Goal: Task Accomplishment & Management: Manage account settings

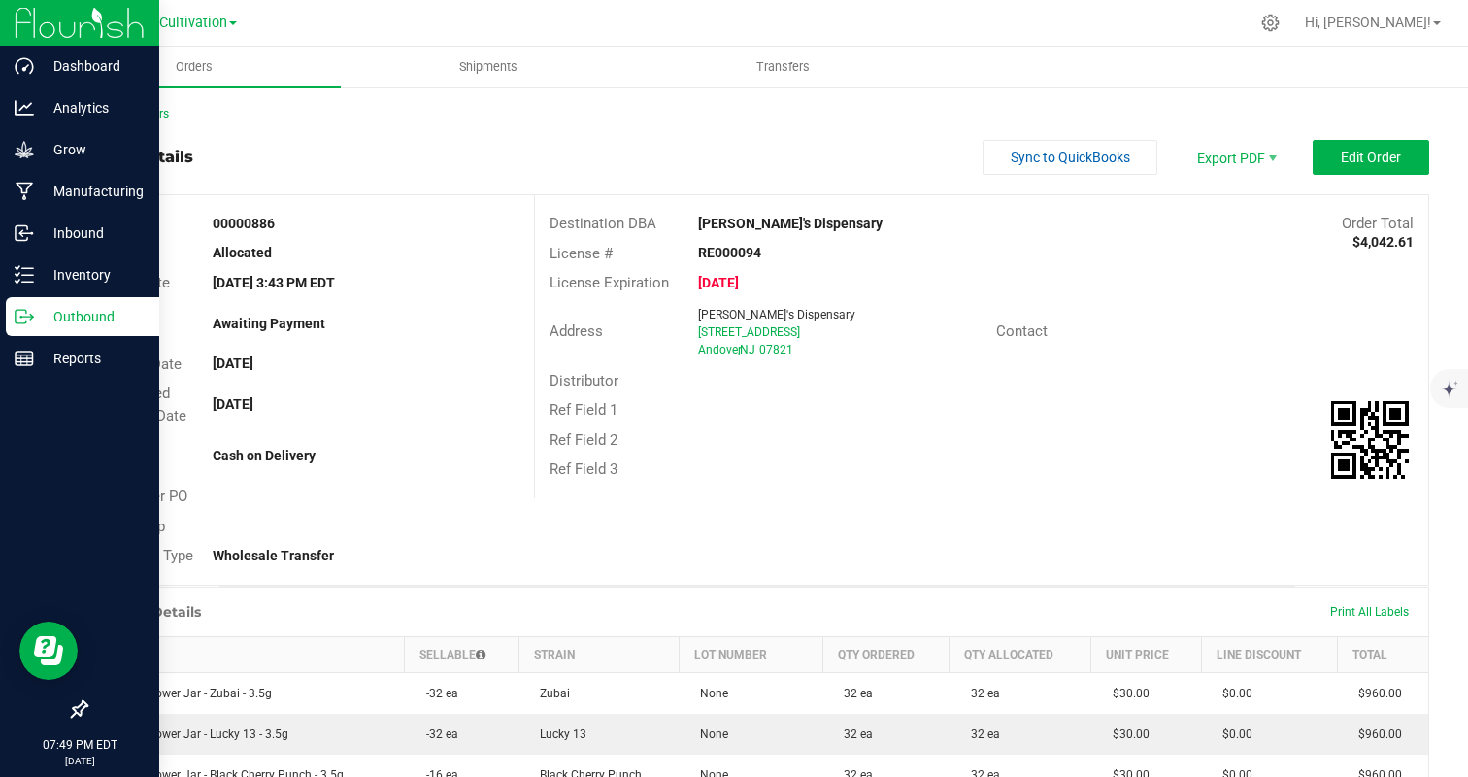
click at [30, 319] on icon at bounding box center [24, 316] width 19 height 19
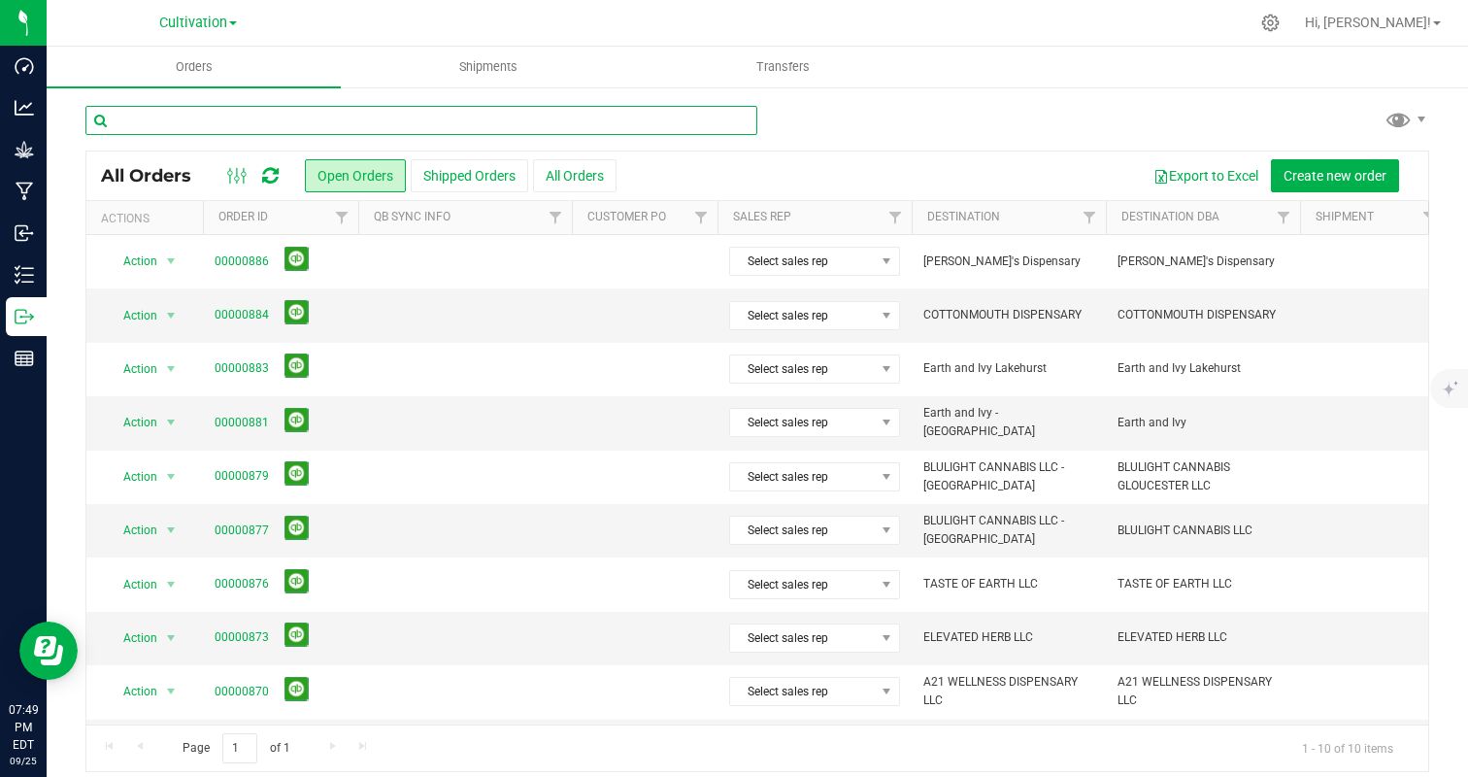
click at [462, 124] on input "text" at bounding box center [421, 120] width 672 height 29
click at [179, 17] on span "Cultivation" at bounding box center [193, 23] width 68 height 17
click at [186, 100] on link "Manufacturing" at bounding box center [198, 95] width 284 height 26
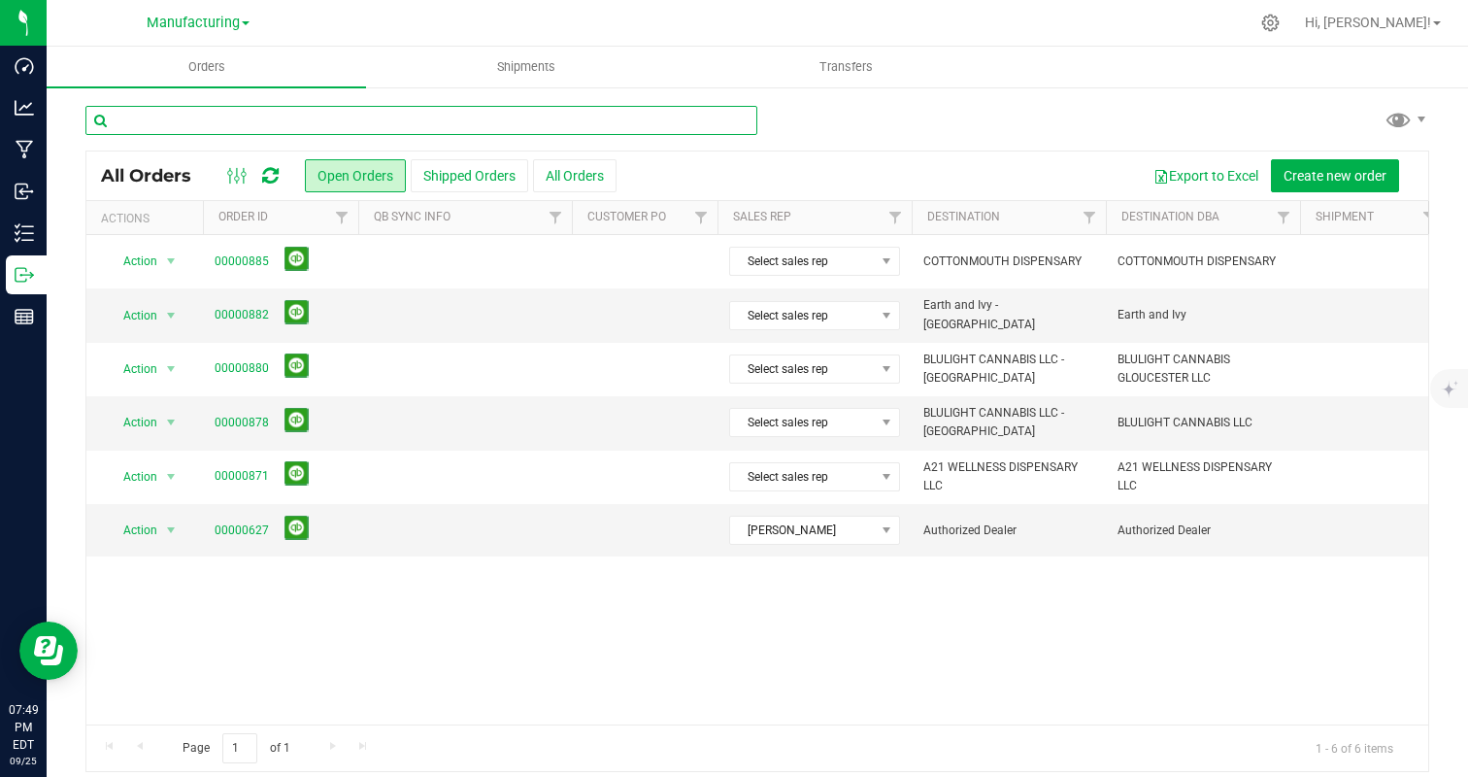
click at [406, 129] on input "text" at bounding box center [421, 120] width 672 height 29
click at [572, 183] on button "All Orders" at bounding box center [575, 175] width 84 height 33
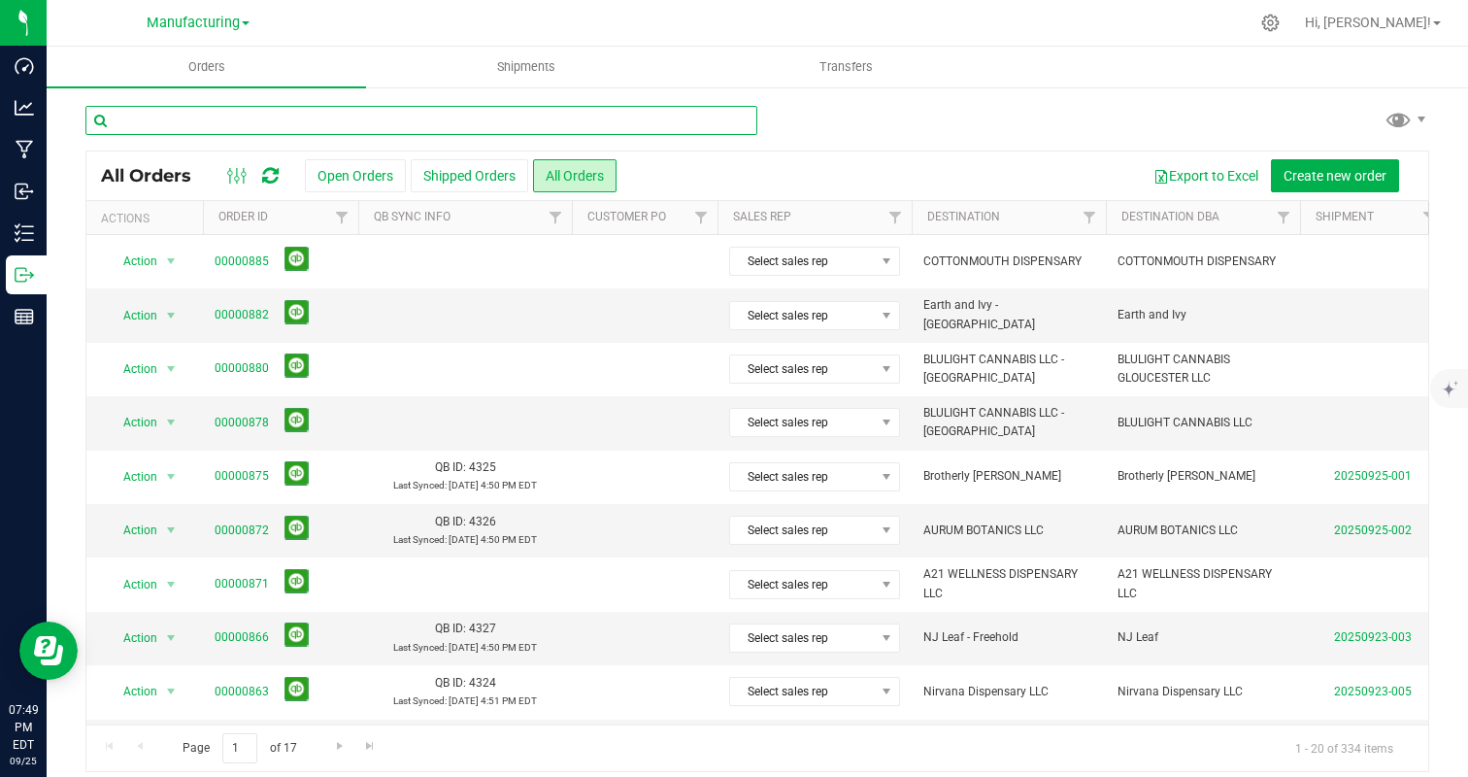
click at [520, 118] on input "text" at bounding box center [421, 120] width 672 height 29
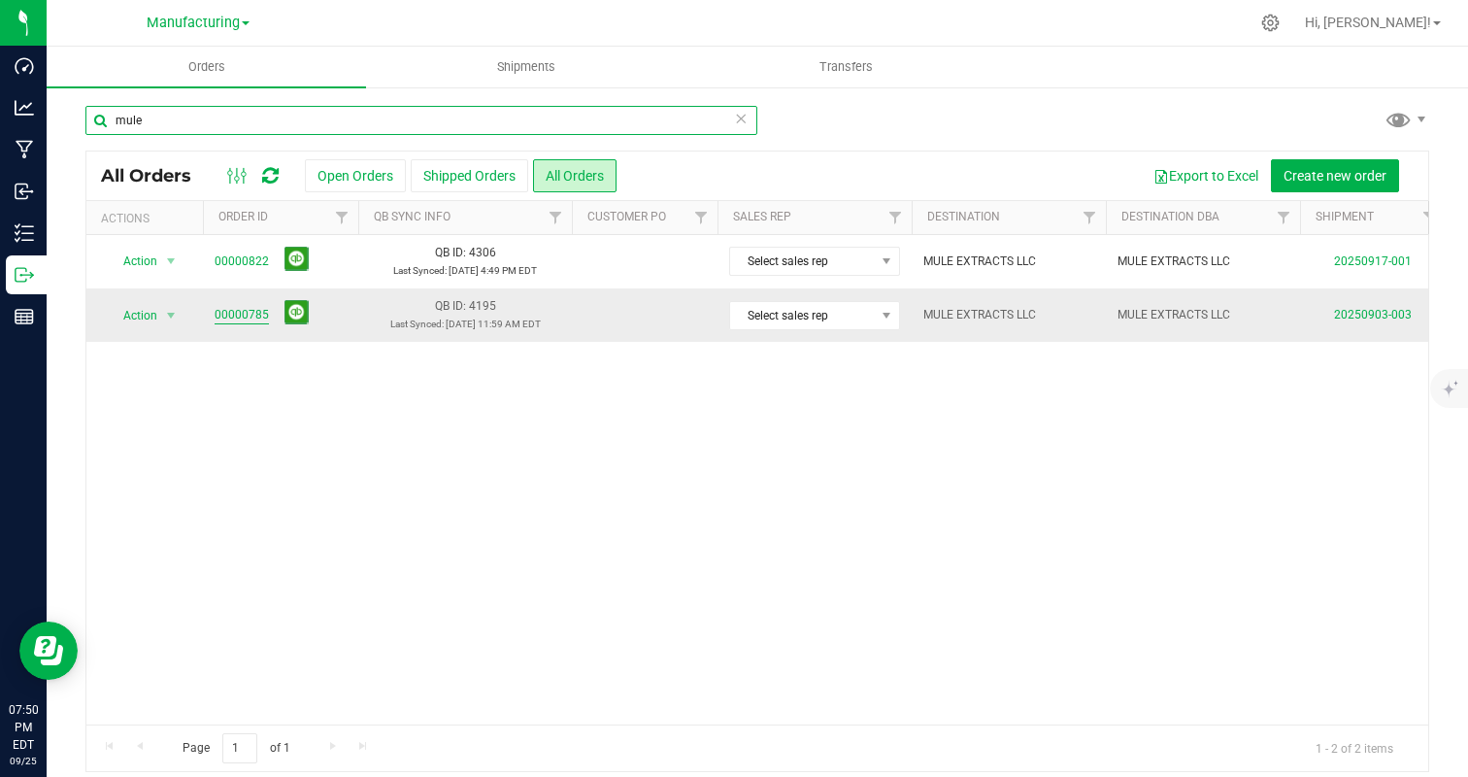
type input "mule"
click at [252, 312] on link "00000785" at bounding box center [242, 315] width 54 height 18
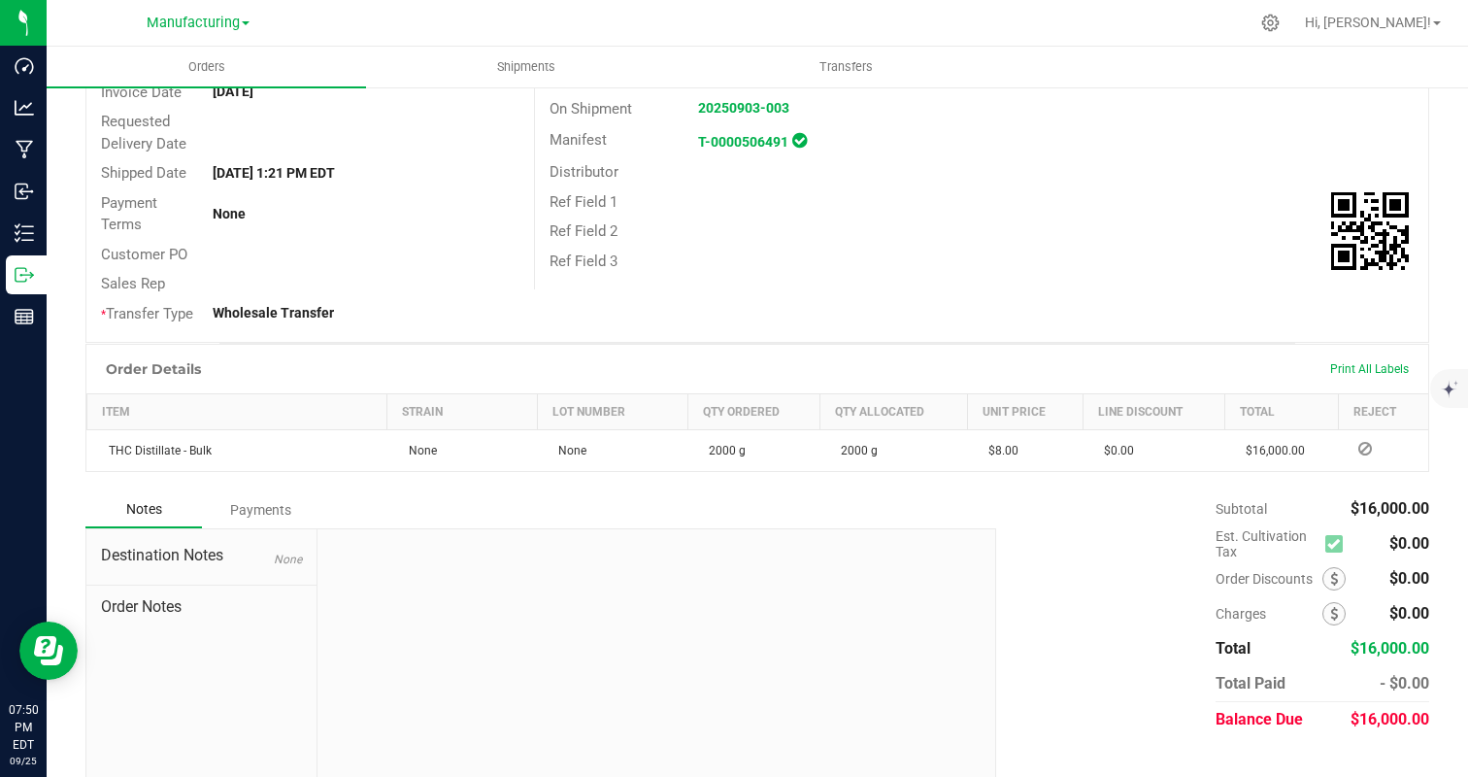
scroll to position [305, 0]
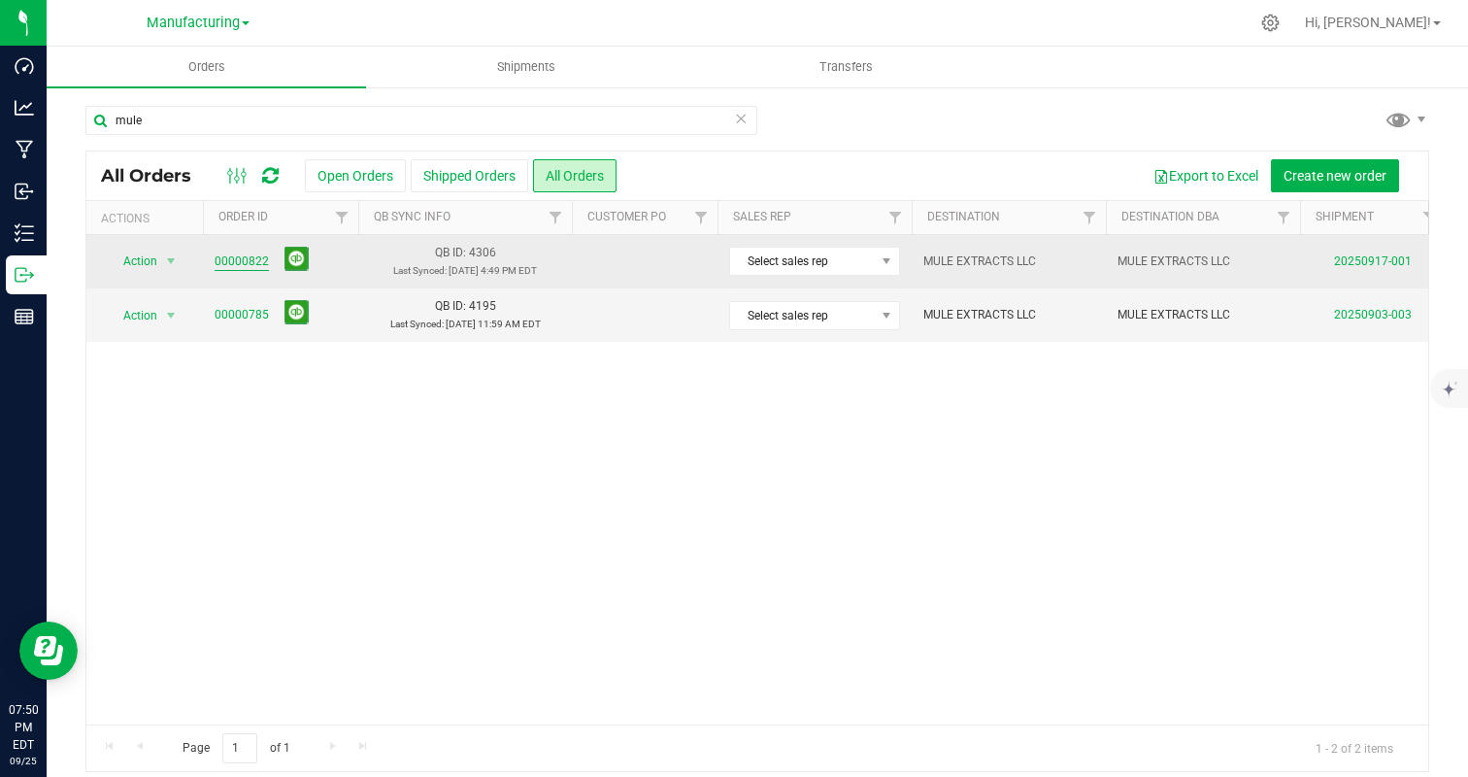
click at [247, 262] on link "00000822" at bounding box center [242, 261] width 54 height 18
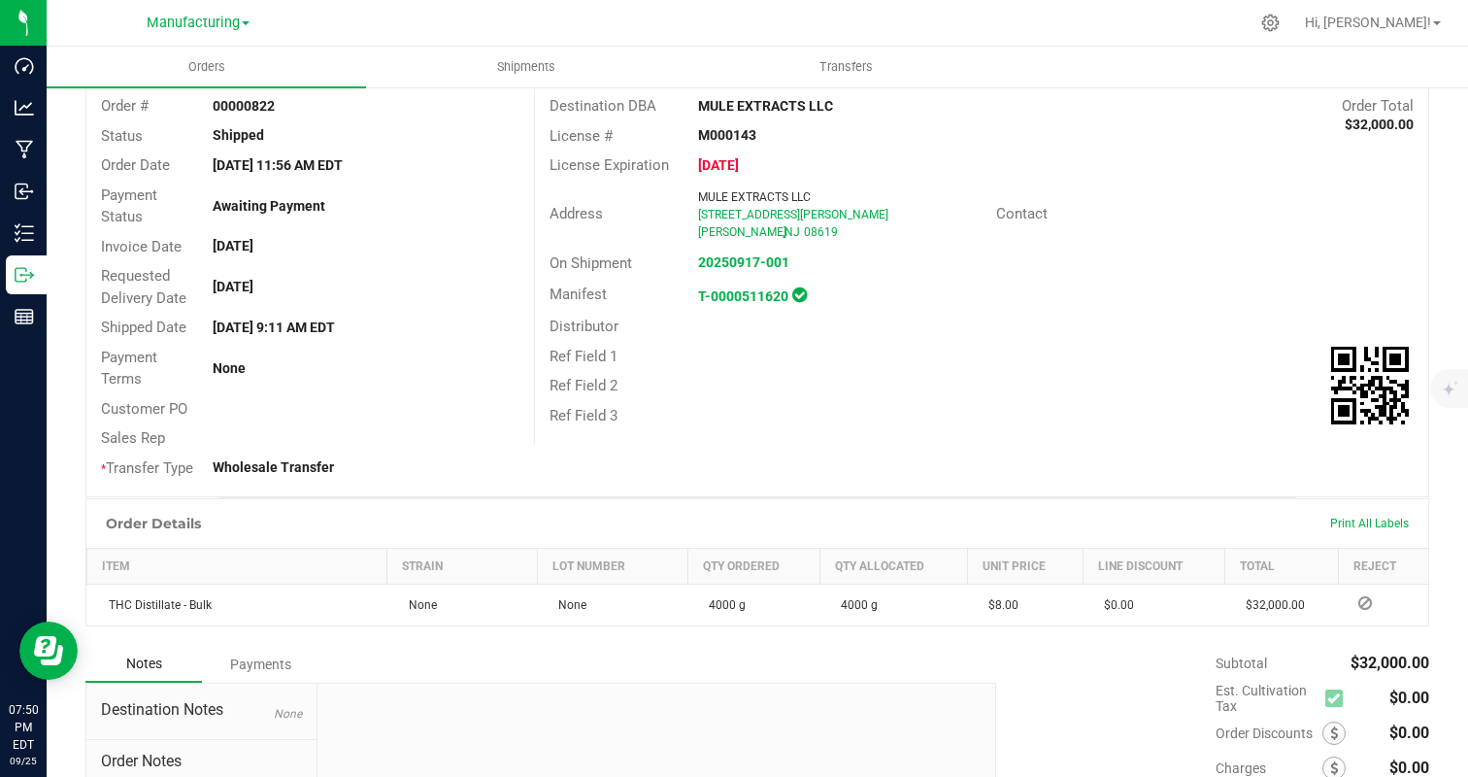
scroll to position [136, 0]
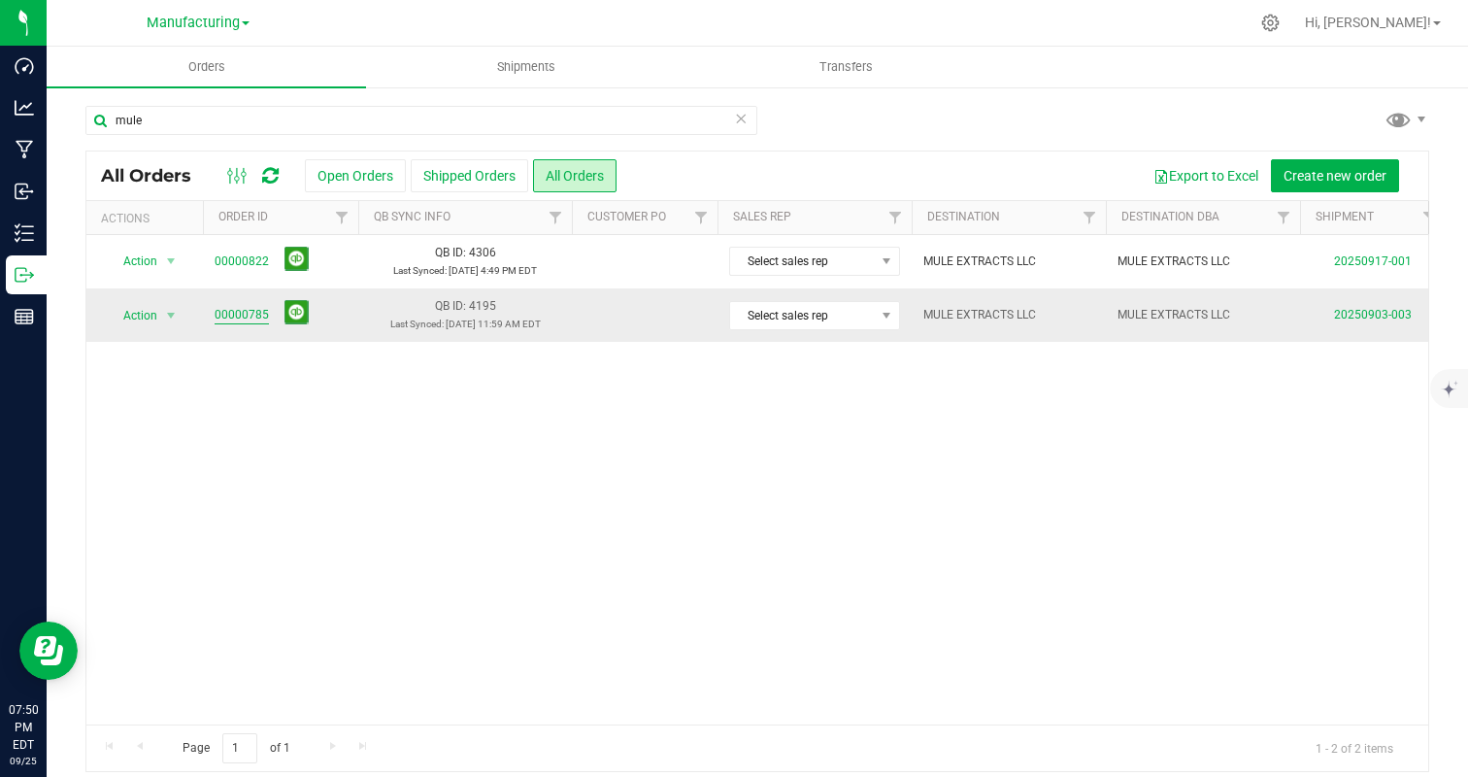
click at [241, 313] on link "00000785" at bounding box center [242, 315] width 54 height 18
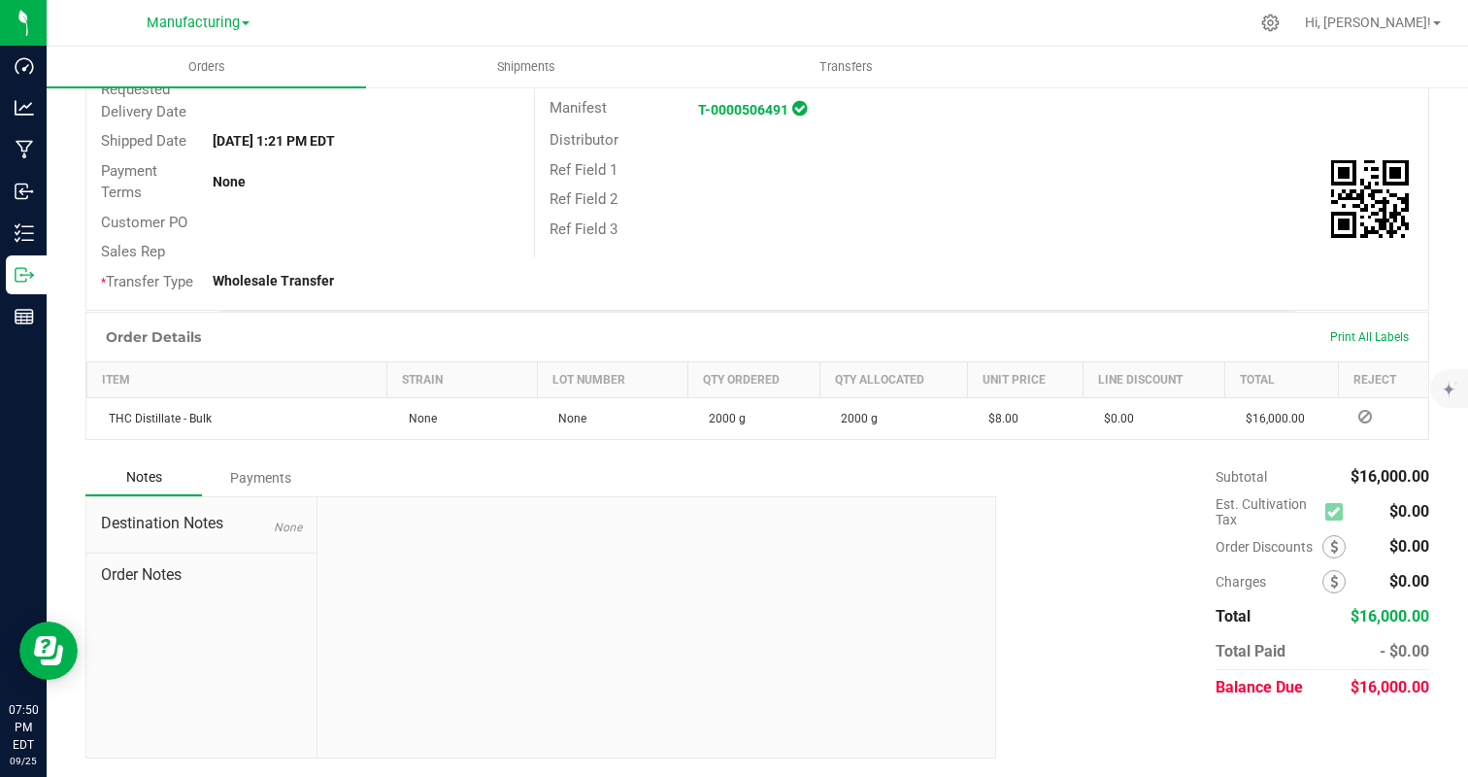
scroll to position [305, 0]
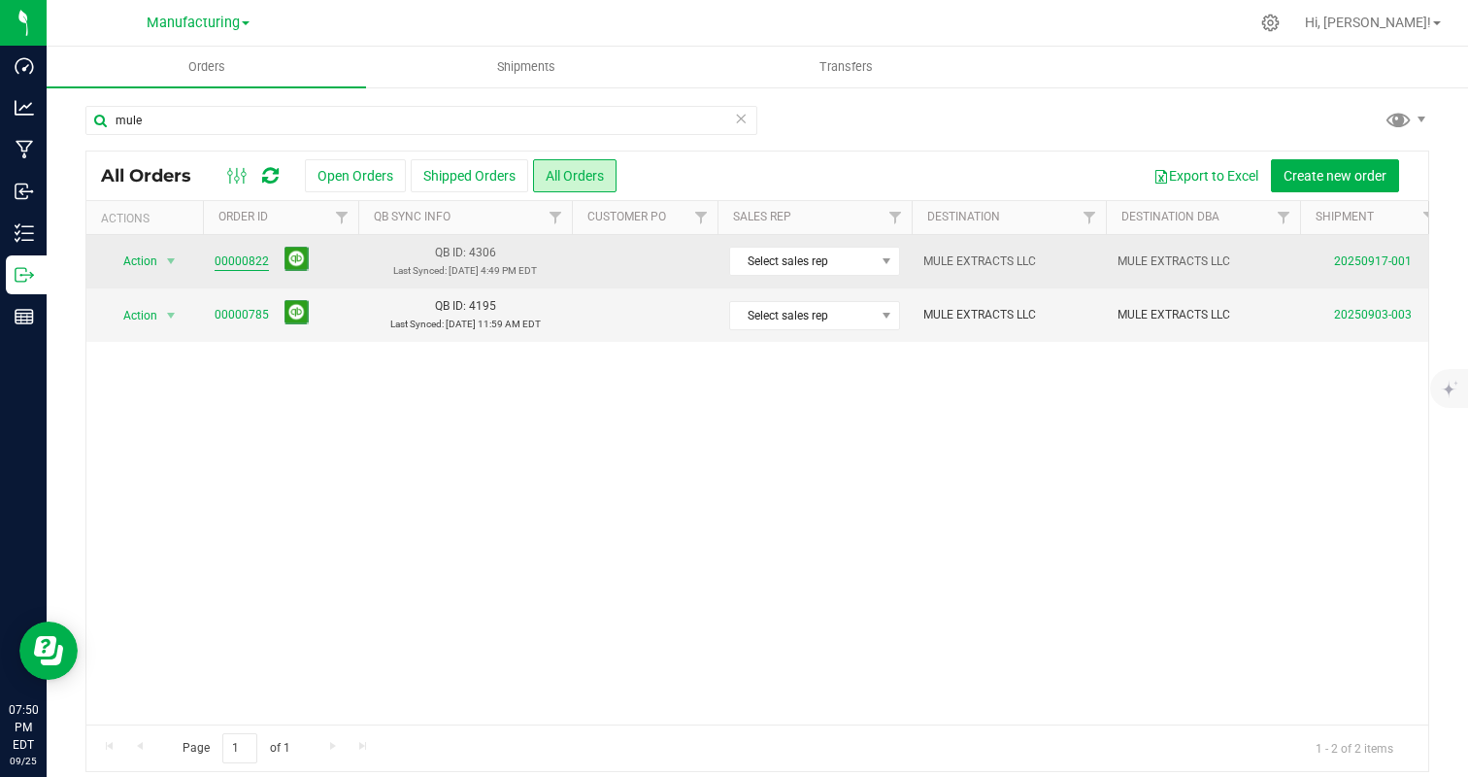
click at [251, 259] on link "00000822" at bounding box center [242, 261] width 54 height 18
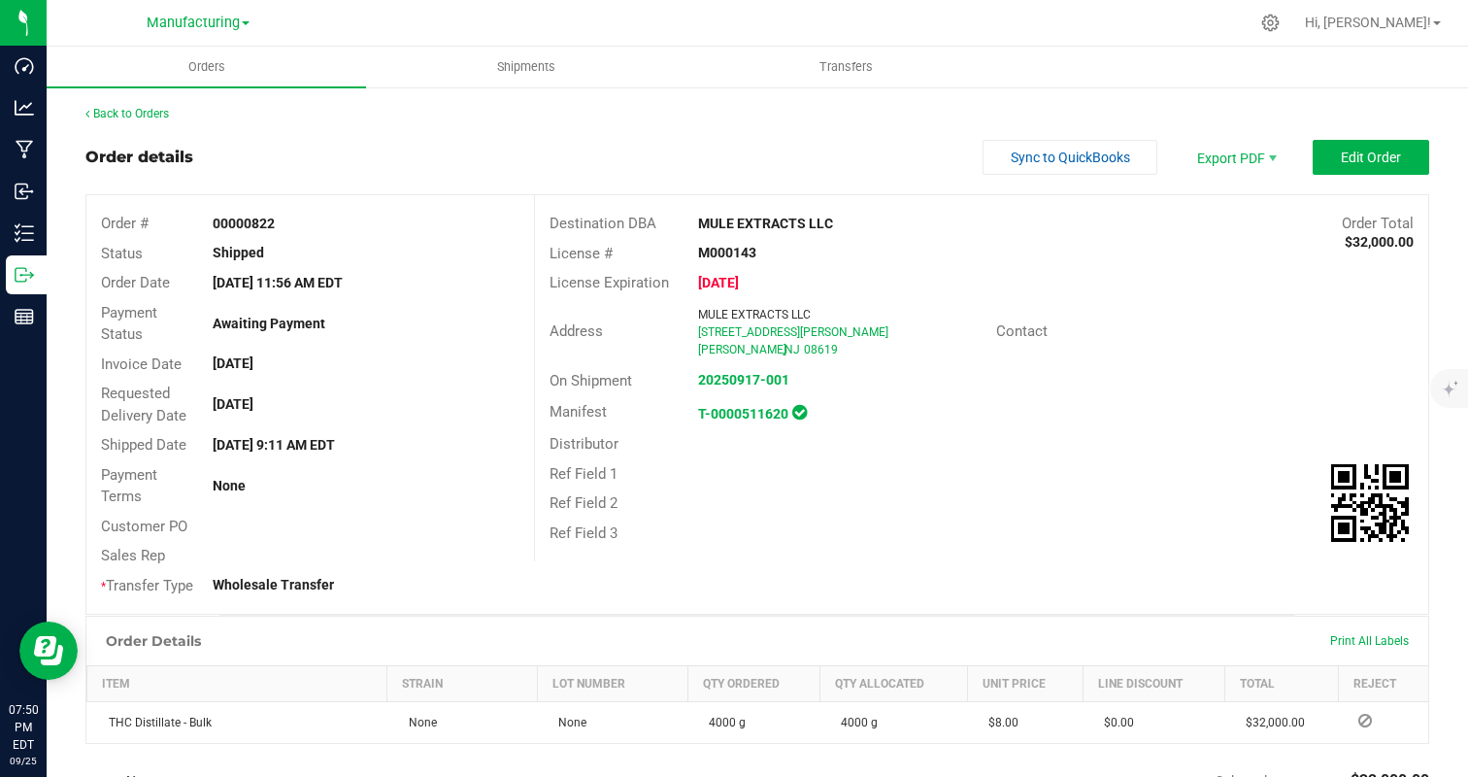
click at [137, 122] on div "Back to Orders Order details Sync to QuickBooks Export PDF Edit Order Order # 0…" at bounding box center [757, 583] width 1344 height 957
click at [140, 116] on link "Back to Orders" at bounding box center [127, 114] width 84 height 14
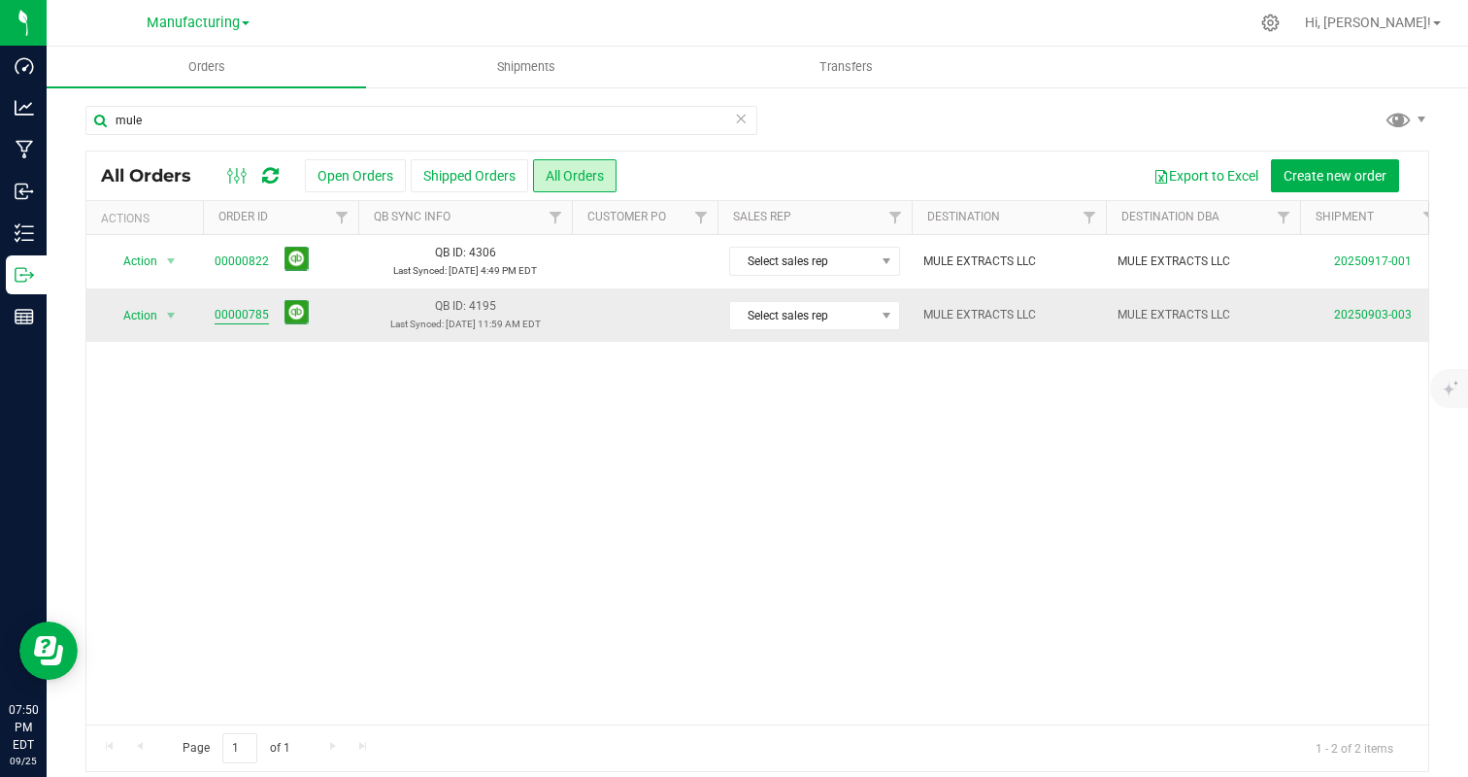
click at [252, 321] on link "00000785" at bounding box center [242, 315] width 54 height 18
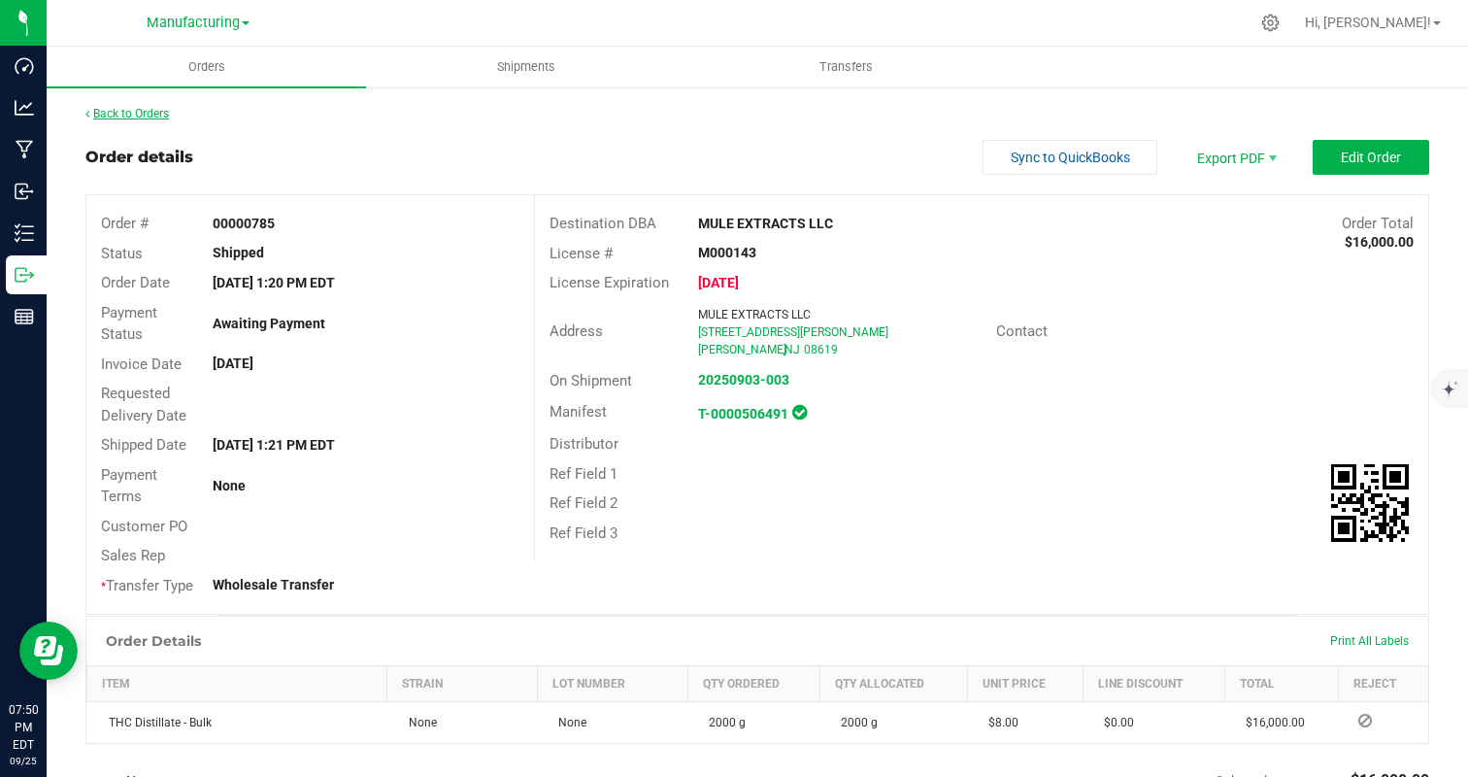
click at [117, 114] on link "Back to Orders" at bounding box center [127, 114] width 84 height 14
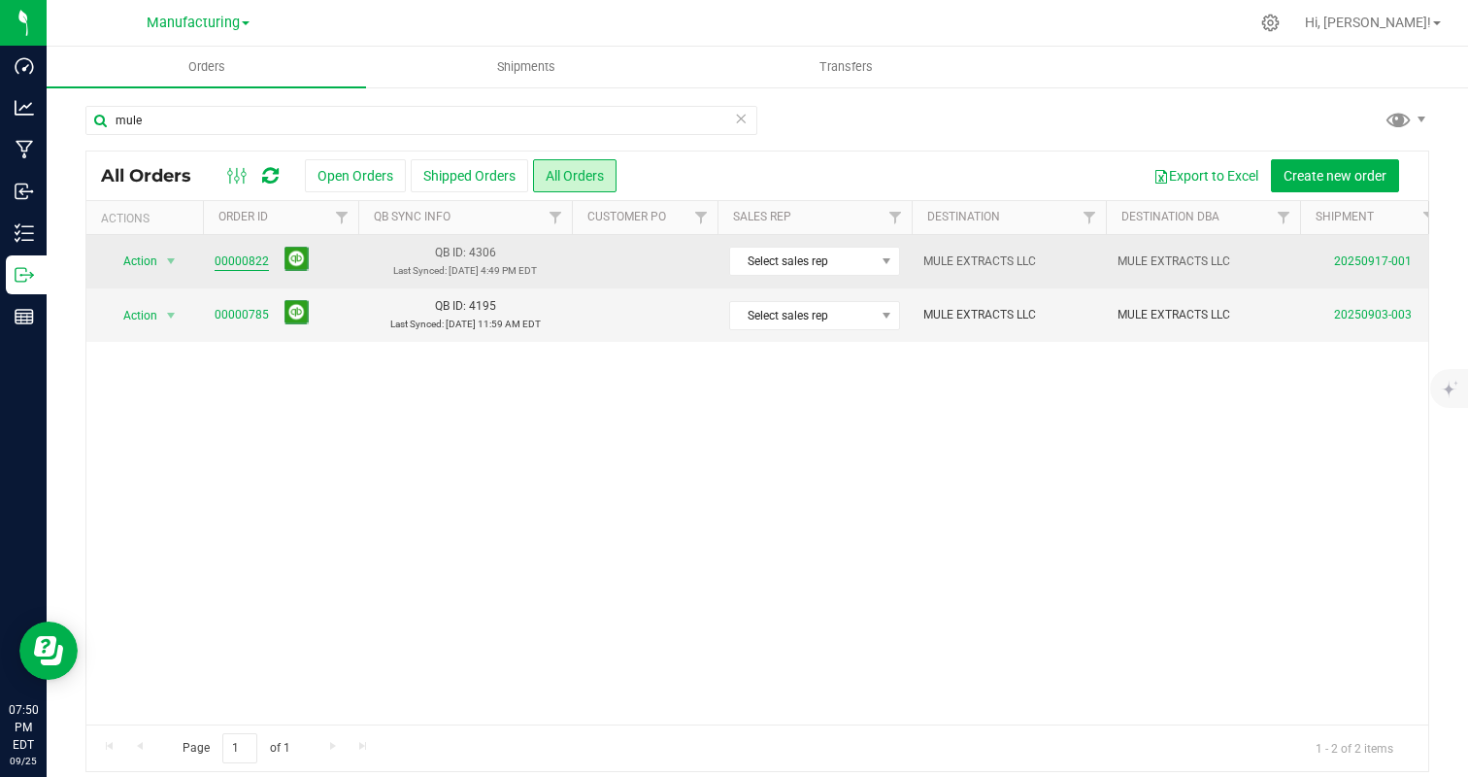
click at [245, 257] on link "00000822" at bounding box center [242, 261] width 54 height 18
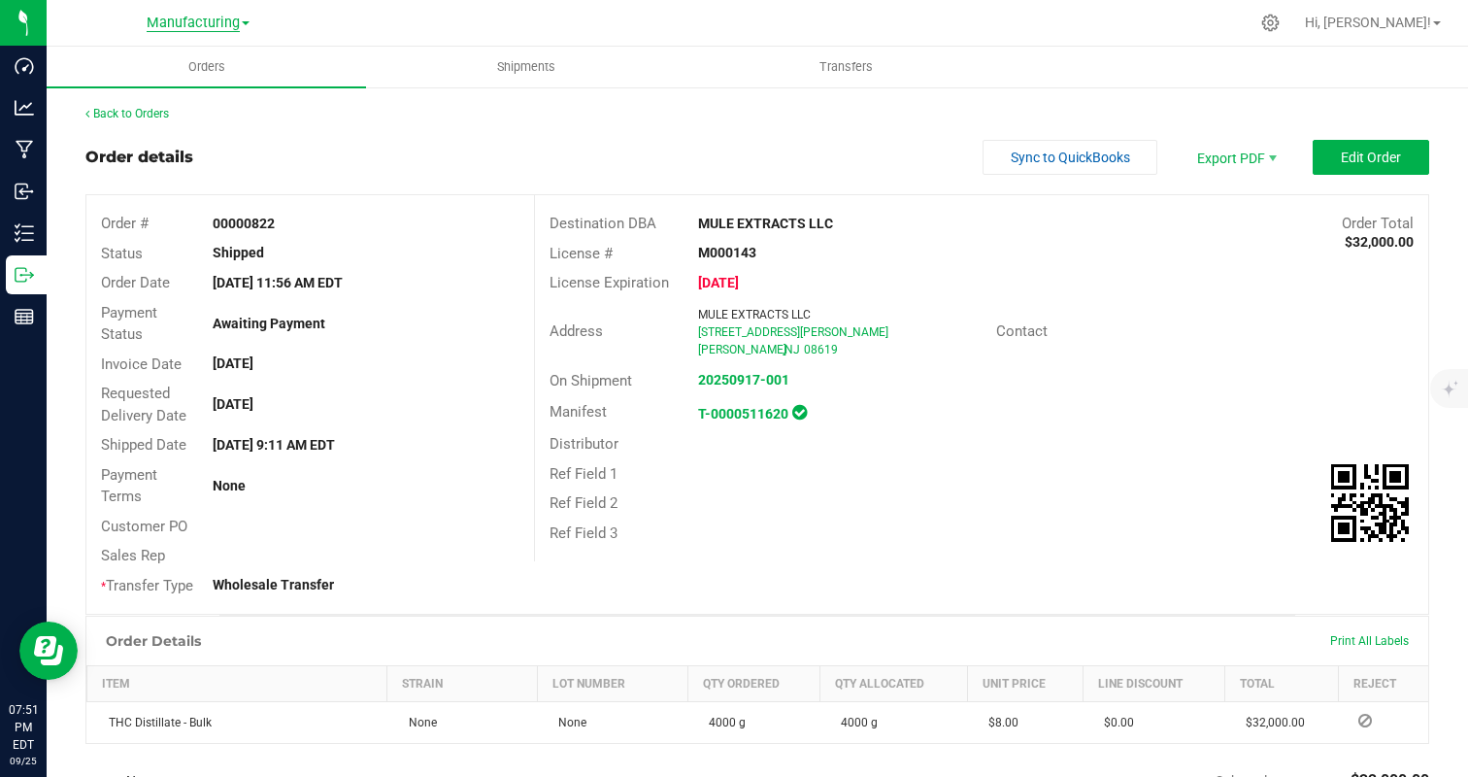
click at [218, 23] on span "Manufacturing" at bounding box center [193, 23] width 93 height 17
click at [210, 102] on link "Manufacturing" at bounding box center [198, 95] width 284 height 26
click at [152, 113] on link "Back to Orders" at bounding box center [127, 114] width 84 height 14
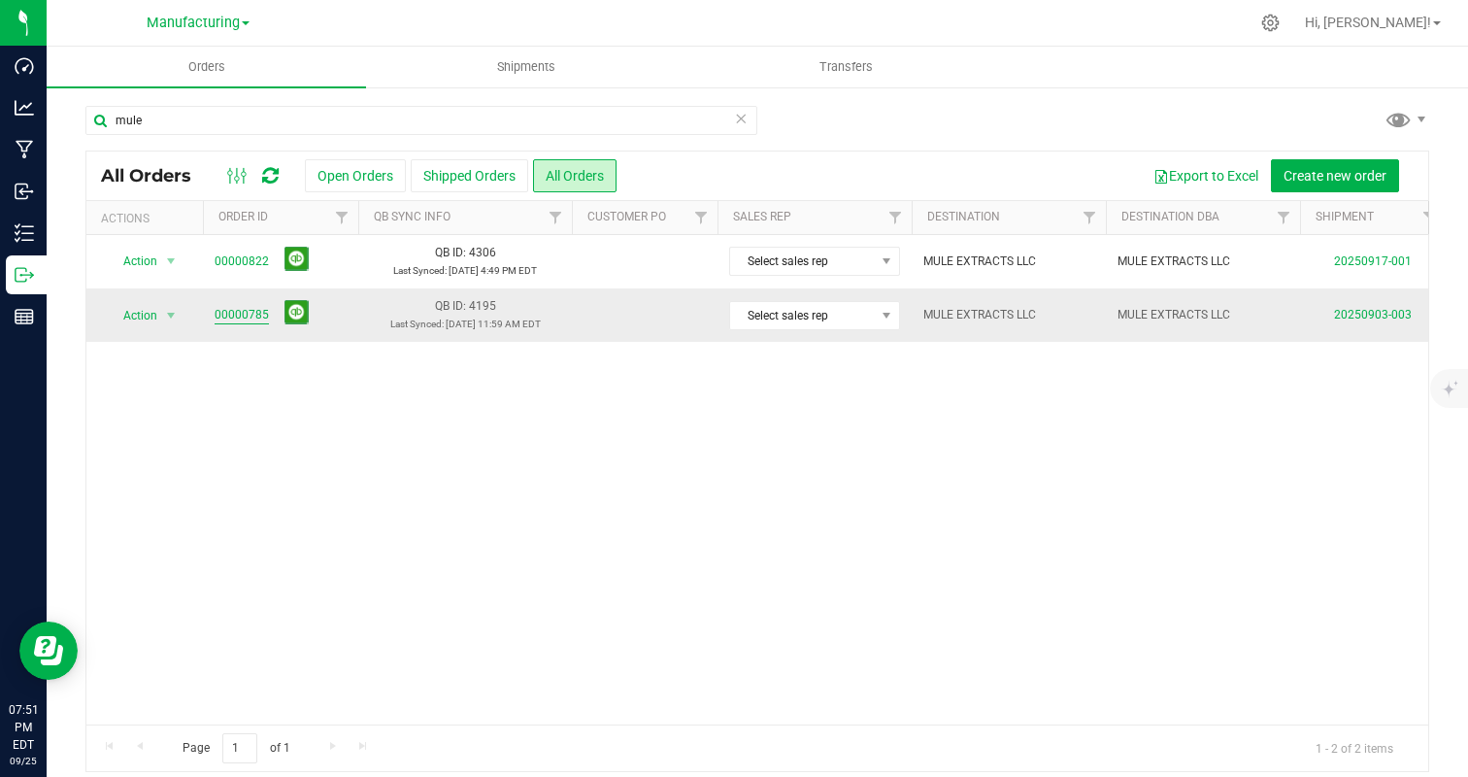
click at [215, 317] on link "00000785" at bounding box center [242, 315] width 54 height 18
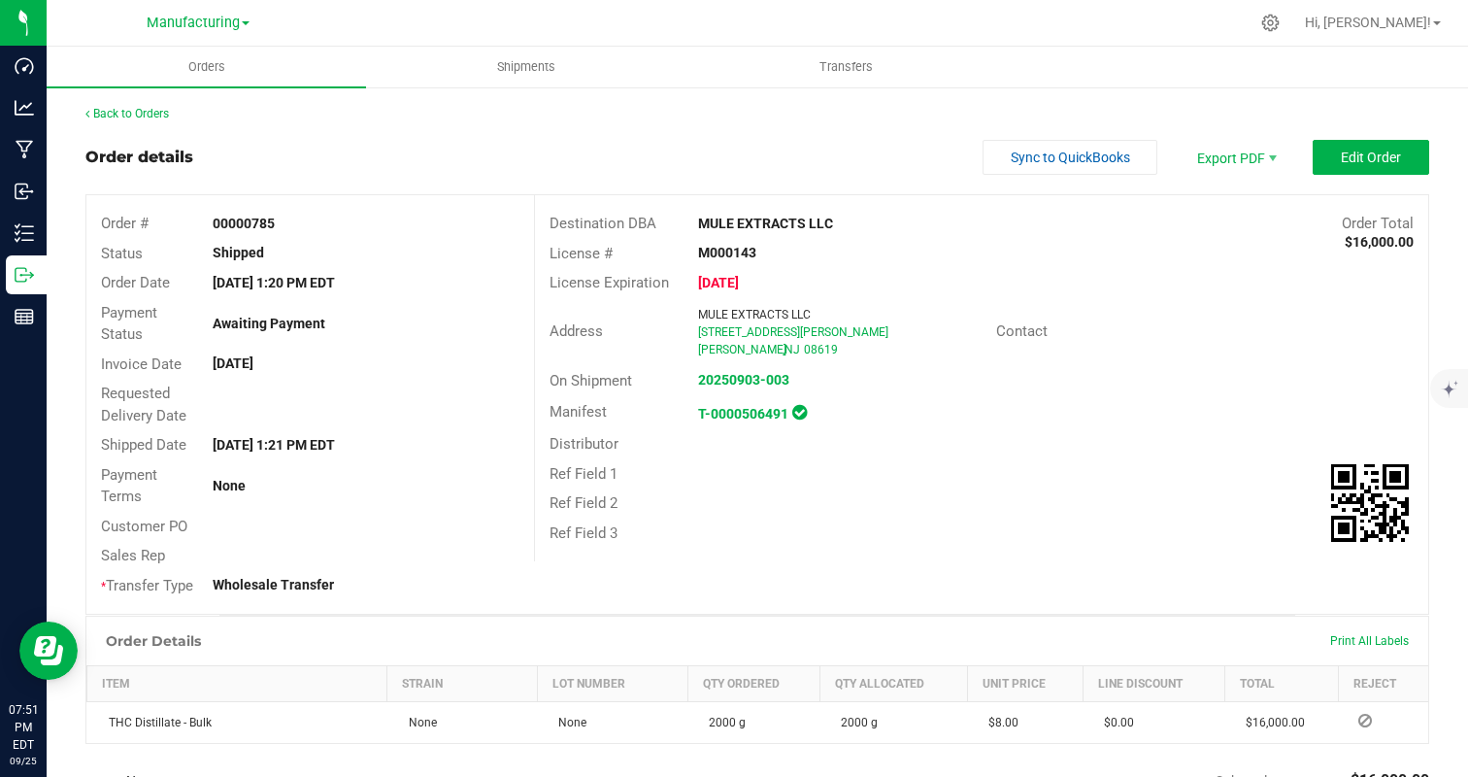
scroll to position [305, 0]
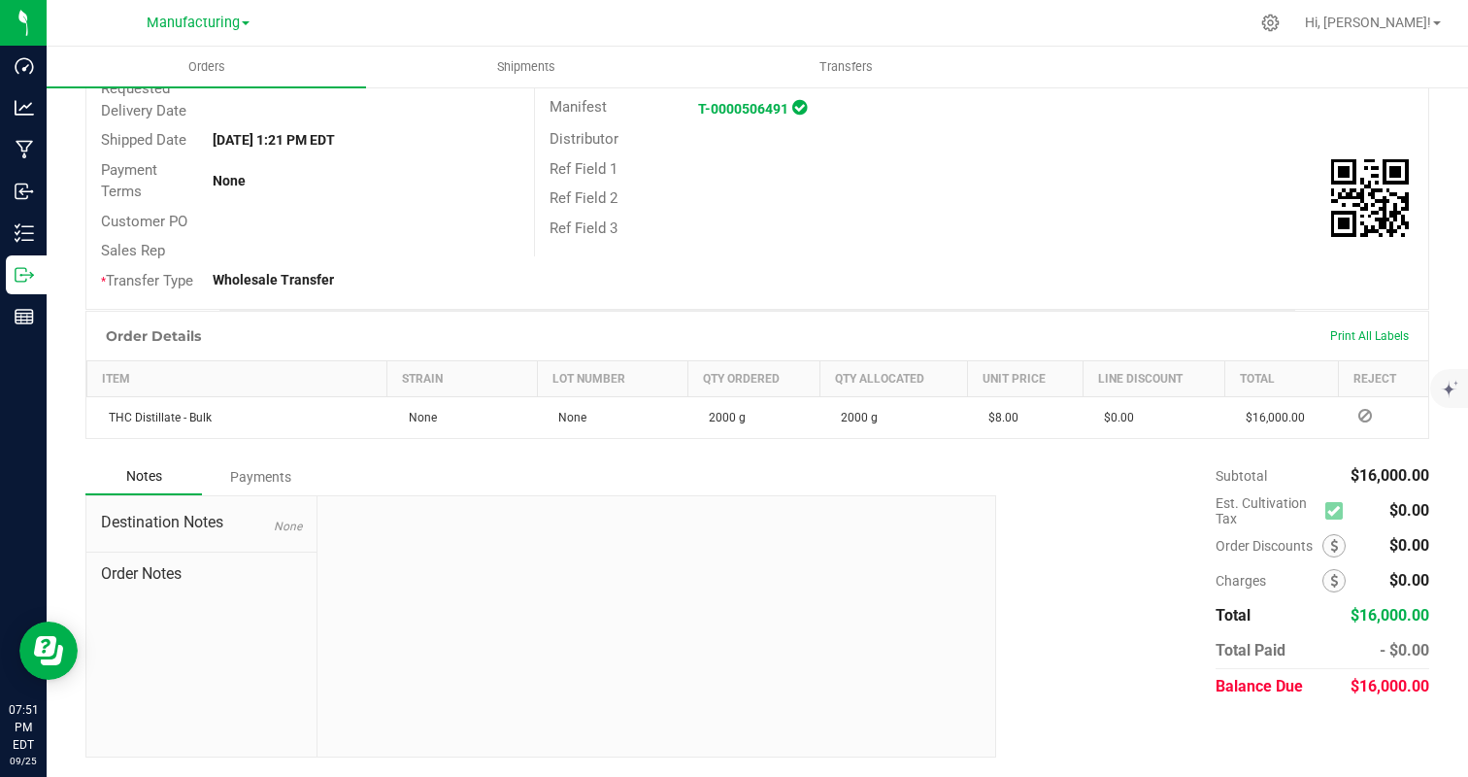
click at [245, 464] on div "Payments" at bounding box center [260, 476] width 117 height 35
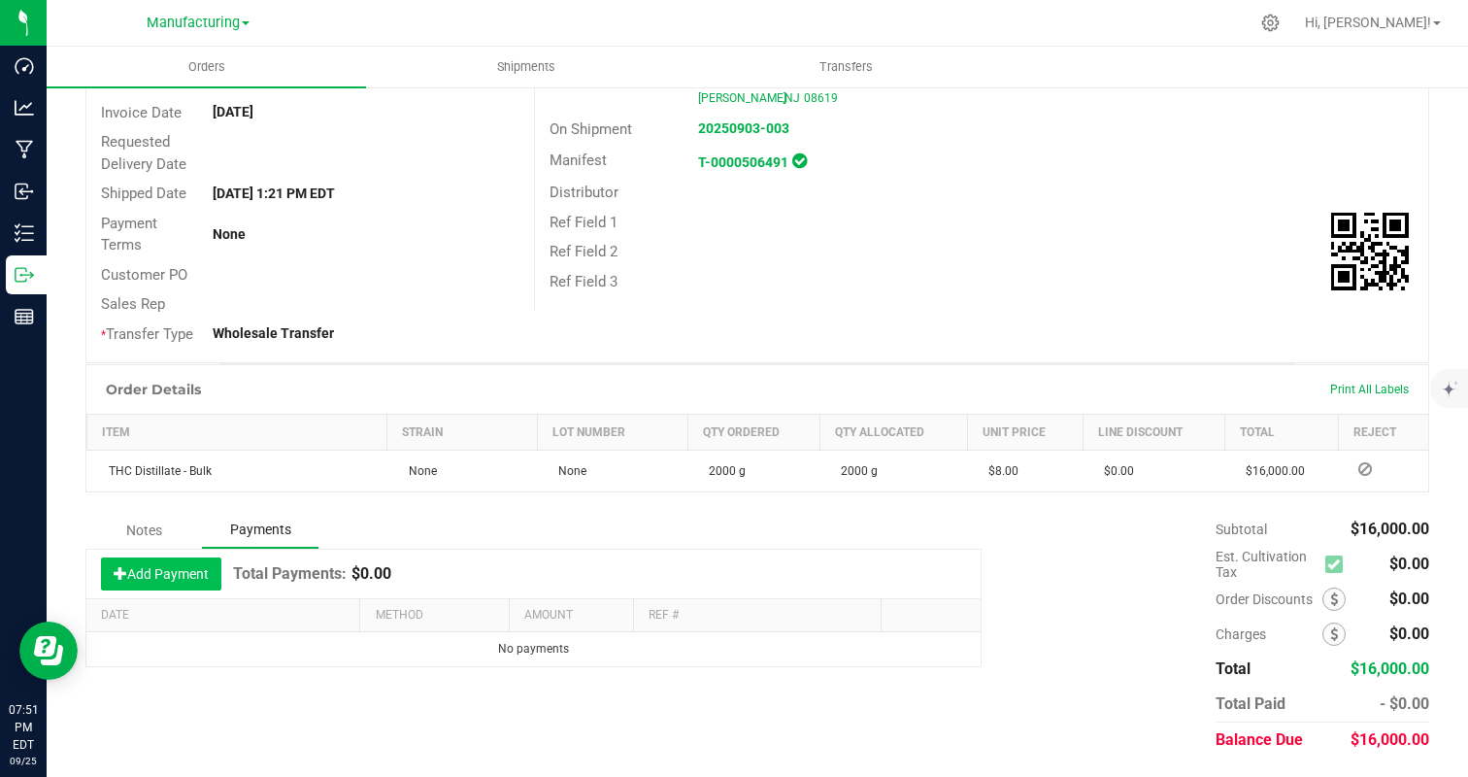
click at [165, 580] on button "Add Payment" at bounding box center [161, 573] width 120 height 33
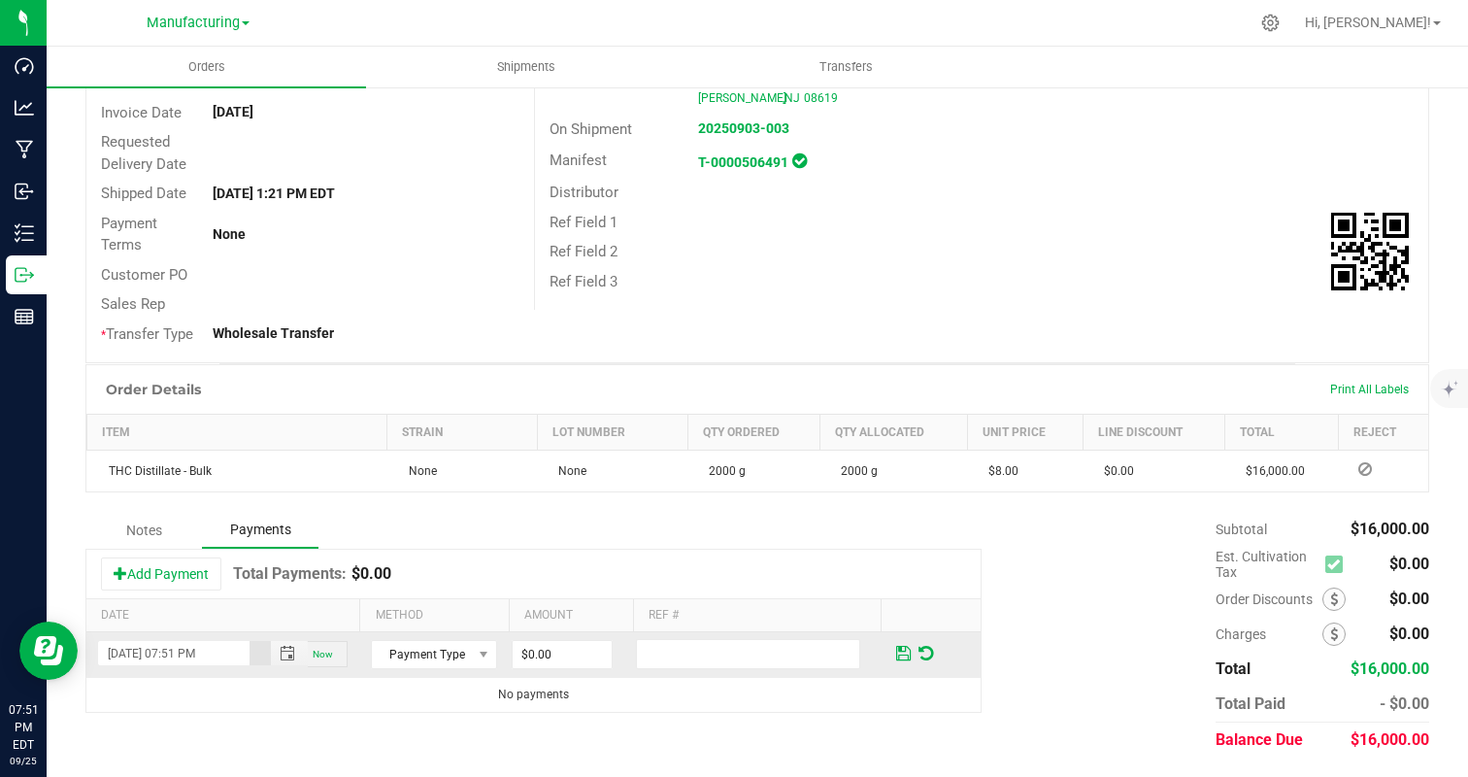
click at [336, 655] on div "Now" at bounding box center [328, 654] width 40 height 26
click at [332, 654] on span "Now" at bounding box center [323, 654] width 20 height 11
click at [324, 654] on span "Now" at bounding box center [323, 654] width 20 height 11
click at [439, 648] on span "Payment Type" at bounding box center [421, 654] width 99 height 27
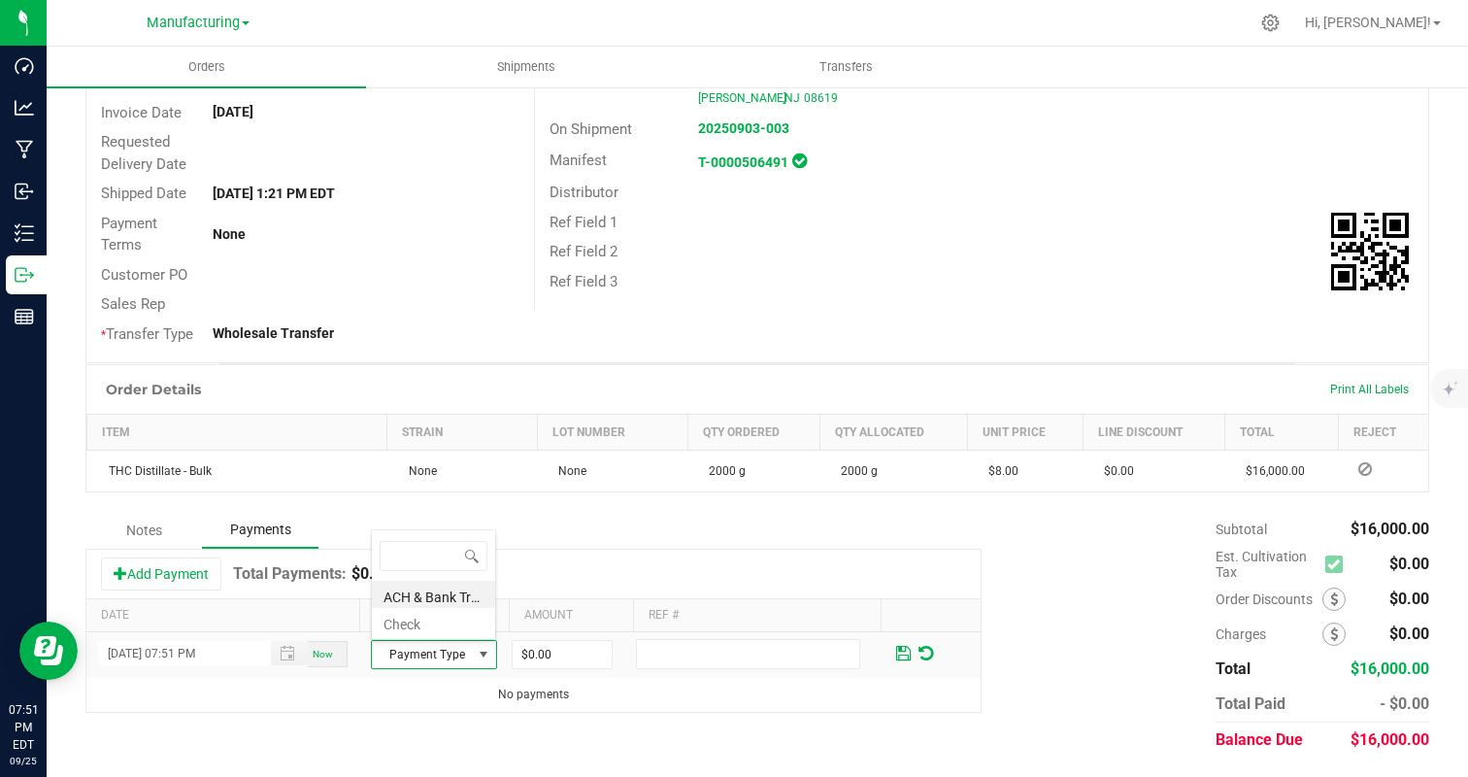
click at [592, 569] on div "Add Payment Total Payments: $0.00" at bounding box center [533, 574] width 894 height 49
click at [456, 659] on span "Payment Type" at bounding box center [421, 654] width 99 height 27
click at [453, 597] on li "ACH & Bank Transfer" at bounding box center [433, 594] width 123 height 27
click at [555, 653] on input "0" at bounding box center [562, 654] width 99 height 27
click at [637, 549] on kendo-grid "Add Payment Total Payments: $0.00 Date Method Amount Ref # [DATE] 07:51 PM Now …" at bounding box center [533, 631] width 896 height 164
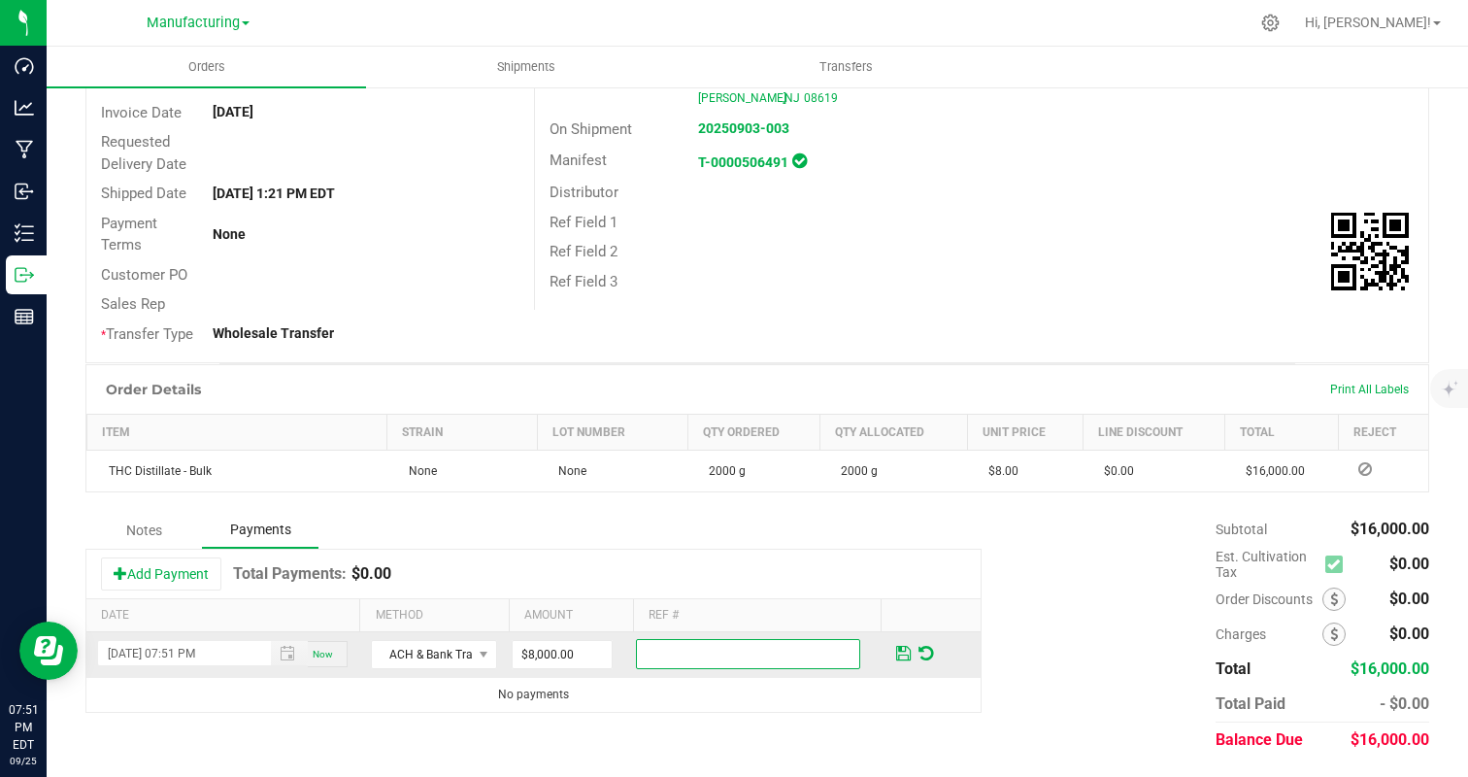
click at [785, 654] on input "text" at bounding box center [748, 654] width 225 height 30
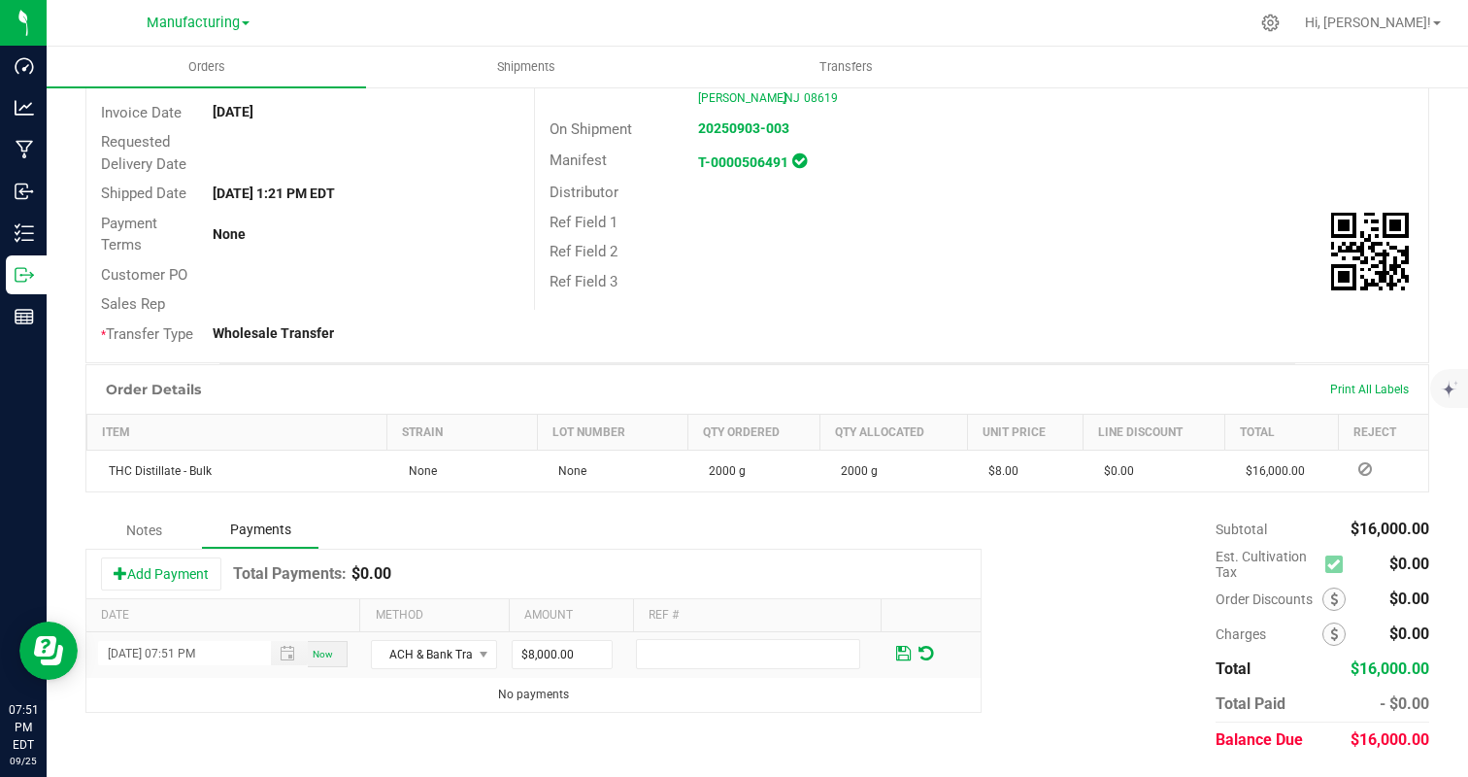
click at [832, 575] on div "Add Payment Total Payments: $0.00" at bounding box center [533, 574] width 894 height 49
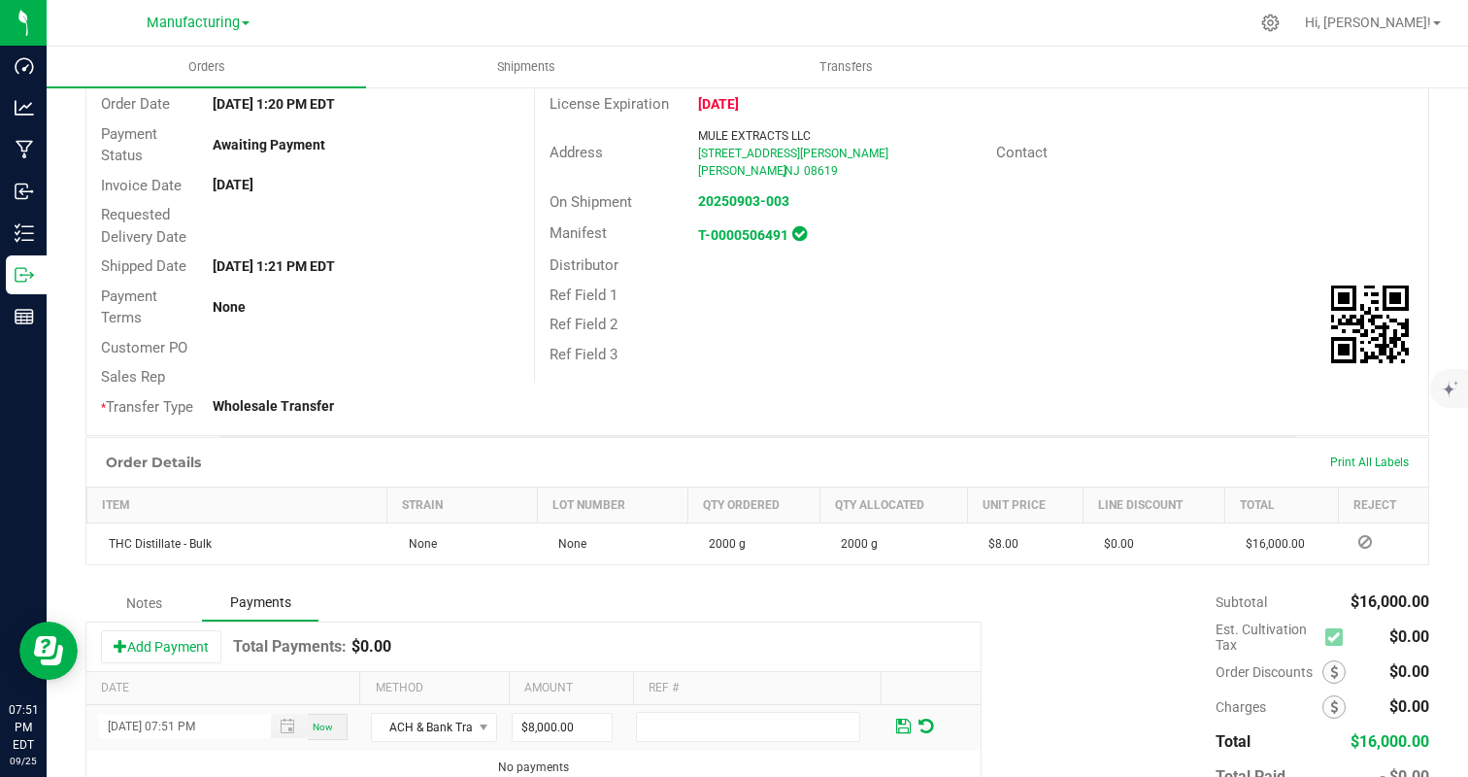
scroll to position [251, 0]
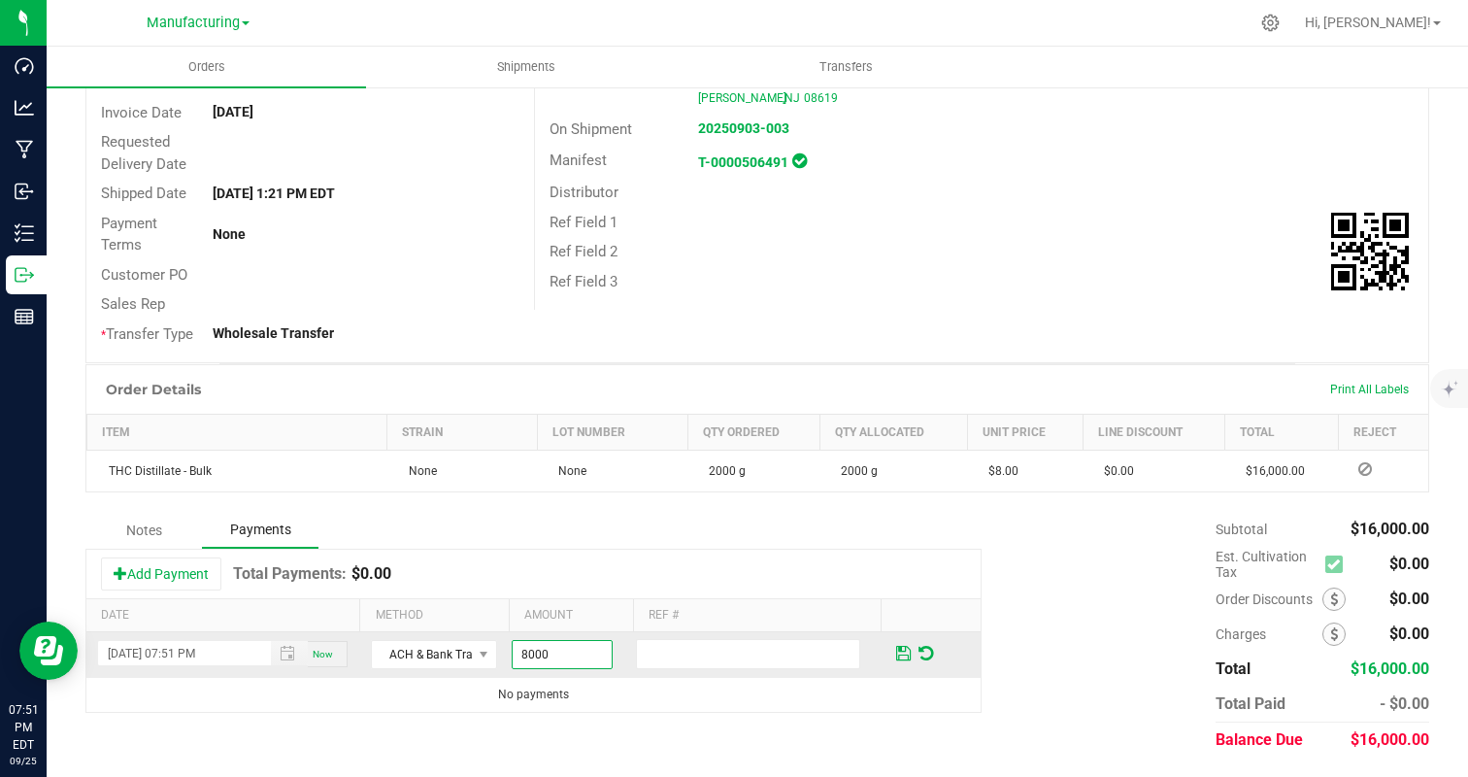
click at [557, 653] on input "8000" at bounding box center [562, 654] width 99 height 27
click at [599, 663] on input "8000" at bounding box center [562, 654] width 99 height 27
type input "$8,000.00"
click at [858, 717] on div "Notes Payments Add Payment Total Payments: $0.00 Date Method Amount Ref # [DATE…" at bounding box center [757, 635] width 1344 height 246
click at [680, 650] on input "text" at bounding box center [748, 654] width 225 height 30
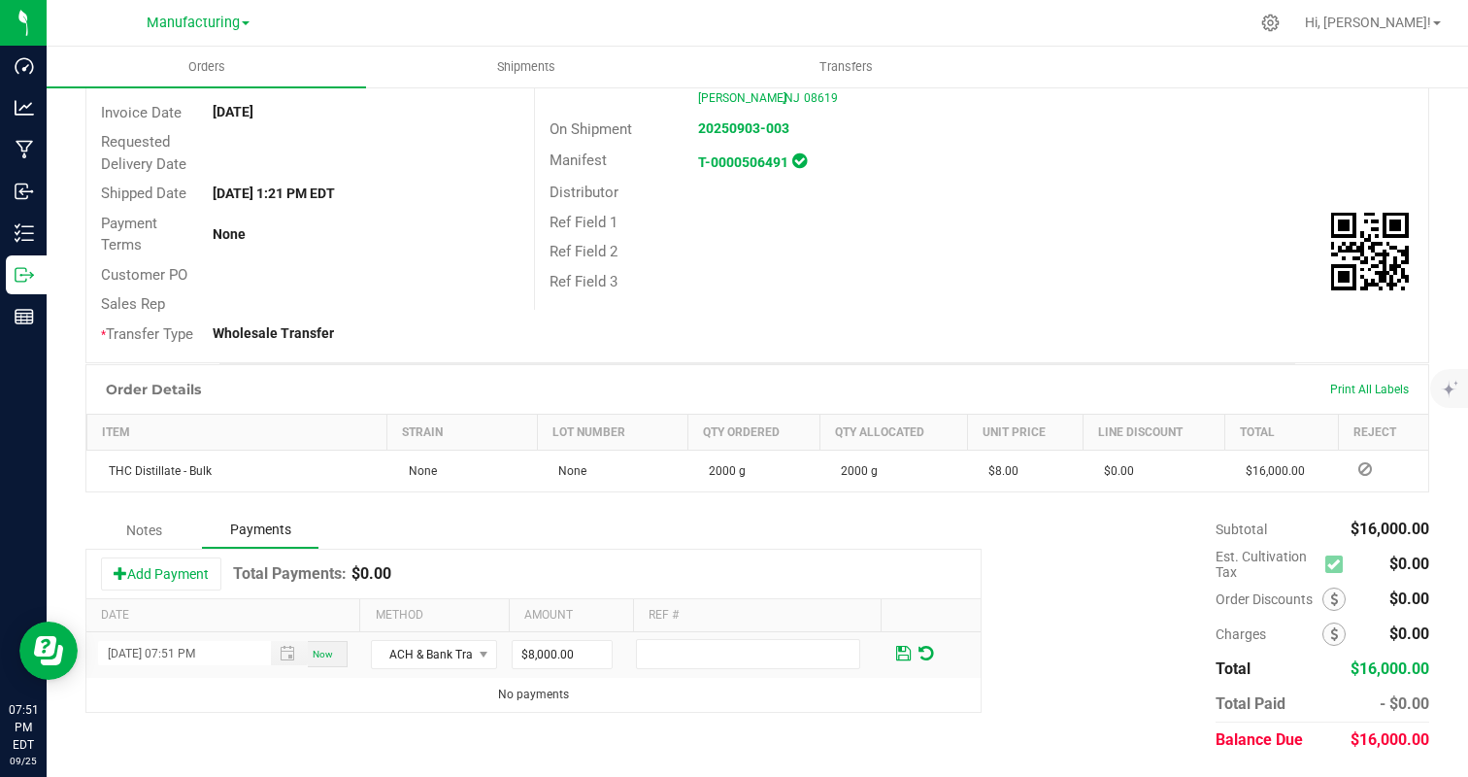
click at [661, 579] on div "Add Payment Total Payments: $0.00" at bounding box center [533, 574] width 894 height 49
click at [1112, 687] on div "Subtotal $16,000.00 Est. Cultivation Tax $0.00" at bounding box center [1206, 635] width 448 height 246
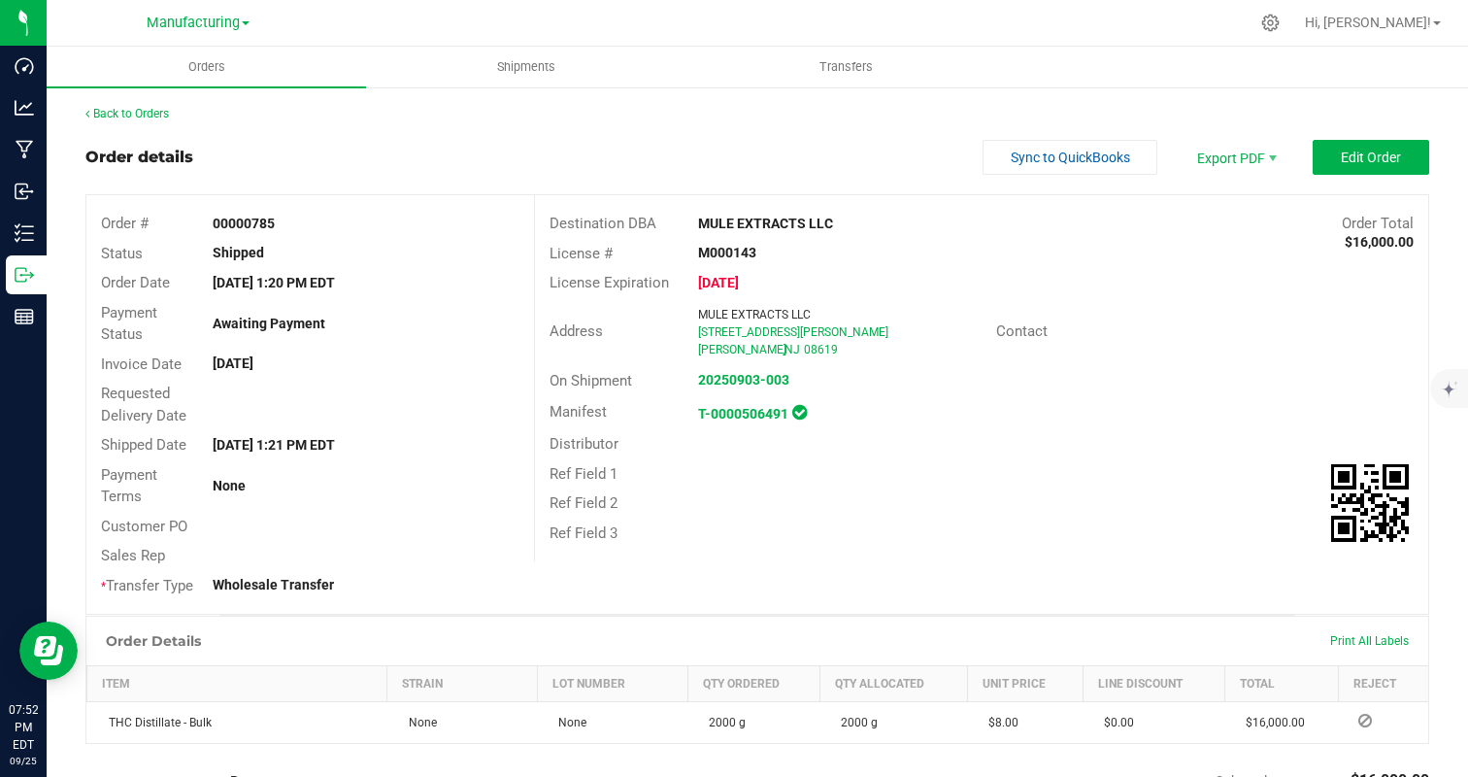
scroll to position [25, 0]
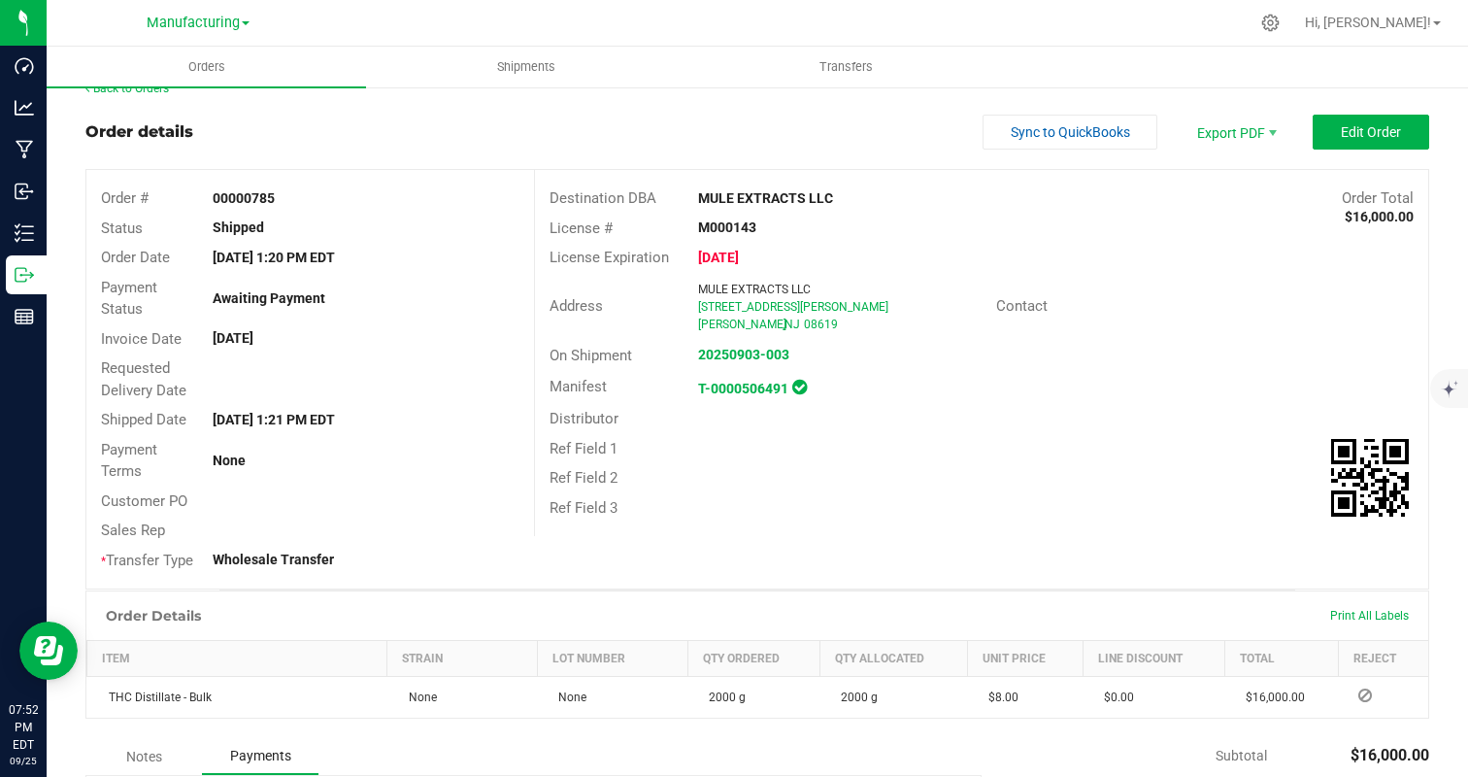
click at [1014, 510] on div "Ref Field 3" at bounding box center [981, 508] width 893 height 30
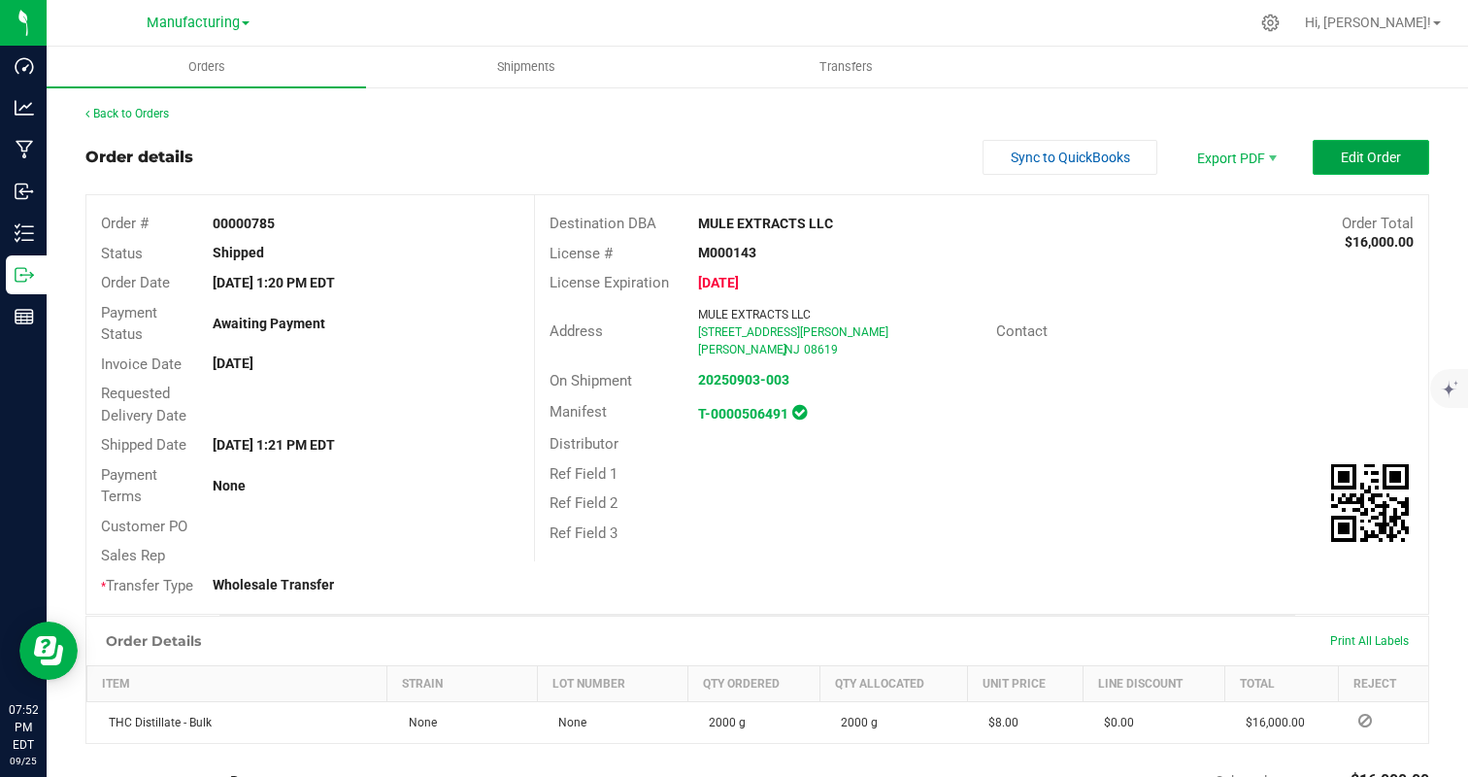
click at [1391, 154] on span "Edit Order" at bounding box center [1371, 158] width 60 height 16
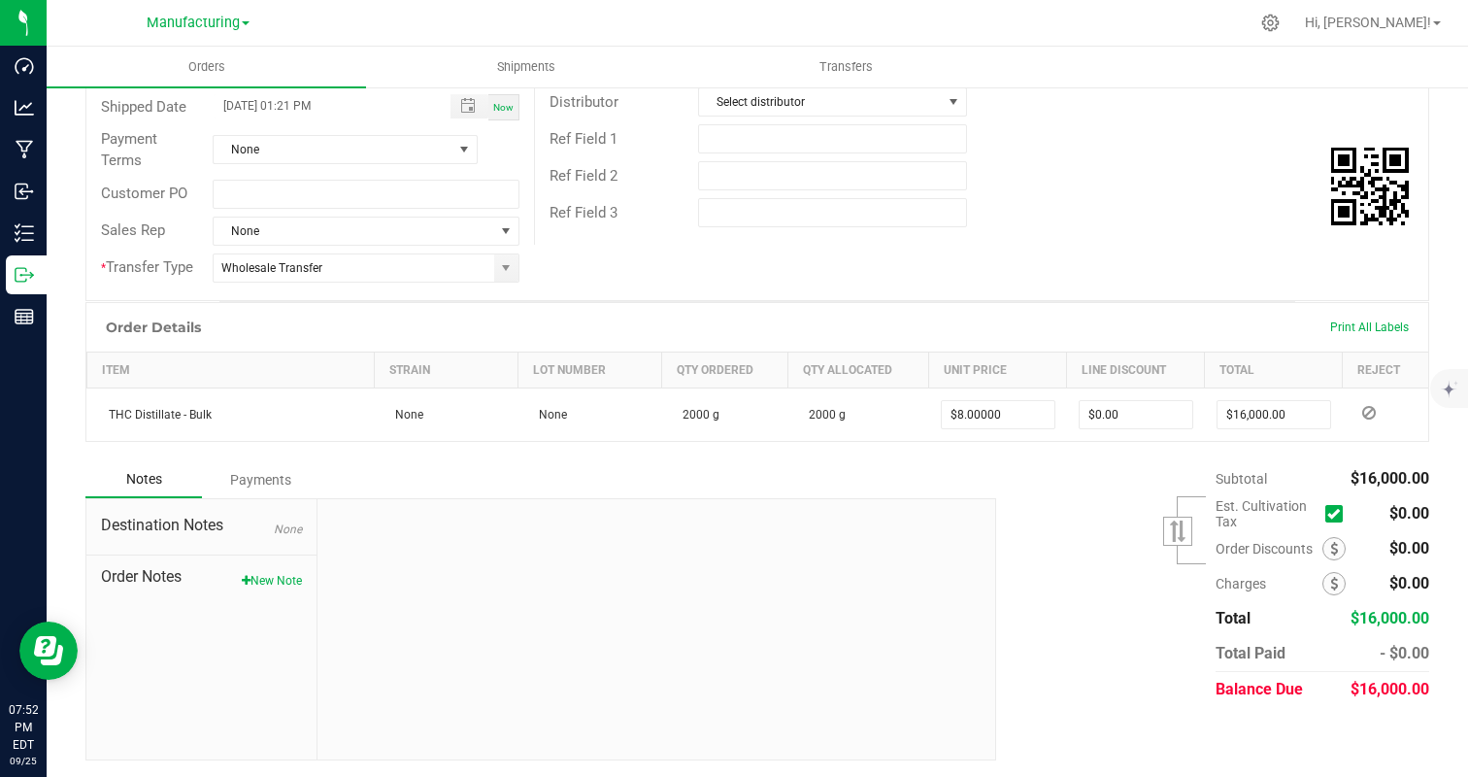
scroll to position [348, 0]
click at [229, 480] on div "Payments" at bounding box center [260, 477] width 117 height 35
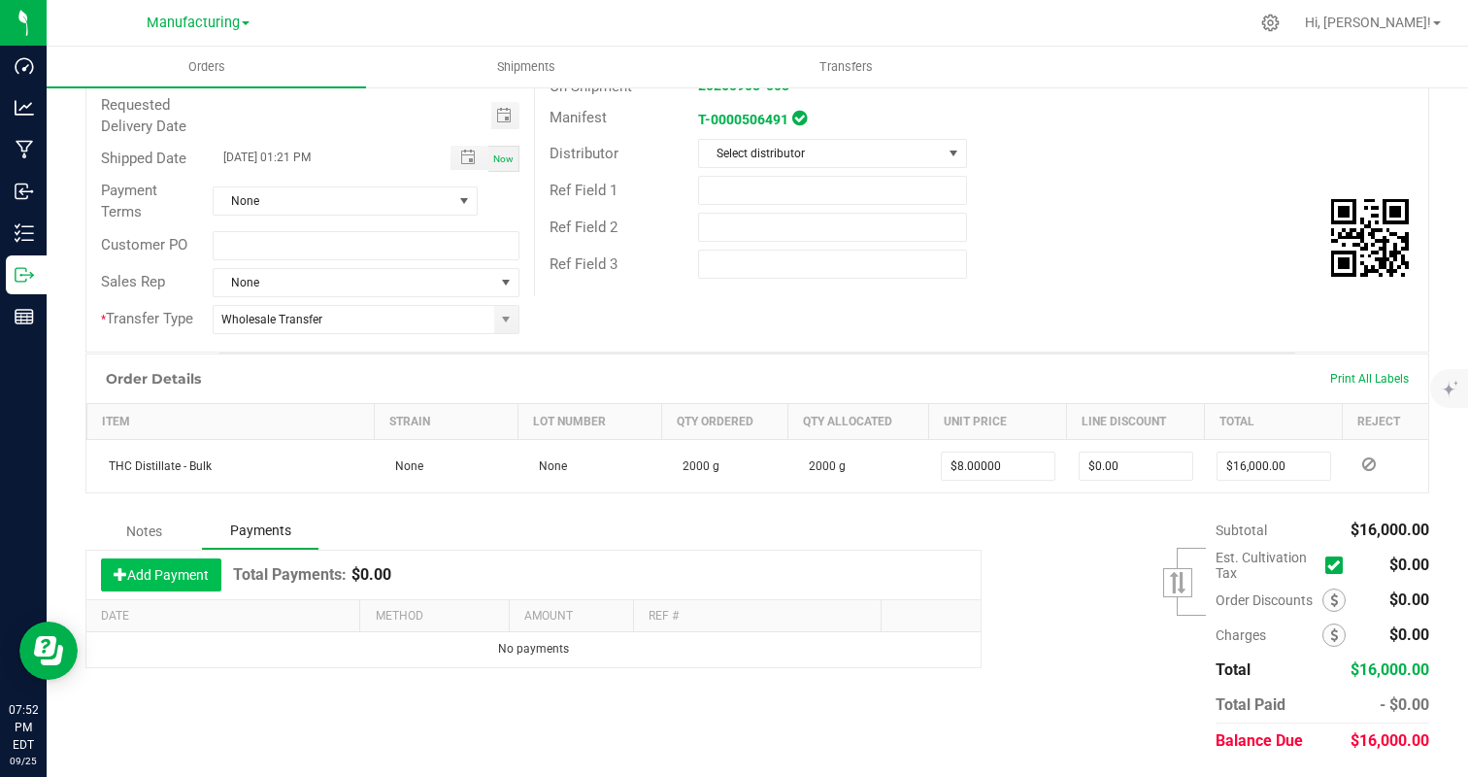
click at [205, 573] on button "Add Payment" at bounding box center [161, 574] width 120 height 33
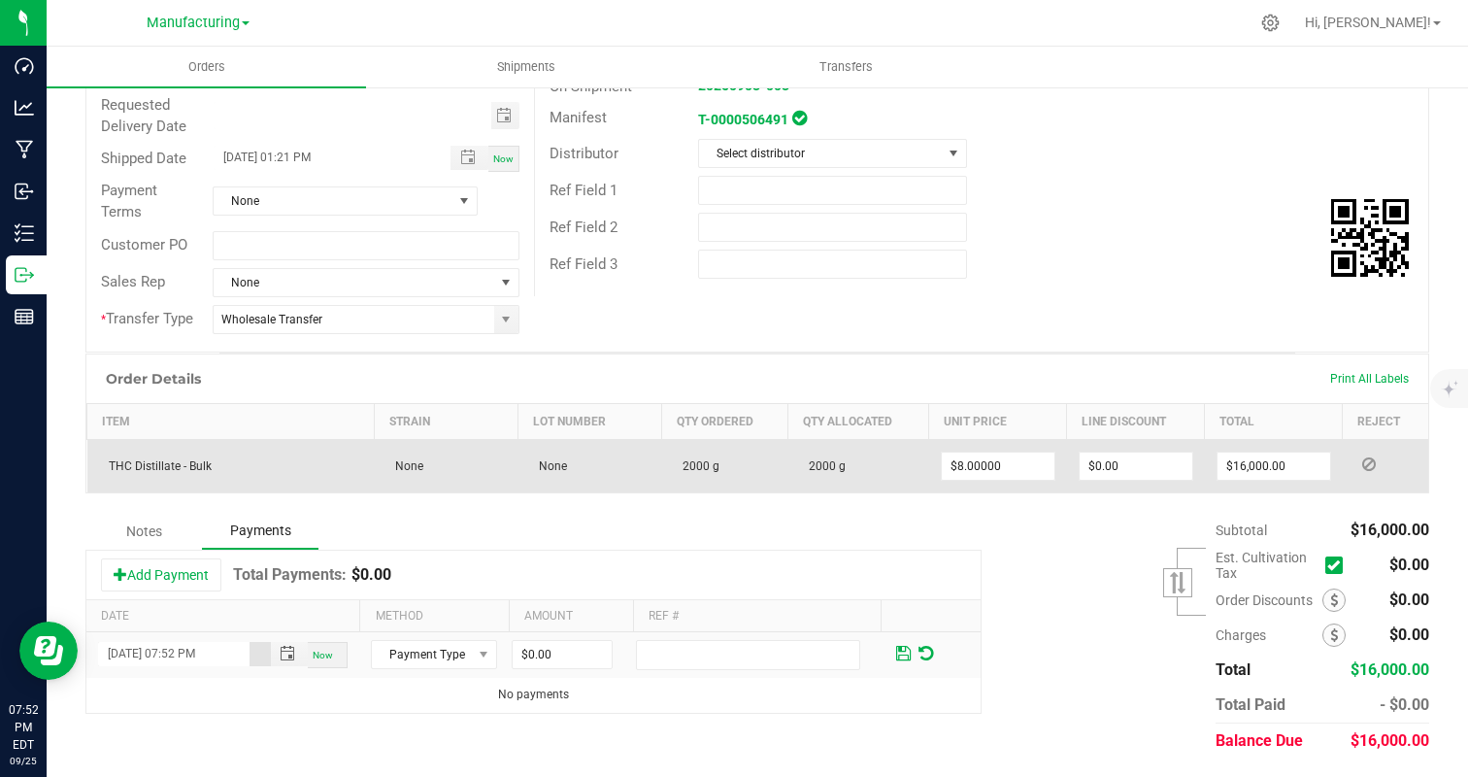
scroll to position [293, 0]
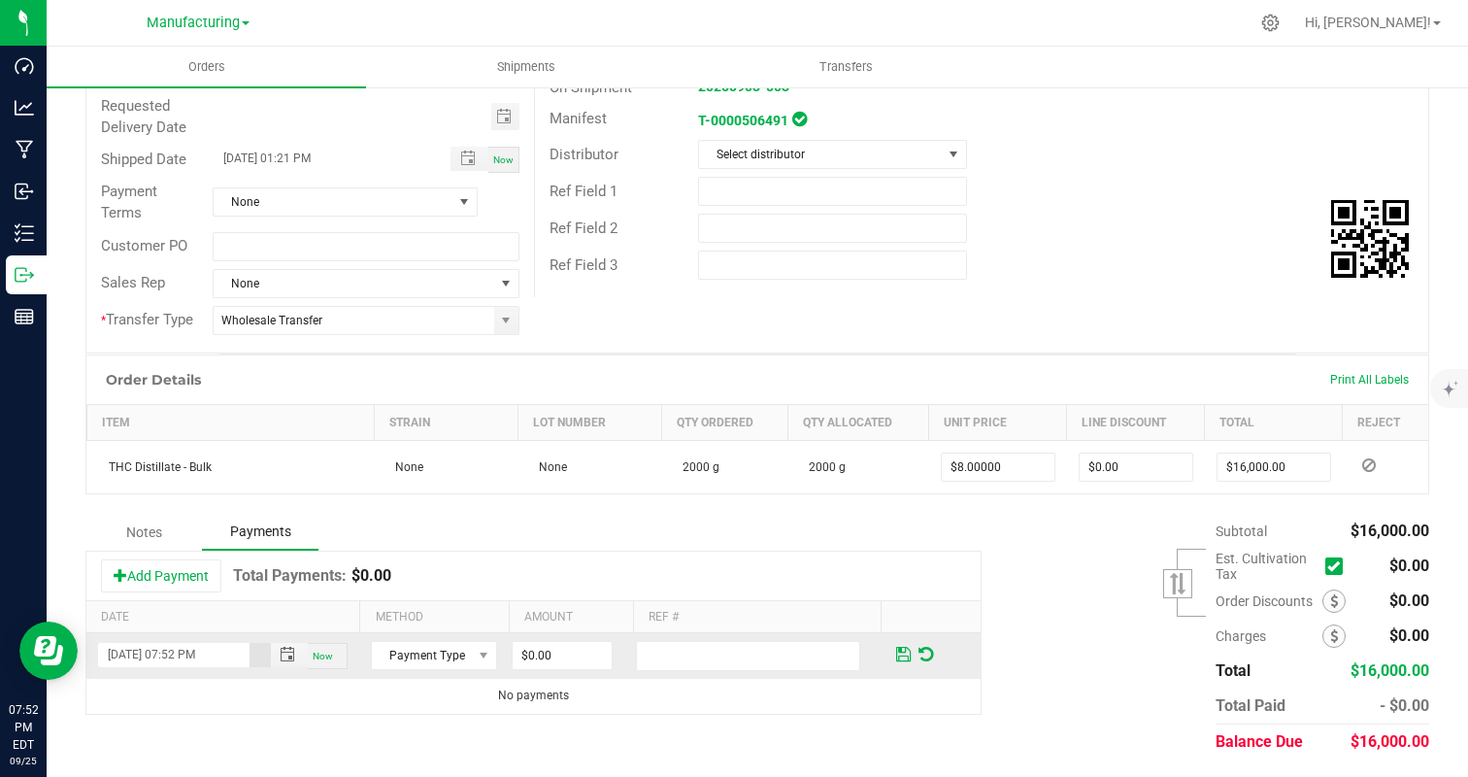
click at [329, 655] on span "Now" at bounding box center [323, 656] width 20 height 11
click at [336, 653] on div "Now" at bounding box center [328, 656] width 40 height 26
click at [420, 653] on span "Payment Type" at bounding box center [421, 655] width 99 height 27
click at [442, 596] on li "ACH & Bank Transfer" at bounding box center [433, 595] width 123 height 27
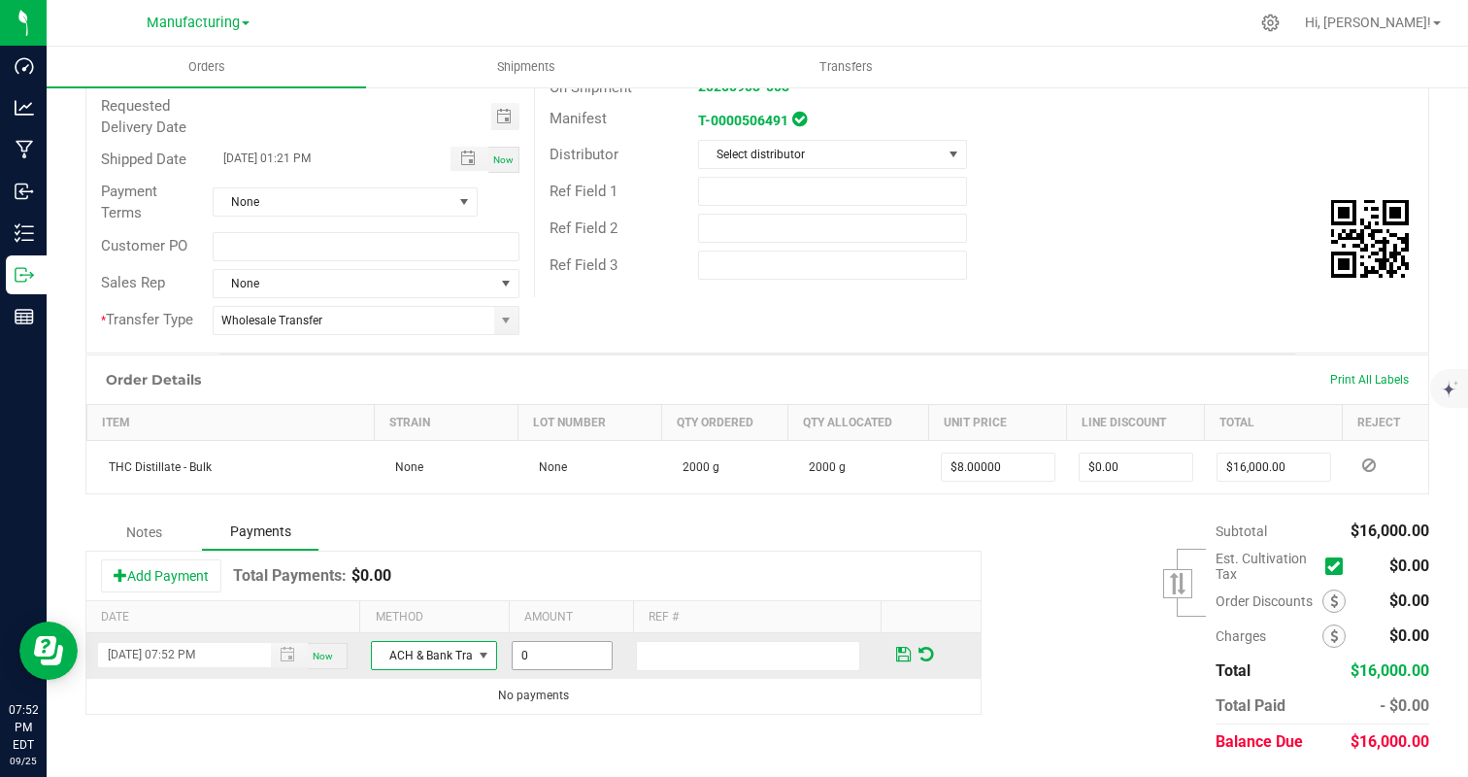
click at [543, 648] on input "0" at bounding box center [562, 655] width 99 height 27
type input "$8,000.00"
click at [725, 761] on div "Back to Orders Order details Sync to QuickBooks Export PDF Done Editing Order #…" at bounding box center [758, 285] width 1422 height 987
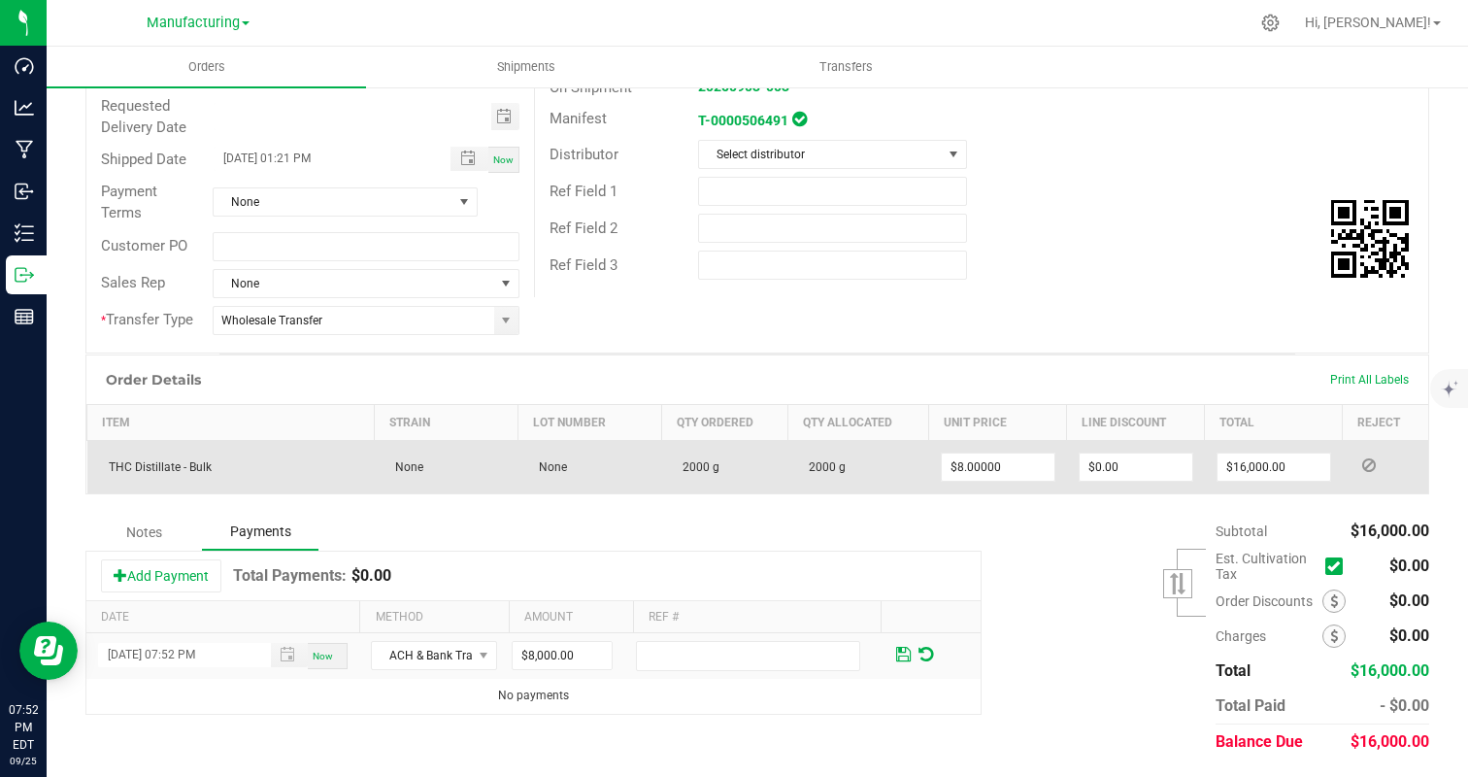
scroll to position [0, 0]
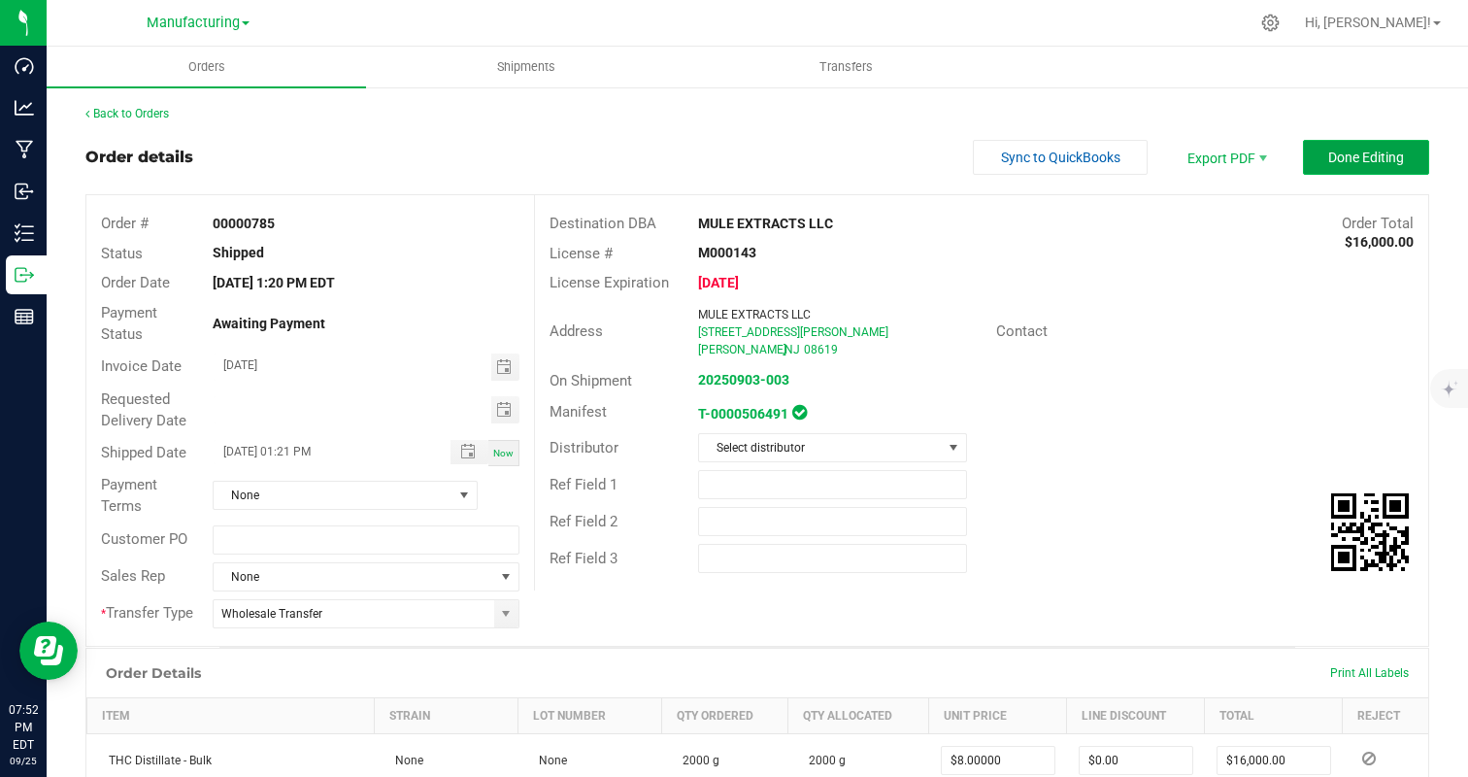
click at [1389, 154] on span "Done Editing" at bounding box center [1366, 158] width 76 height 16
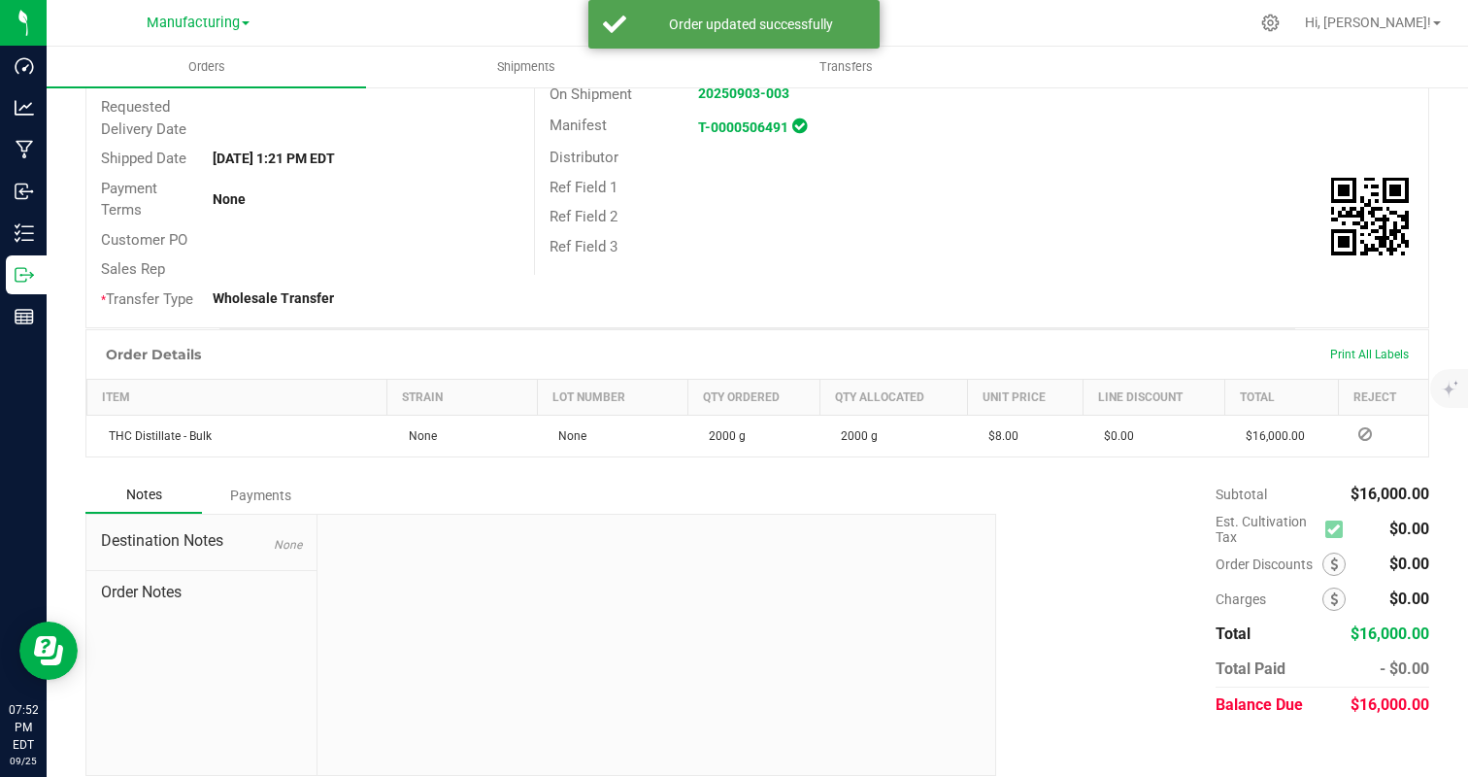
scroll to position [297, 0]
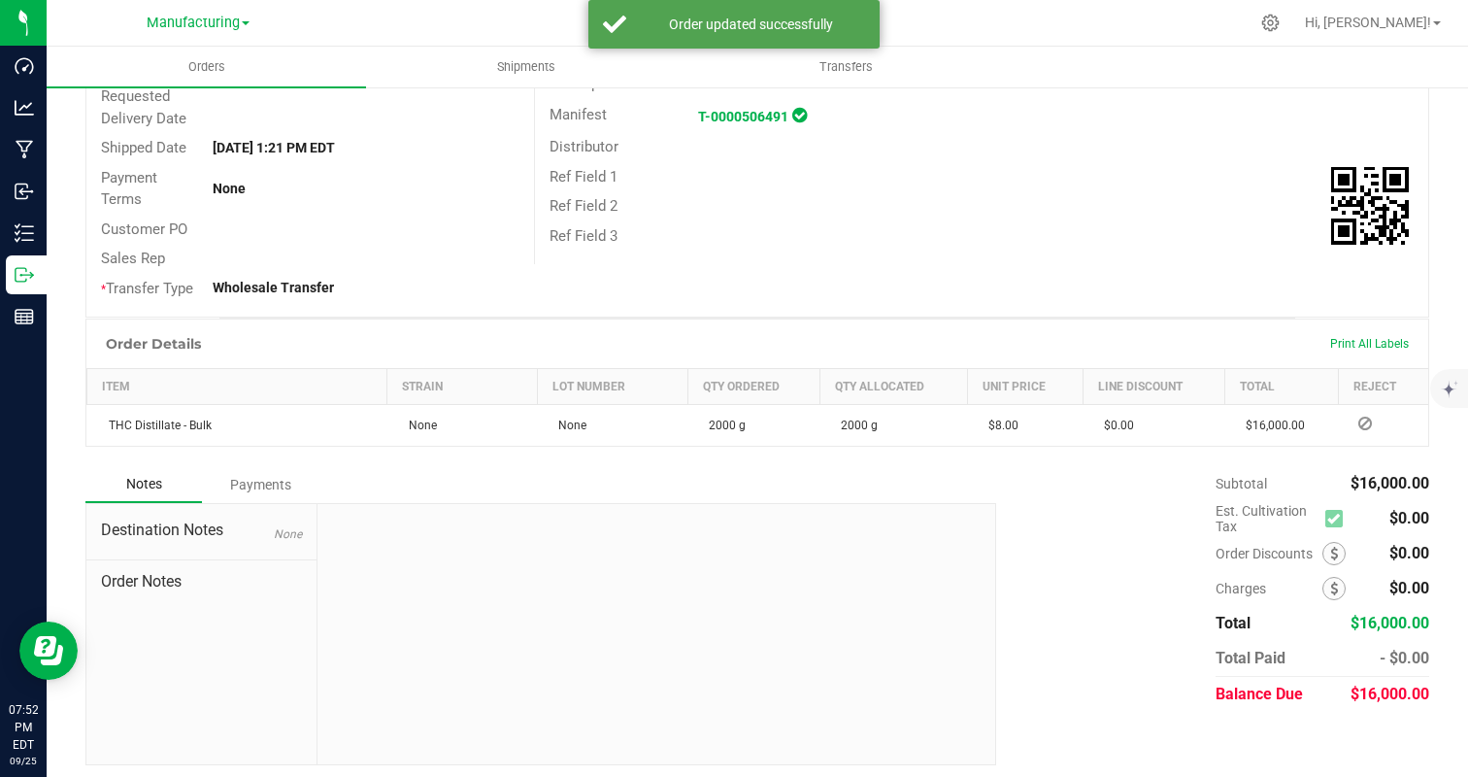
click at [254, 488] on div "Payments" at bounding box center [260, 484] width 117 height 35
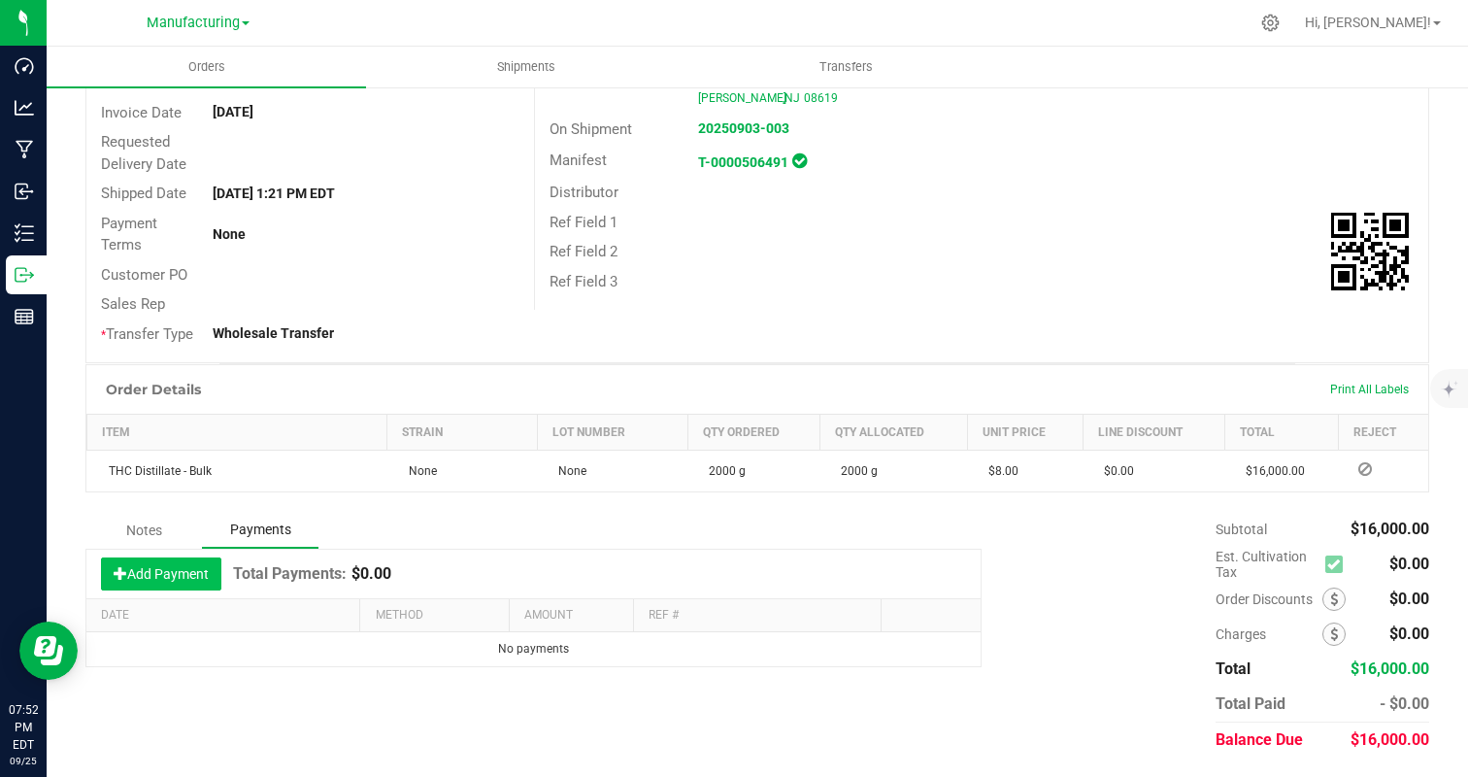
click at [179, 571] on button "Add Payment" at bounding box center [161, 573] width 120 height 33
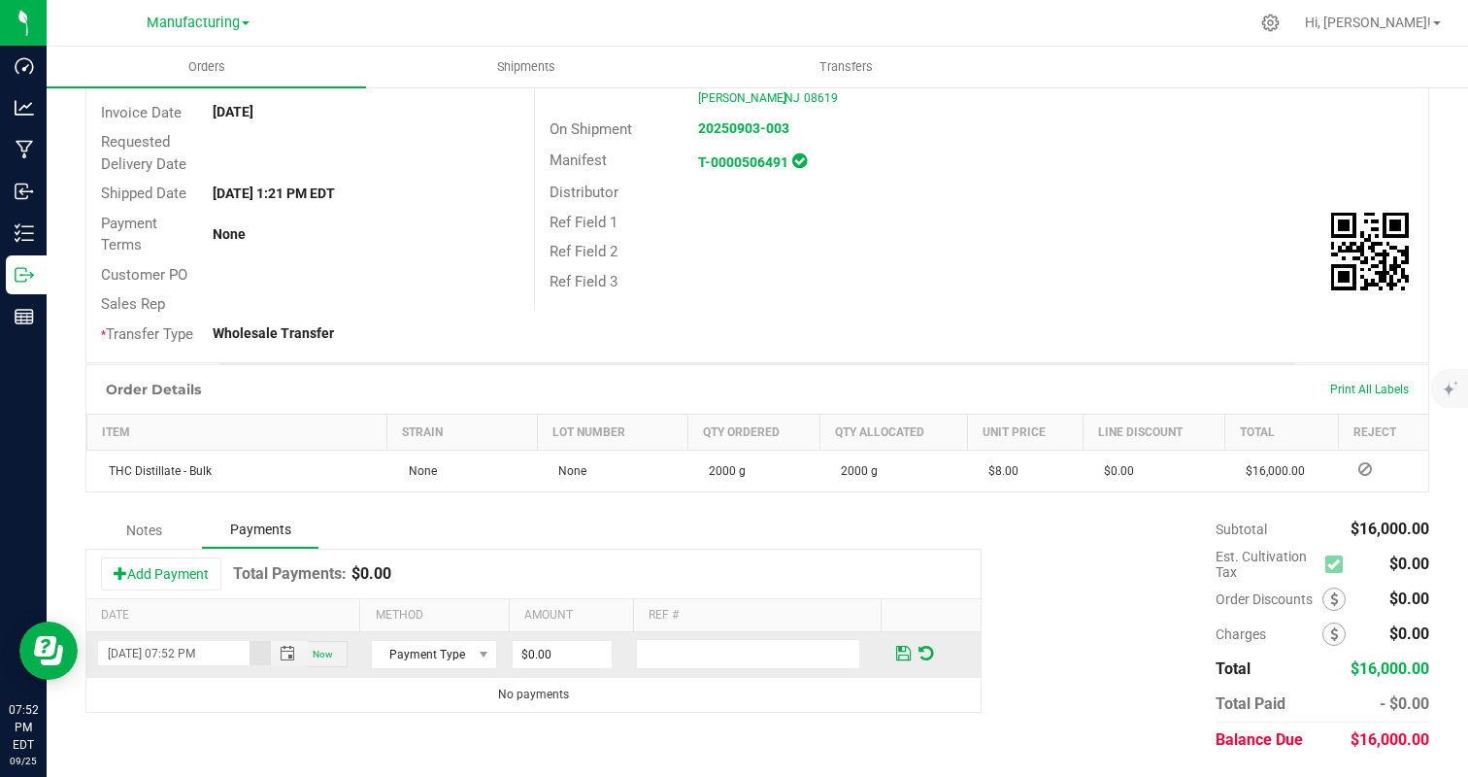
click at [326, 652] on span "Now" at bounding box center [323, 654] width 20 height 11
click at [332, 653] on span "Now" at bounding box center [323, 654] width 20 height 11
click at [324, 656] on span "Now" at bounding box center [323, 654] width 20 height 11
click at [322, 653] on span "Now" at bounding box center [323, 654] width 20 height 11
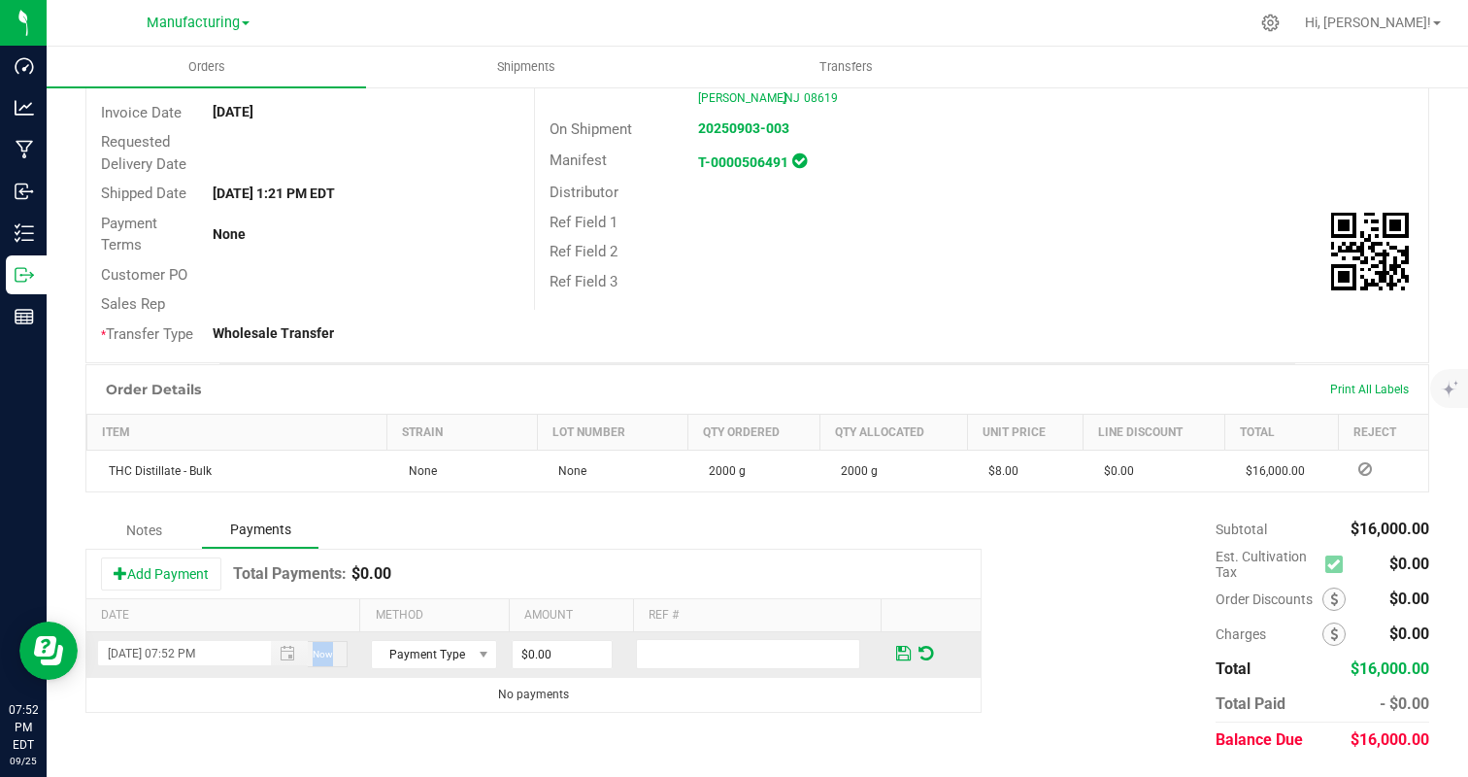
click at [322, 653] on span "Now" at bounding box center [323, 654] width 20 height 11
click at [337, 652] on div "Now" at bounding box center [328, 654] width 40 height 26
click at [357, 654] on td "[DATE] 07:52 PM Now" at bounding box center [222, 655] width 273 height 46
click at [332, 657] on div "Now" at bounding box center [328, 654] width 40 height 26
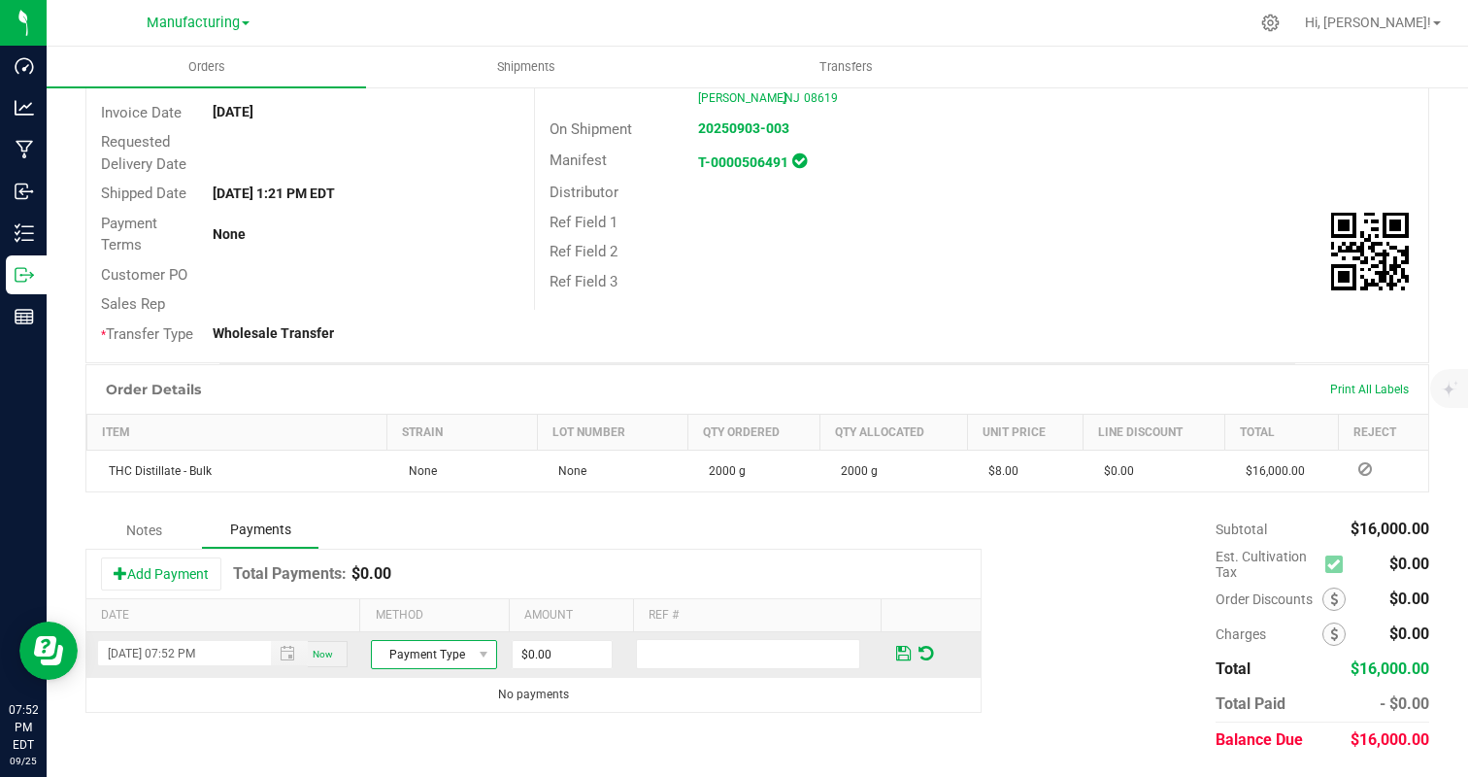
click at [418, 659] on span "Payment Type" at bounding box center [421, 654] width 99 height 27
click at [441, 597] on li "ACH & Bank Transfer" at bounding box center [433, 594] width 123 height 27
click at [540, 647] on input "0" at bounding box center [562, 654] width 99 height 27
type input "$8,000.00"
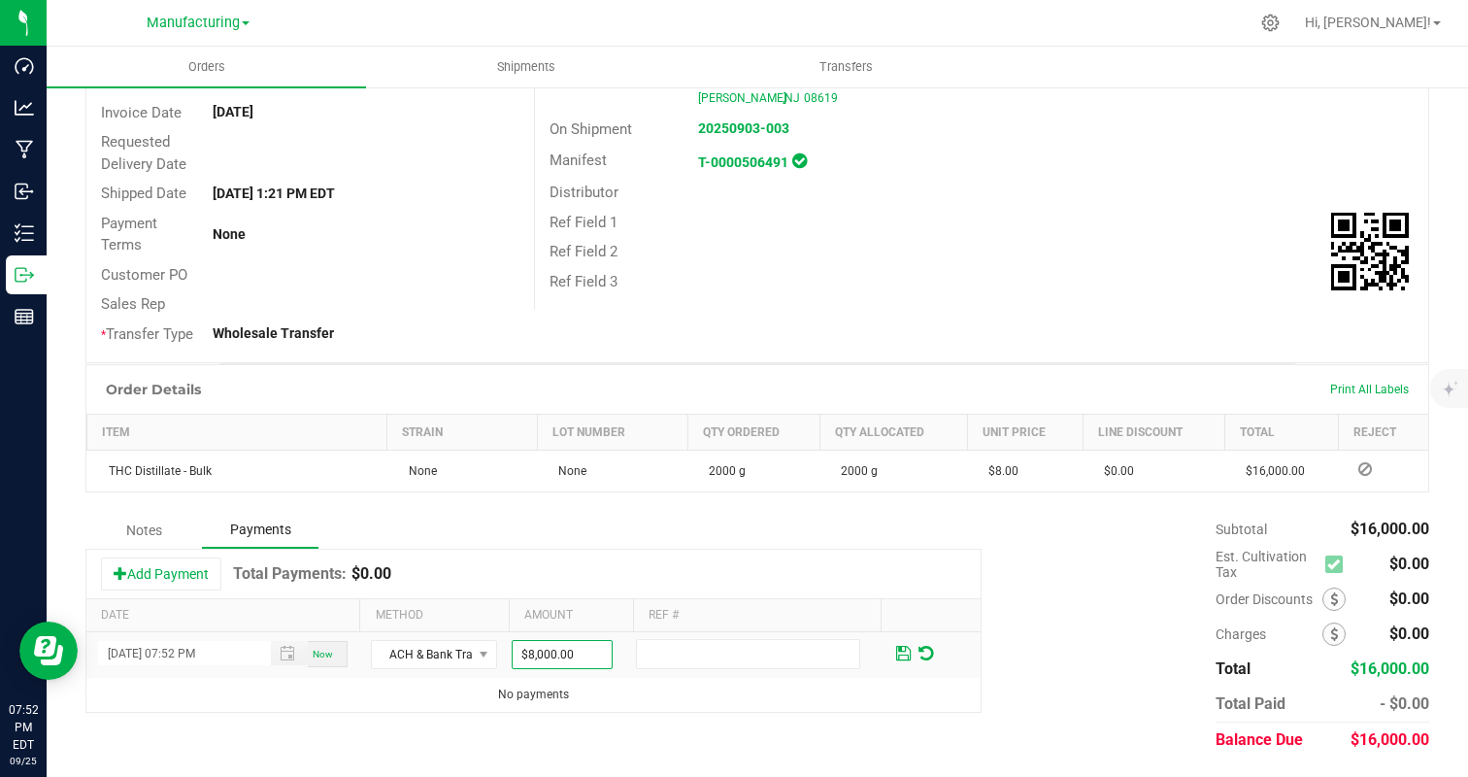
click at [685, 554] on div "Add Payment Total Payments: $0.00" at bounding box center [533, 574] width 894 height 49
click at [903, 656] on span at bounding box center [903, 653] width 15 height 17
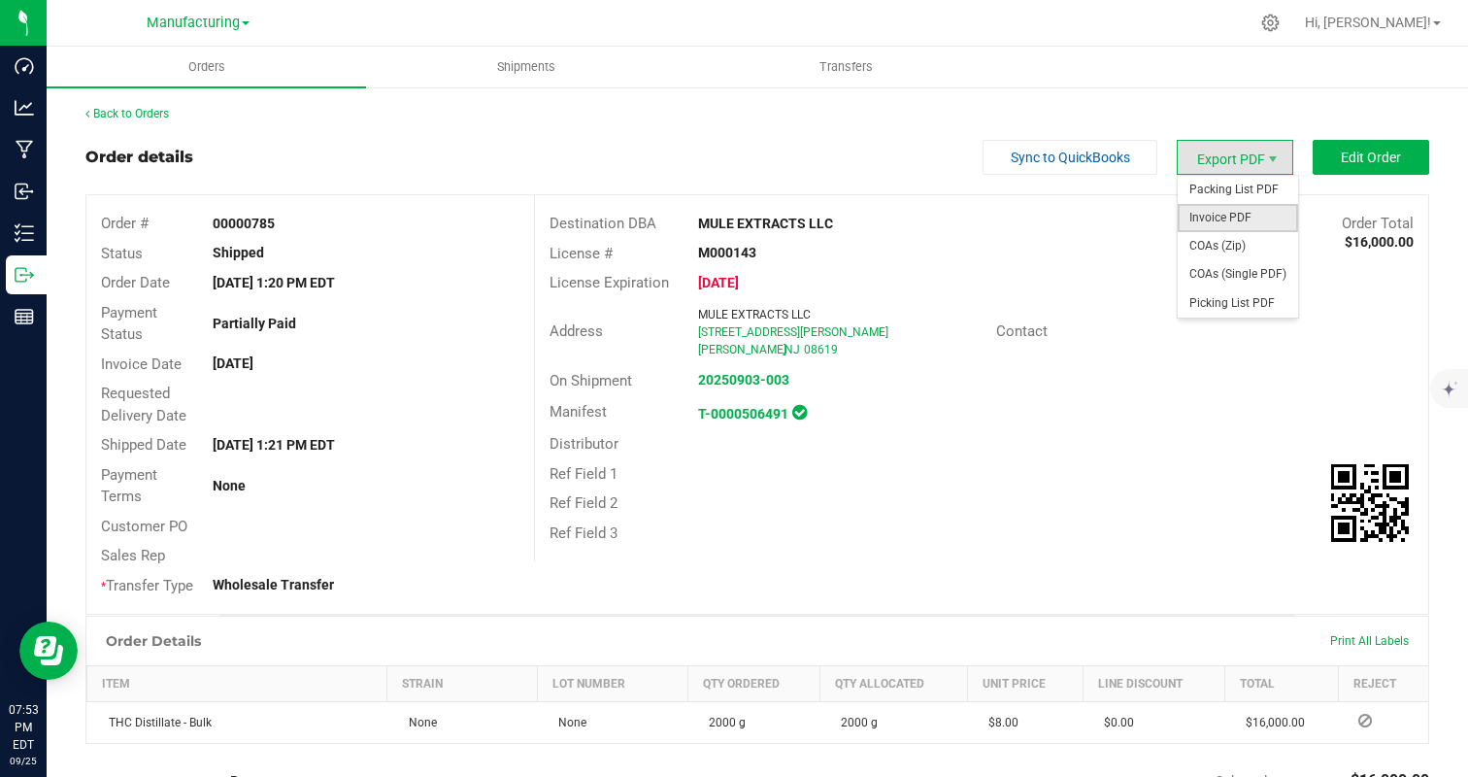
click at [1235, 214] on span "Invoice PDF" at bounding box center [1238, 218] width 120 height 28
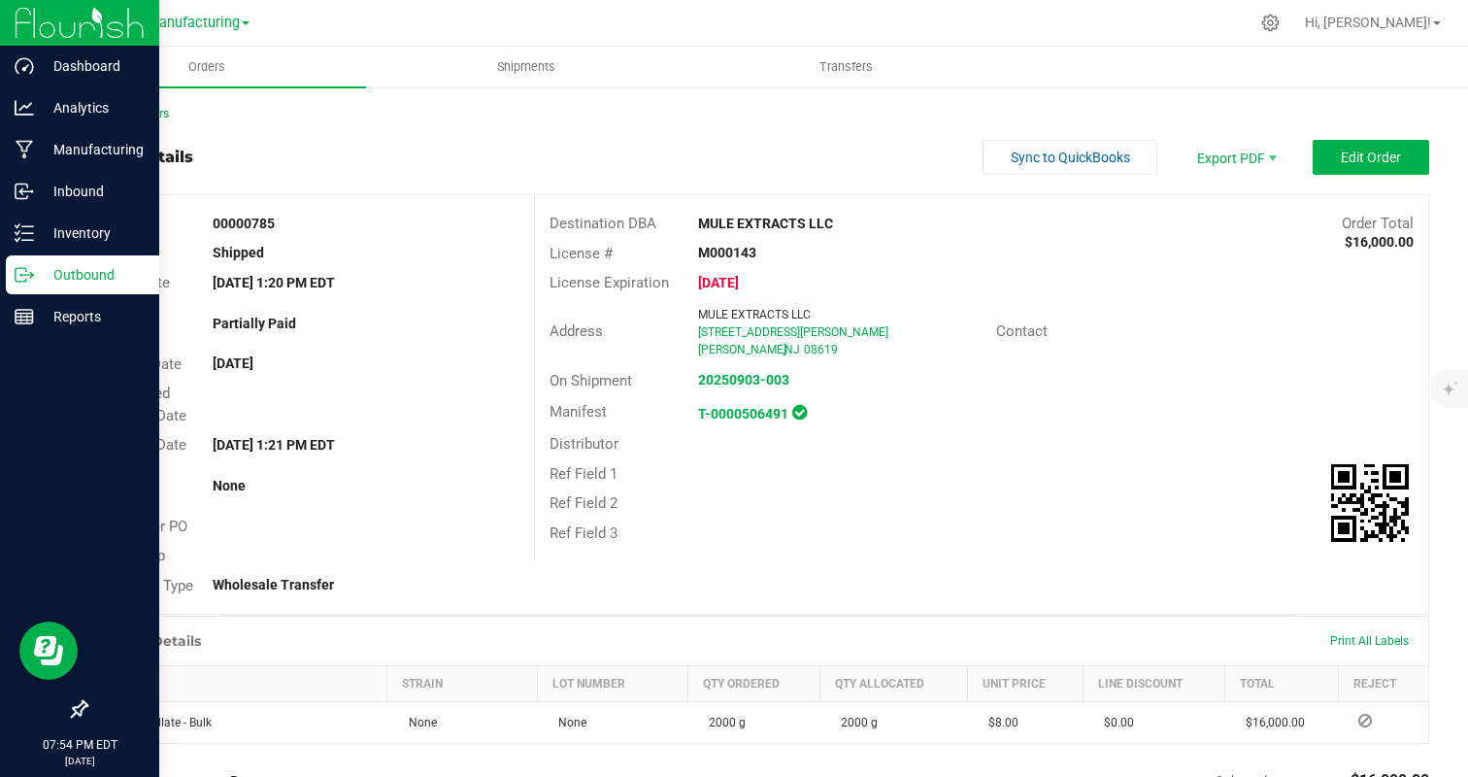
click at [44, 272] on p "Outbound" at bounding box center [92, 274] width 117 height 23
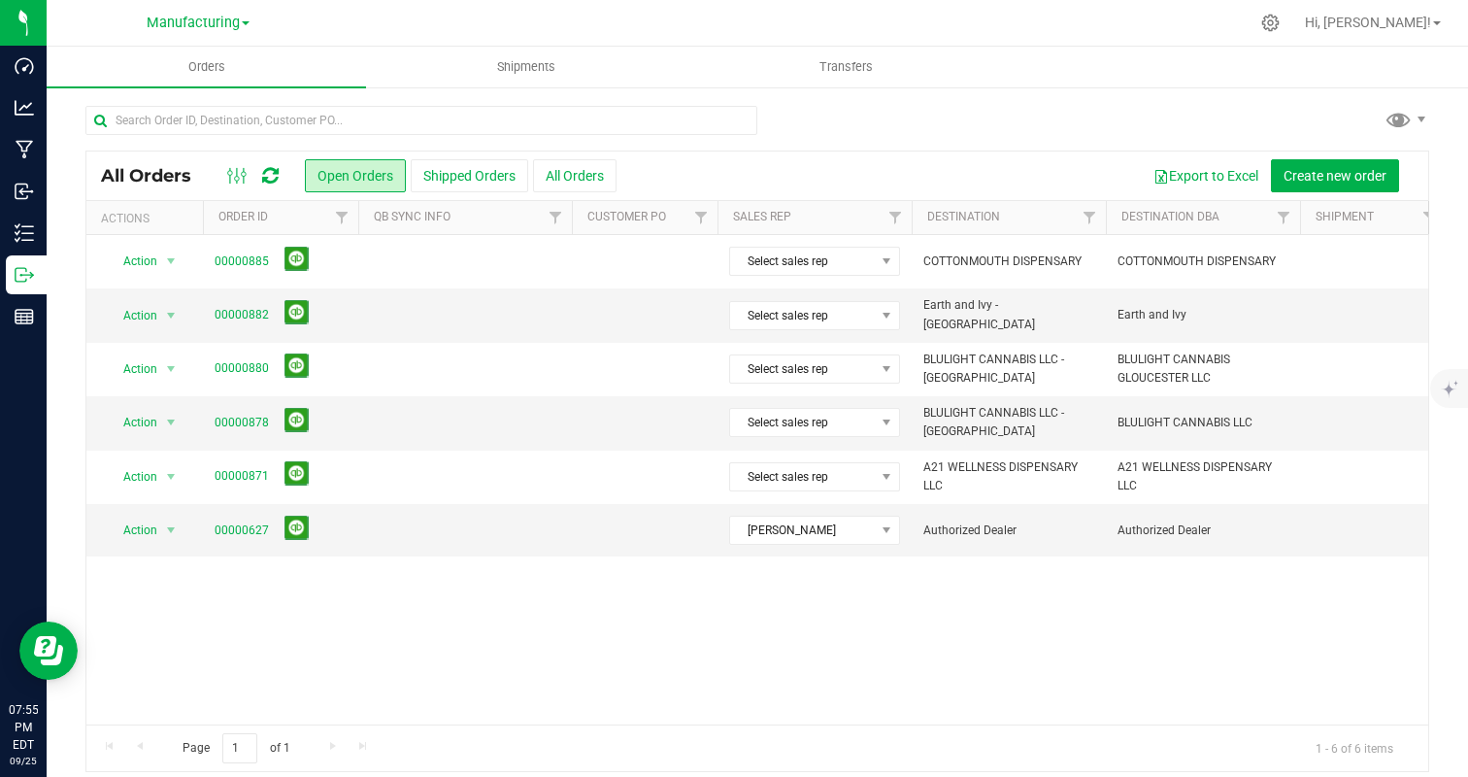
click at [528, 207] on th "QB Sync Info" at bounding box center [465, 218] width 214 height 34
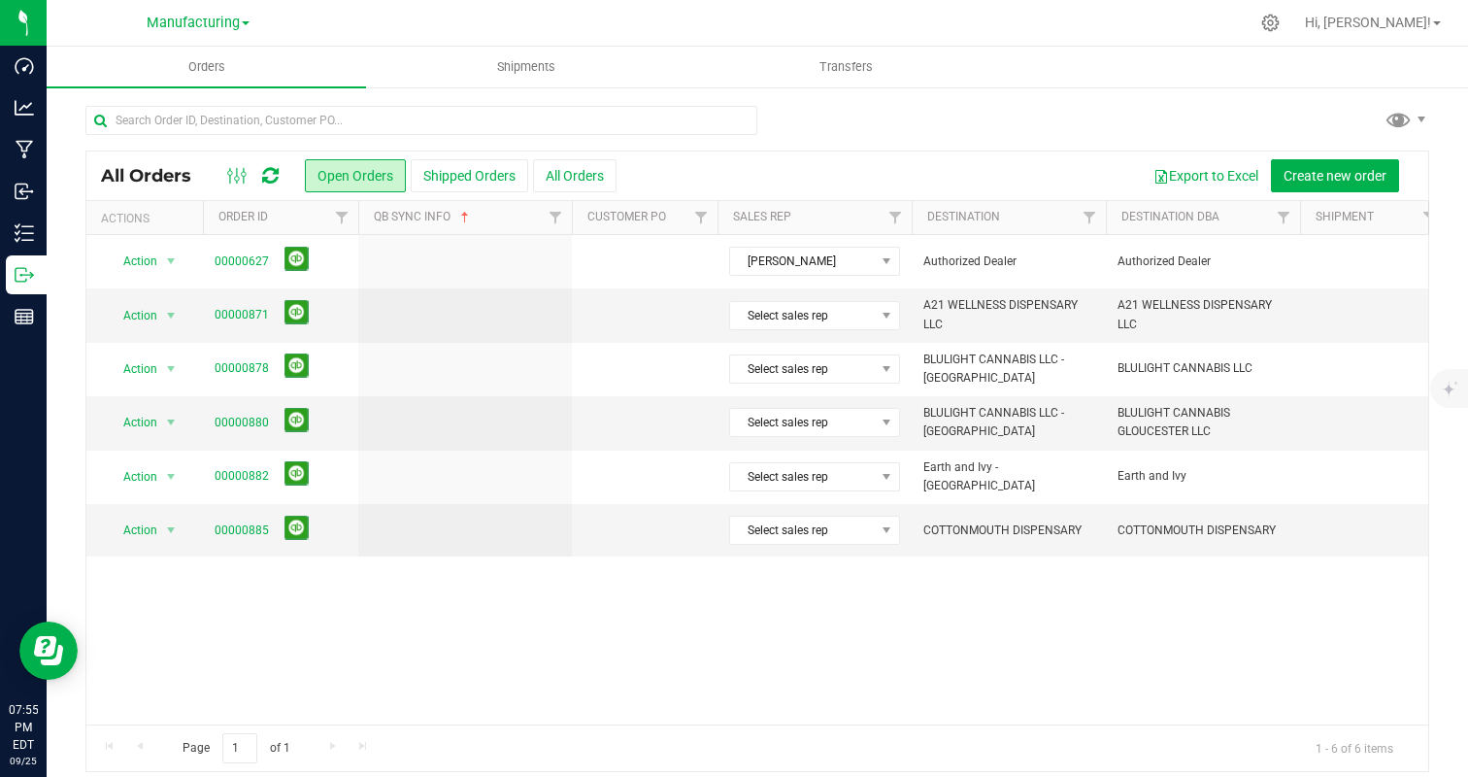
click at [637, 181] on div "Export to Excel Create new order" at bounding box center [1015, 175] width 797 height 33
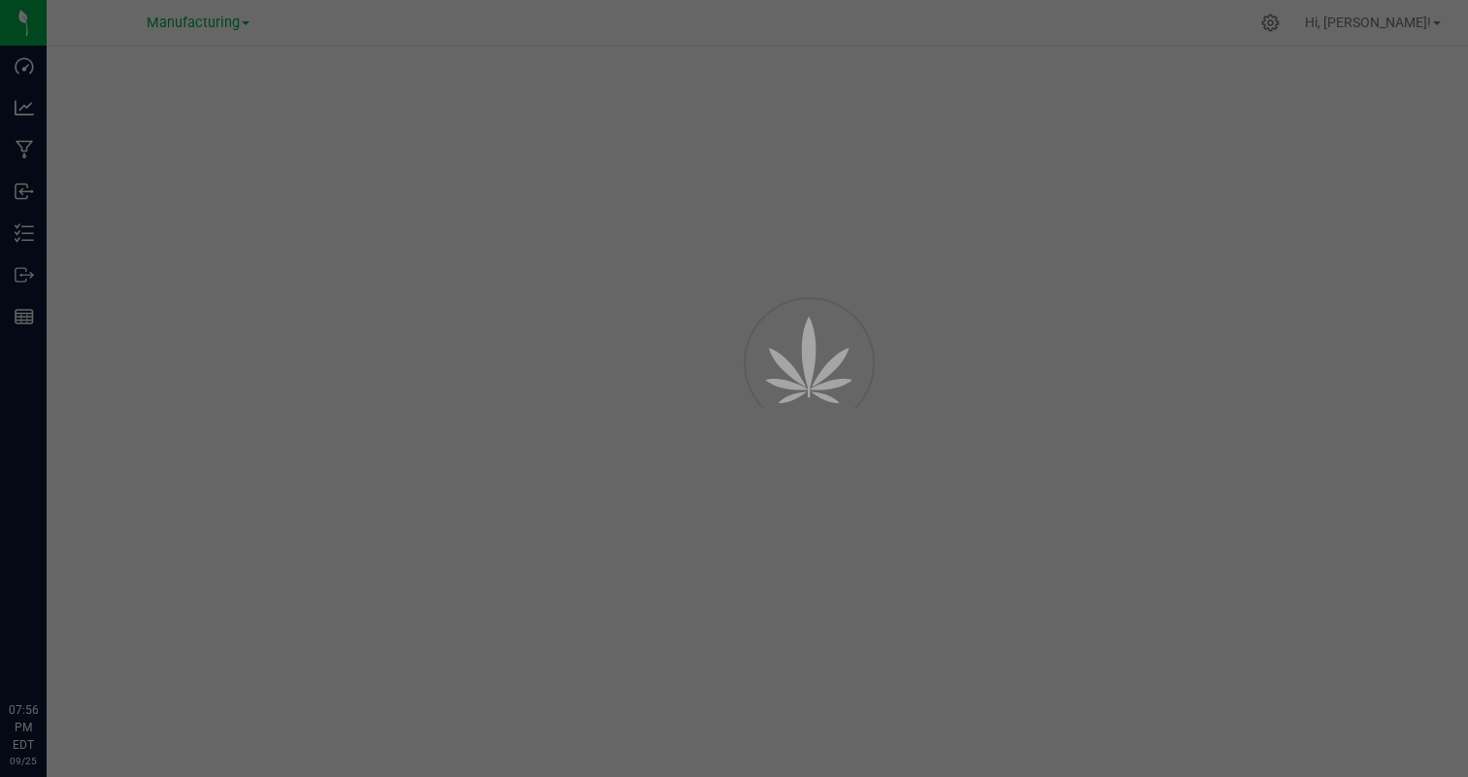
click at [1002, 138] on div at bounding box center [734, 388] width 1468 height 777
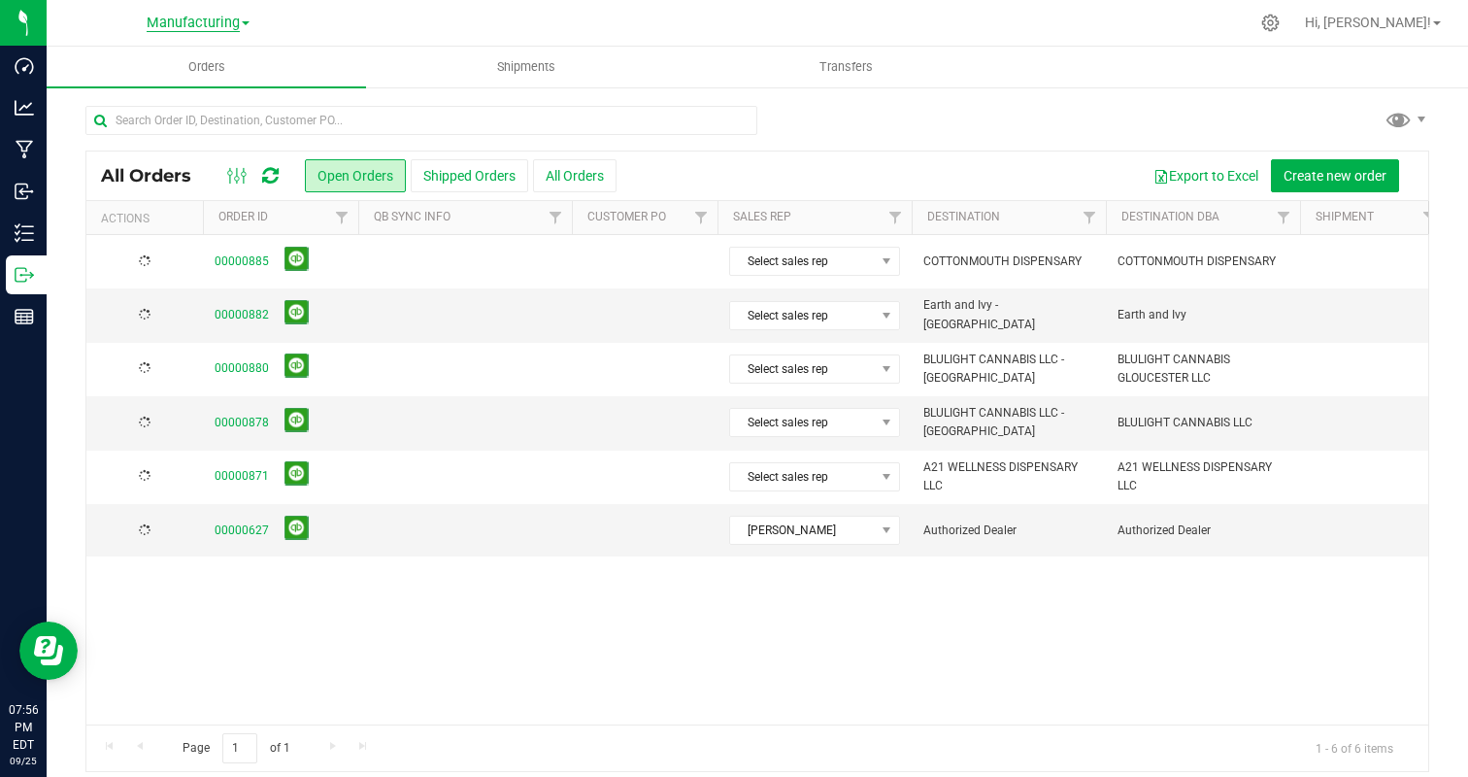
click at [212, 23] on span "Manufacturing" at bounding box center [193, 23] width 93 height 17
click at [201, 93] on link "Manufacturing" at bounding box center [198, 95] width 284 height 26
click at [585, 180] on button "All Orders" at bounding box center [575, 175] width 84 height 33
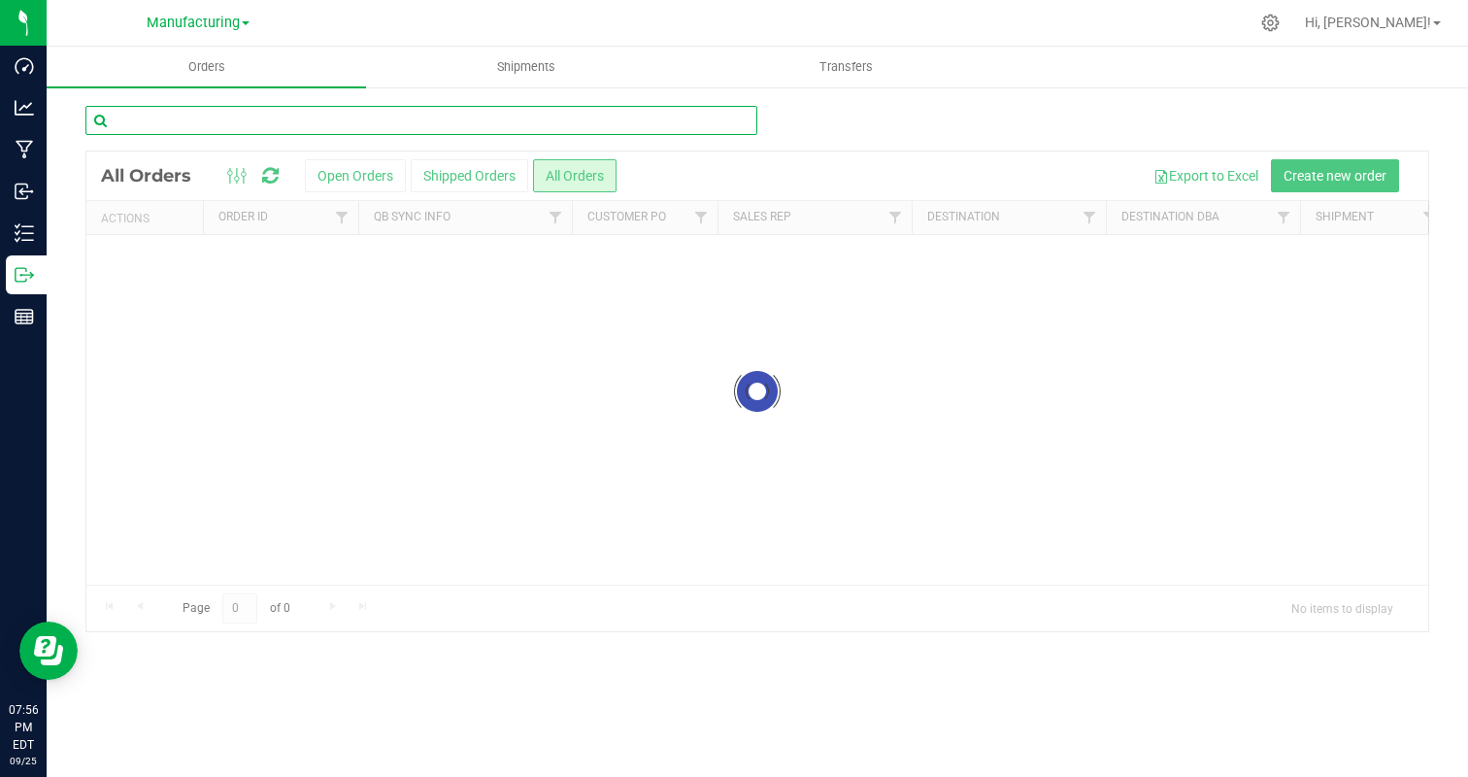
click at [342, 115] on input "text" at bounding box center [421, 120] width 672 height 29
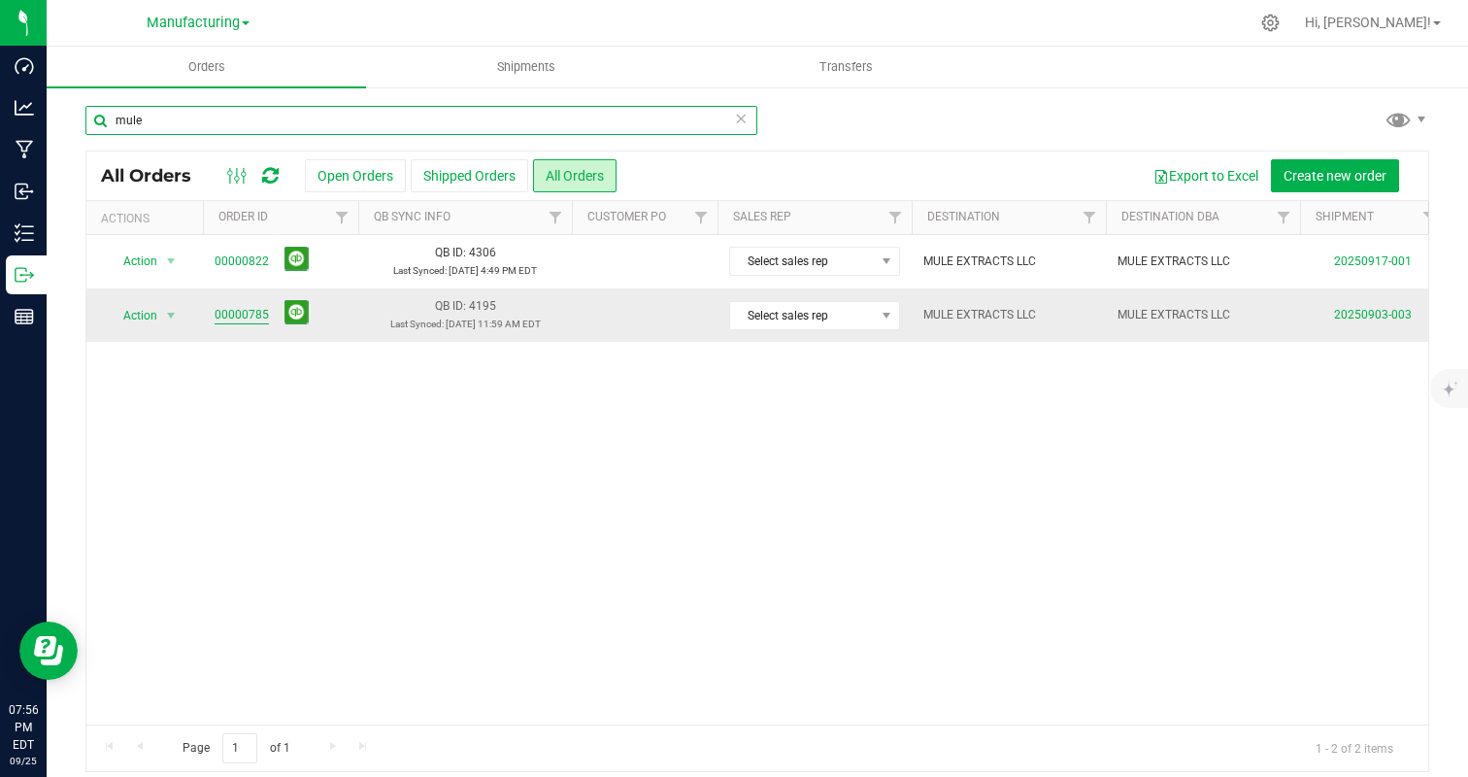
type input "mule"
click at [253, 311] on link "00000785" at bounding box center [242, 315] width 54 height 18
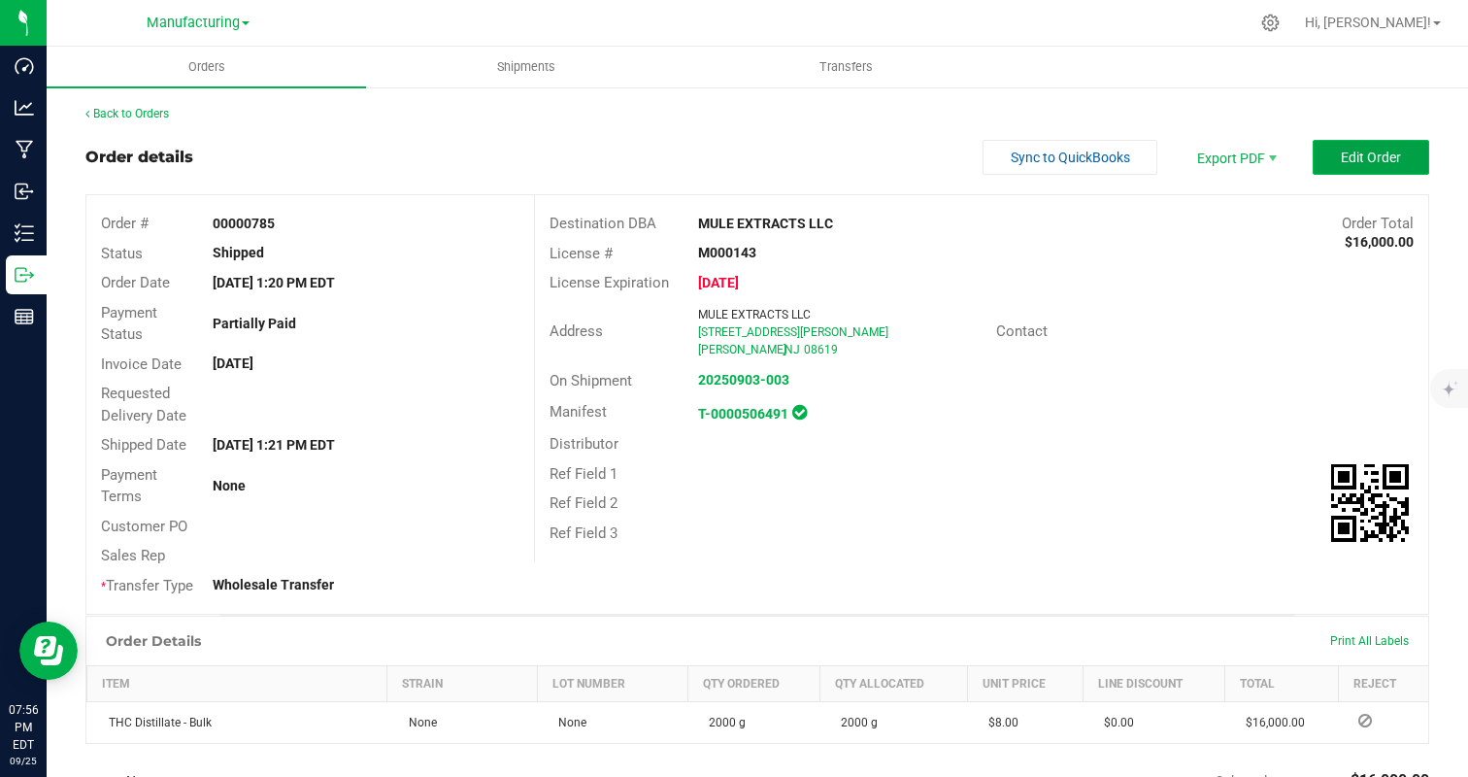
click at [1355, 159] on span "Edit Order" at bounding box center [1371, 158] width 60 height 16
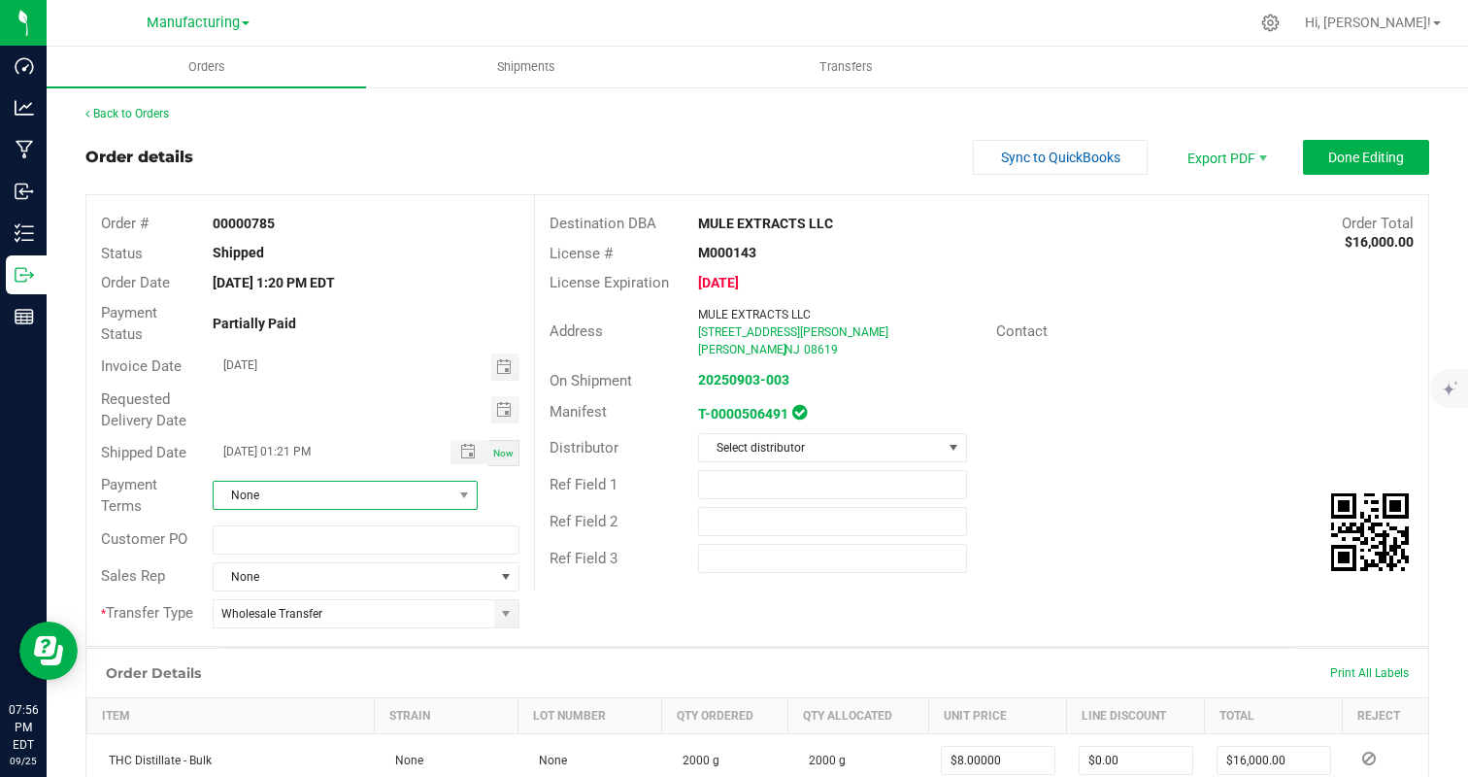
click at [279, 489] on span "None" at bounding box center [333, 495] width 239 height 27
click at [269, 606] on li "Net 30" at bounding box center [345, 607] width 263 height 33
click at [1334, 153] on span "Done Editing" at bounding box center [1366, 158] width 76 height 16
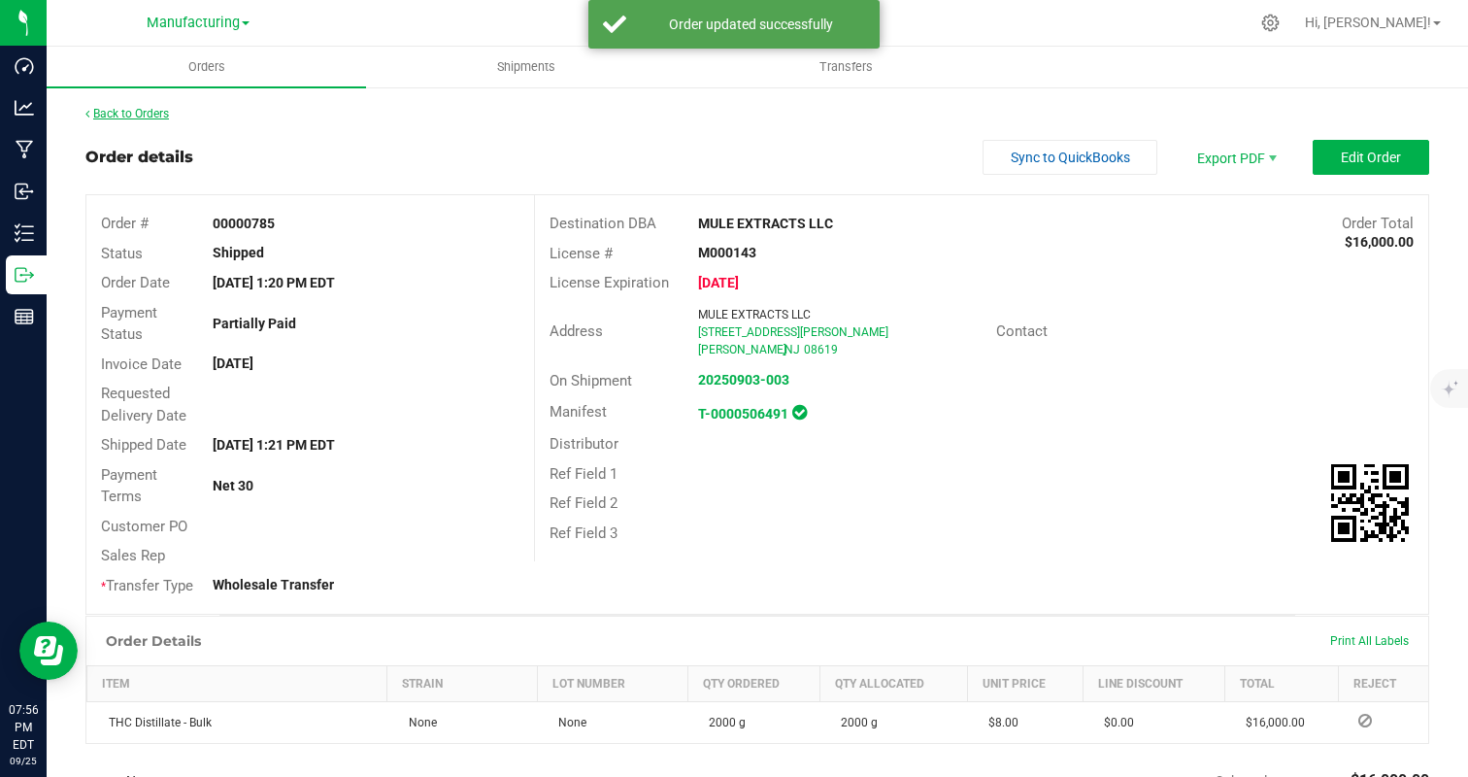
click at [150, 117] on link "Back to Orders" at bounding box center [127, 114] width 84 height 14
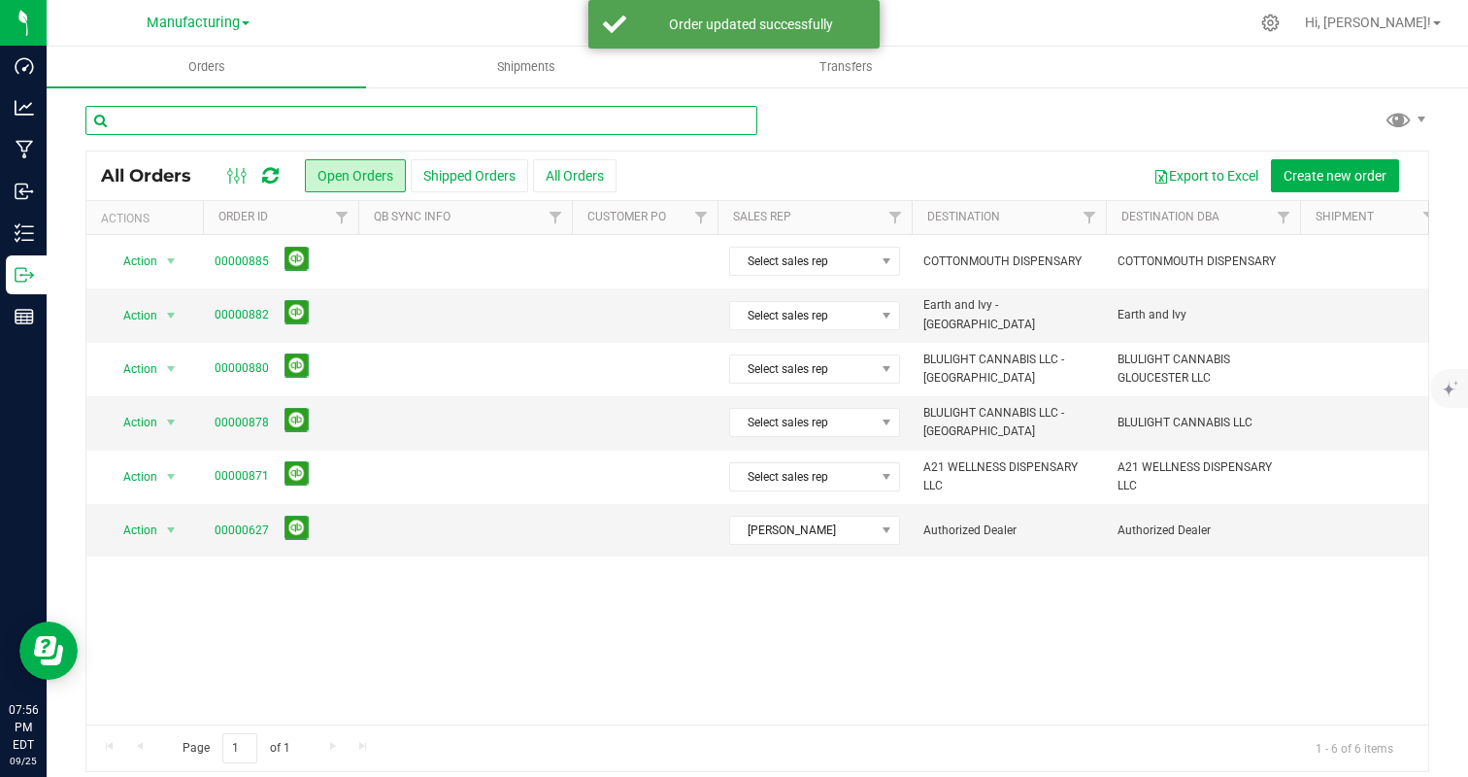
click at [297, 129] on input "text" at bounding box center [421, 120] width 672 height 29
type input "mule"
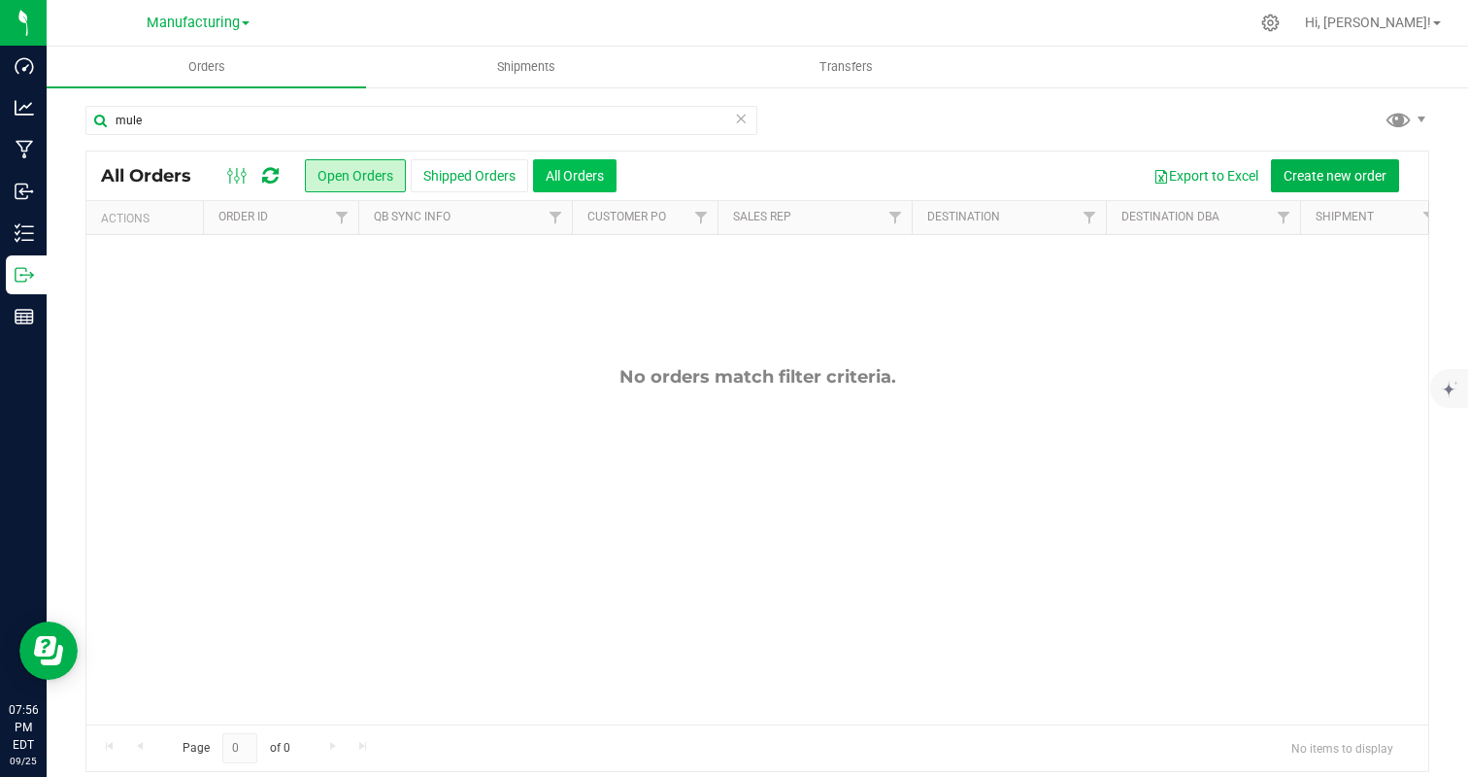
click at [547, 180] on button "All Orders" at bounding box center [575, 175] width 84 height 33
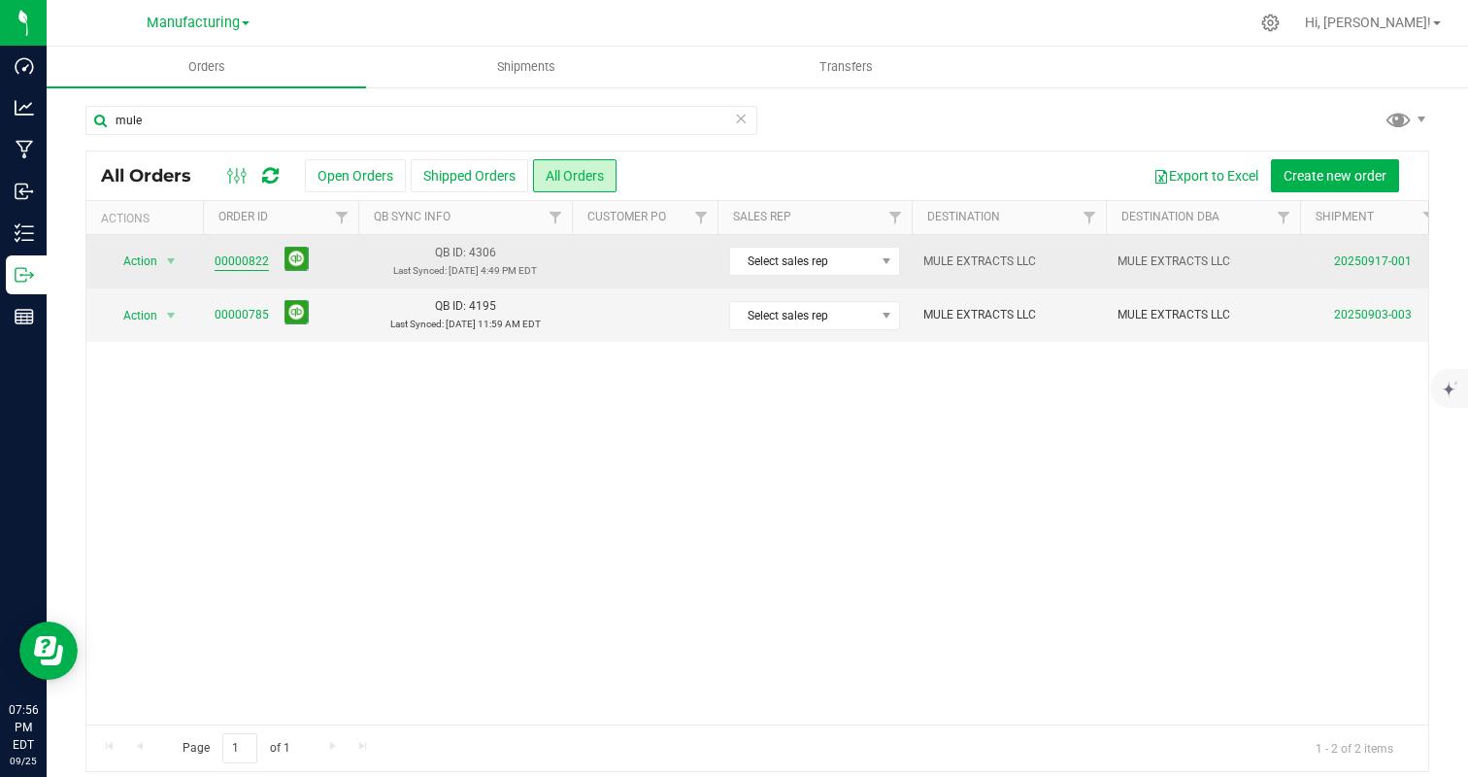
click at [250, 263] on link "00000822" at bounding box center [242, 261] width 54 height 18
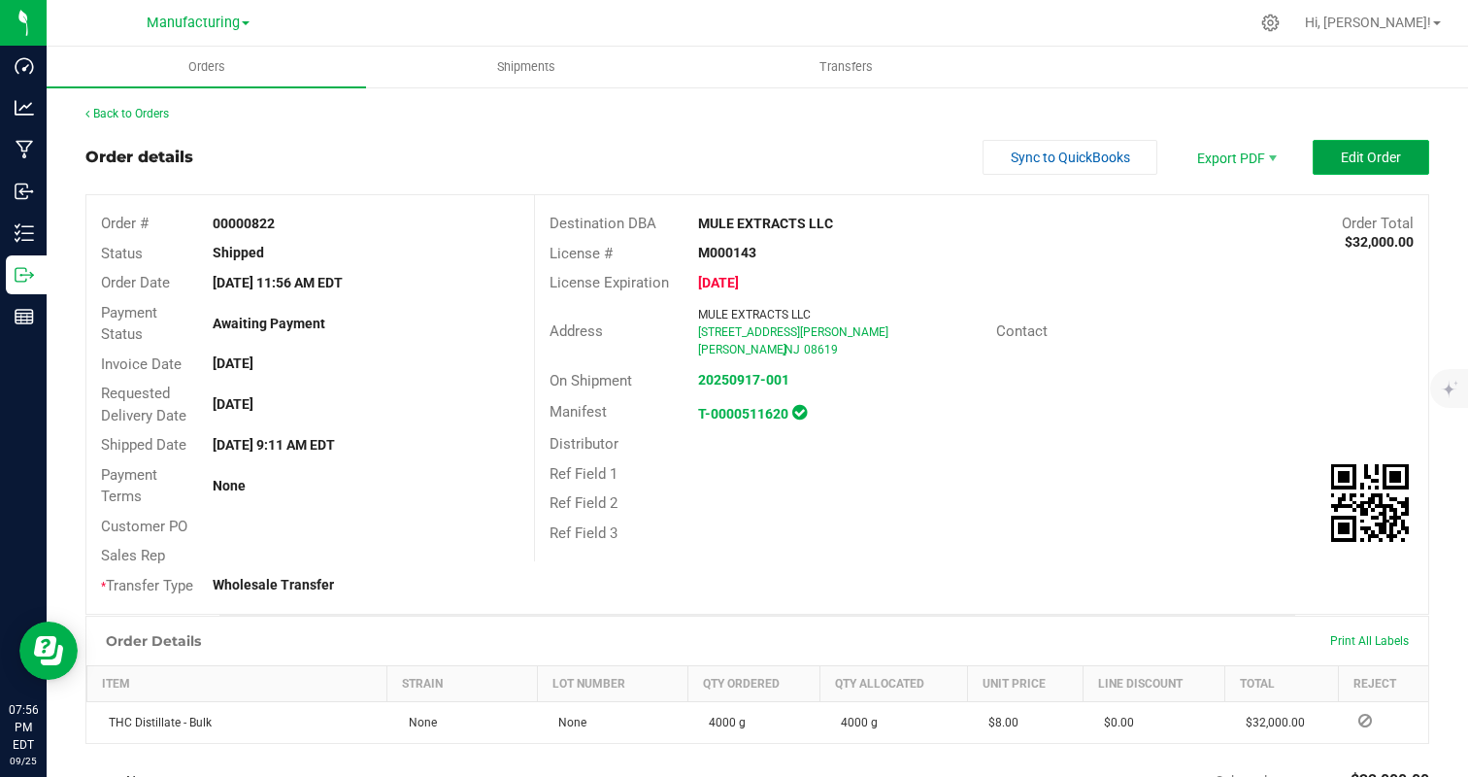
click at [1350, 154] on span "Edit Order" at bounding box center [1371, 158] width 60 height 16
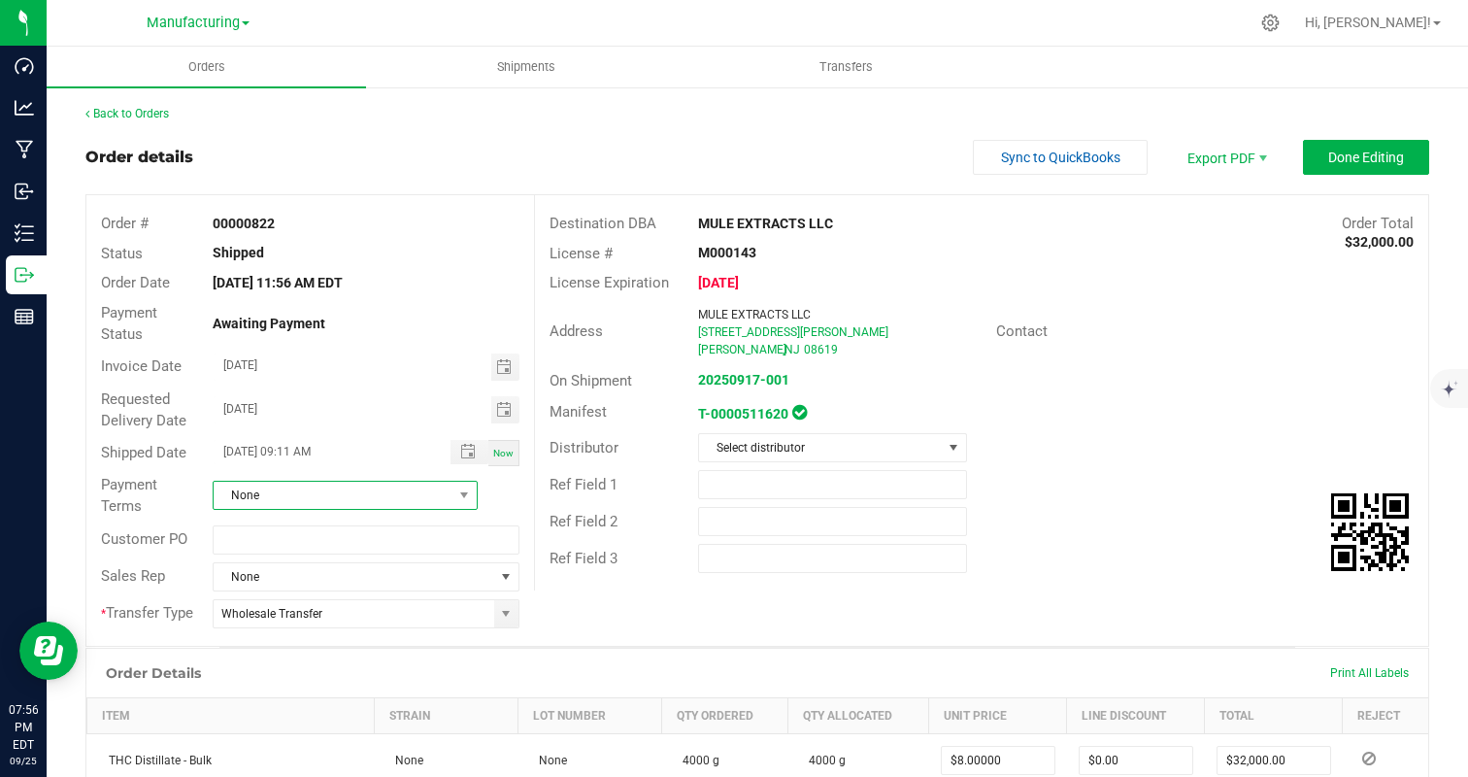
click at [311, 495] on span "None" at bounding box center [333, 495] width 239 height 27
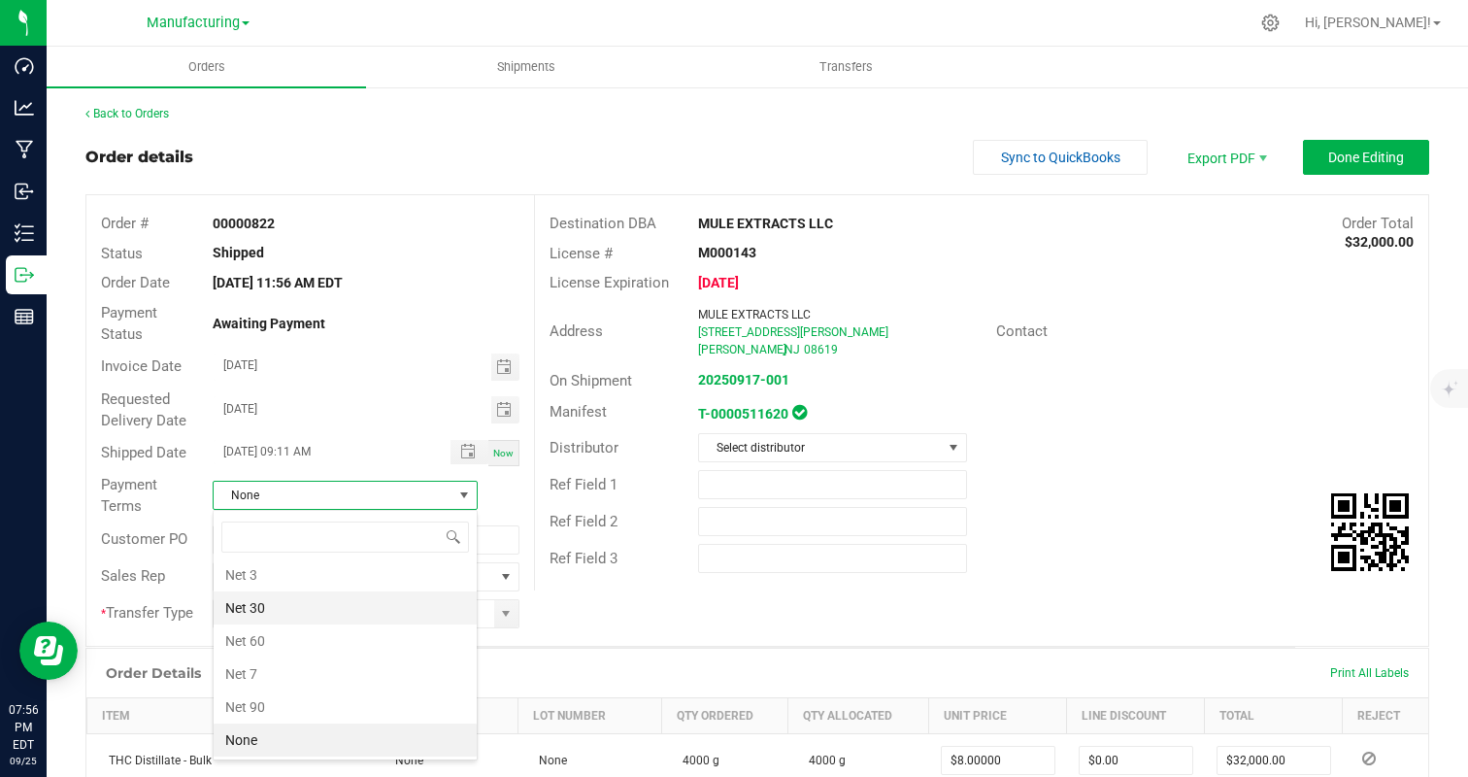
click at [336, 610] on li "Net 30" at bounding box center [345, 607] width 263 height 33
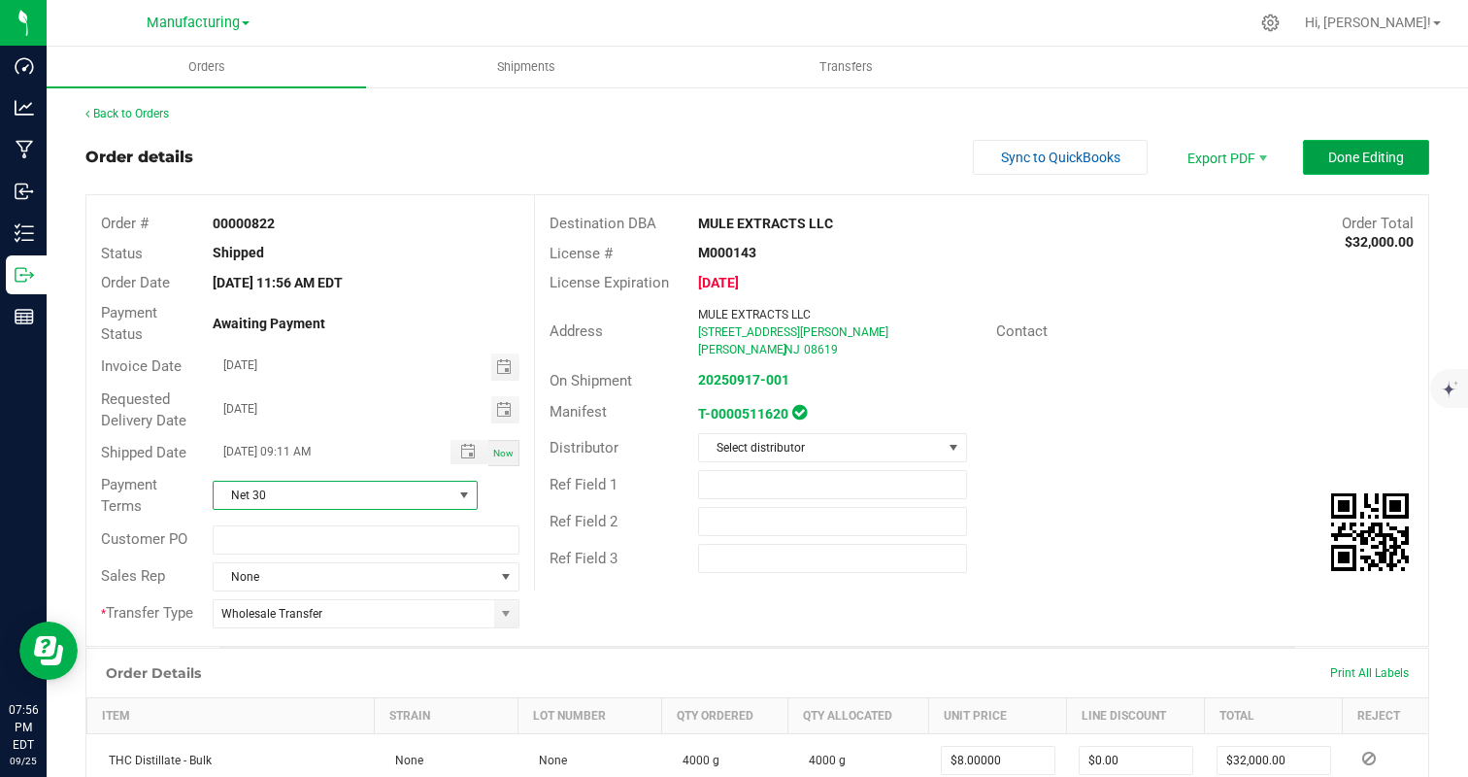
click at [1369, 155] on span "Done Editing" at bounding box center [1366, 158] width 76 height 16
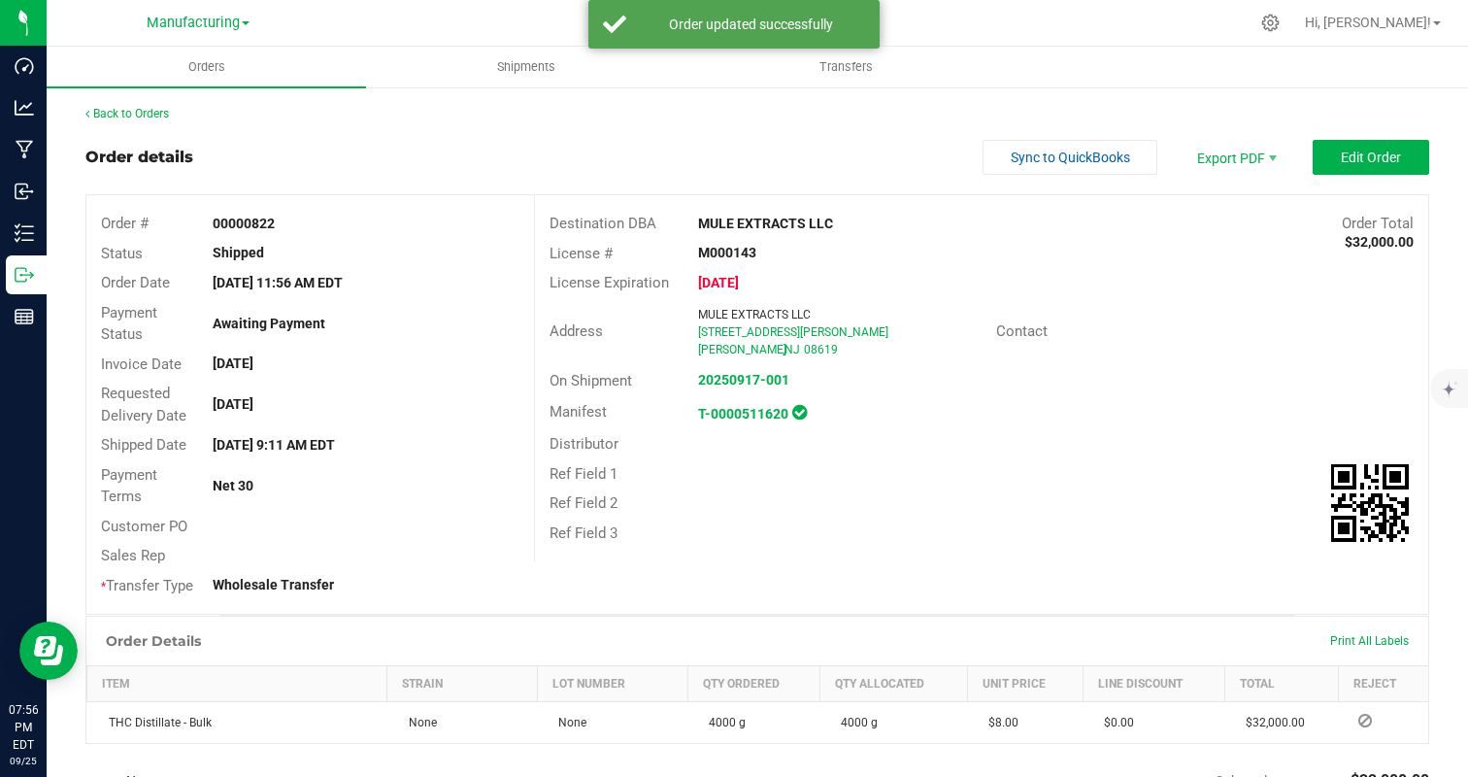
click at [1252, 113] on div "Back to Orders" at bounding box center [757, 113] width 1344 height 17
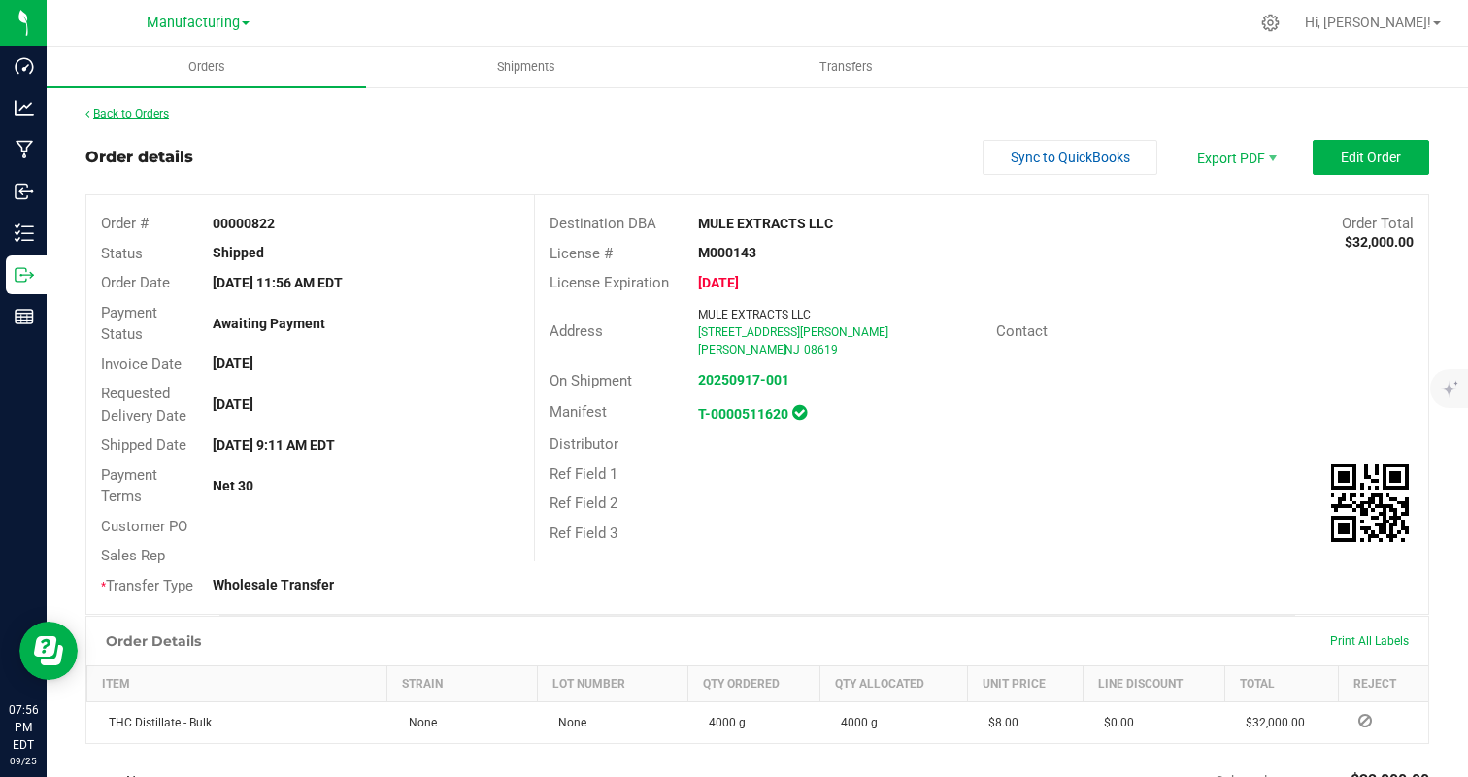
click at [122, 113] on link "Back to Orders" at bounding box center [127, 114] width 84 height 14
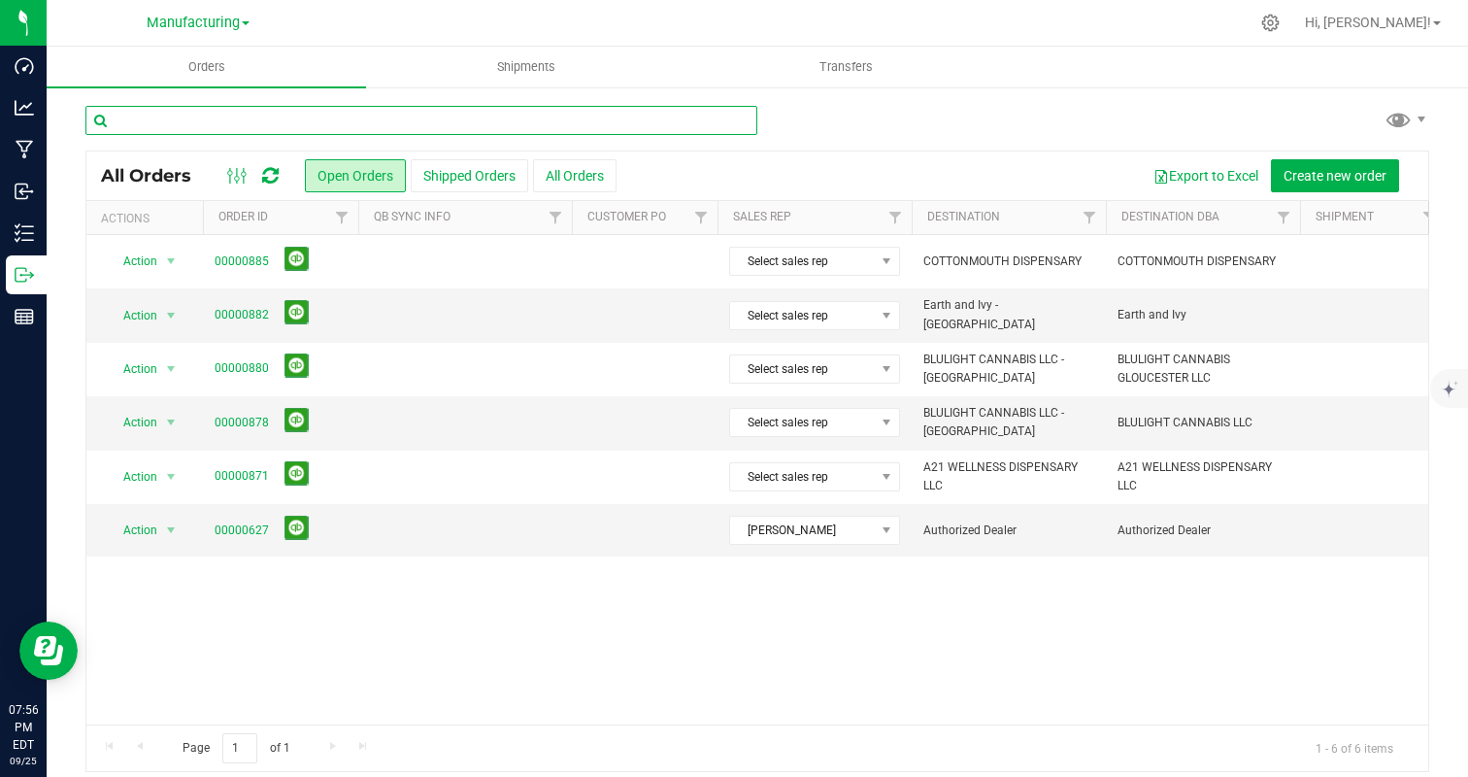
click at [429, 130] on input "text" at bounding box center [421, 120] width 672 height 29
type input "mule"
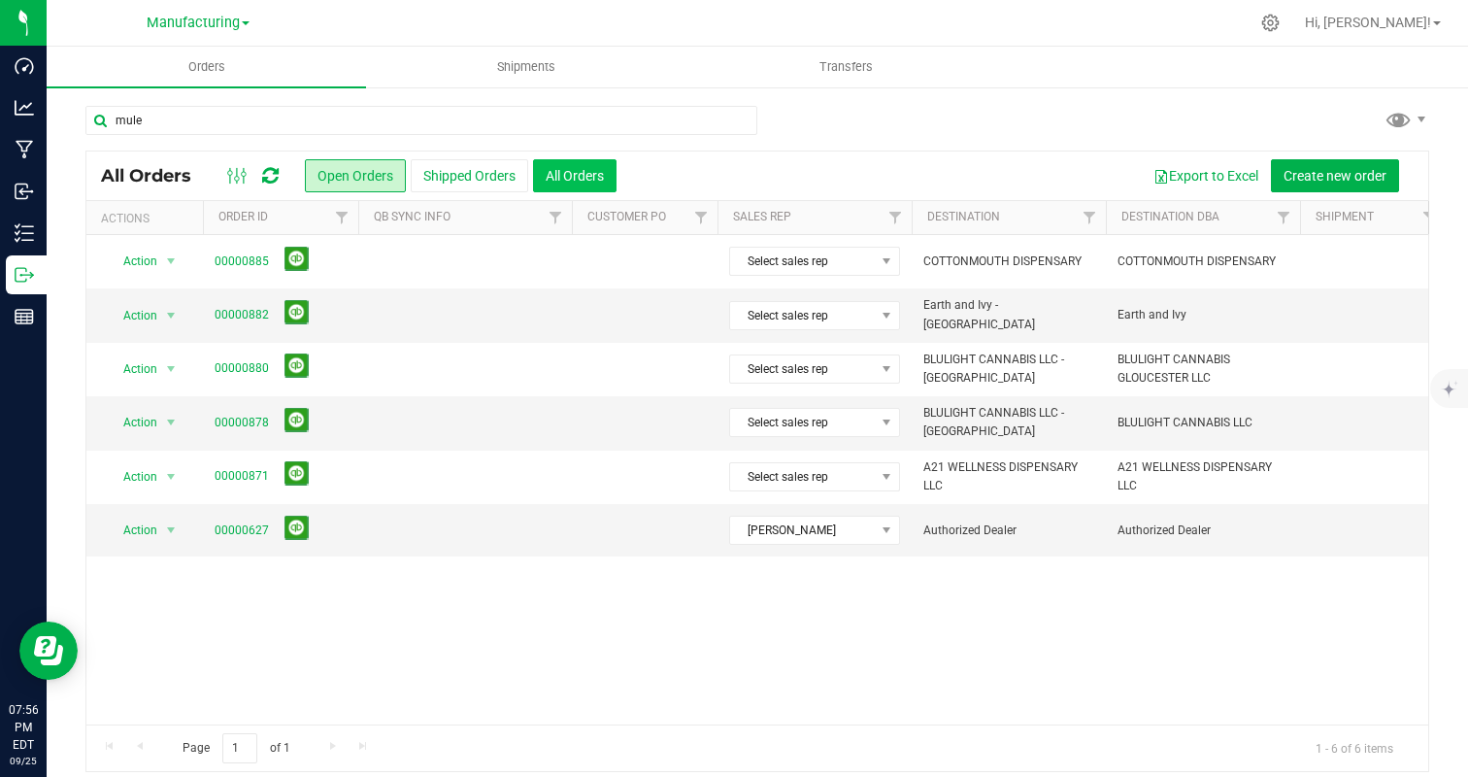
click at [617, 185] on button "All Orders" at bounding box center [575, 175] width 84 height 33
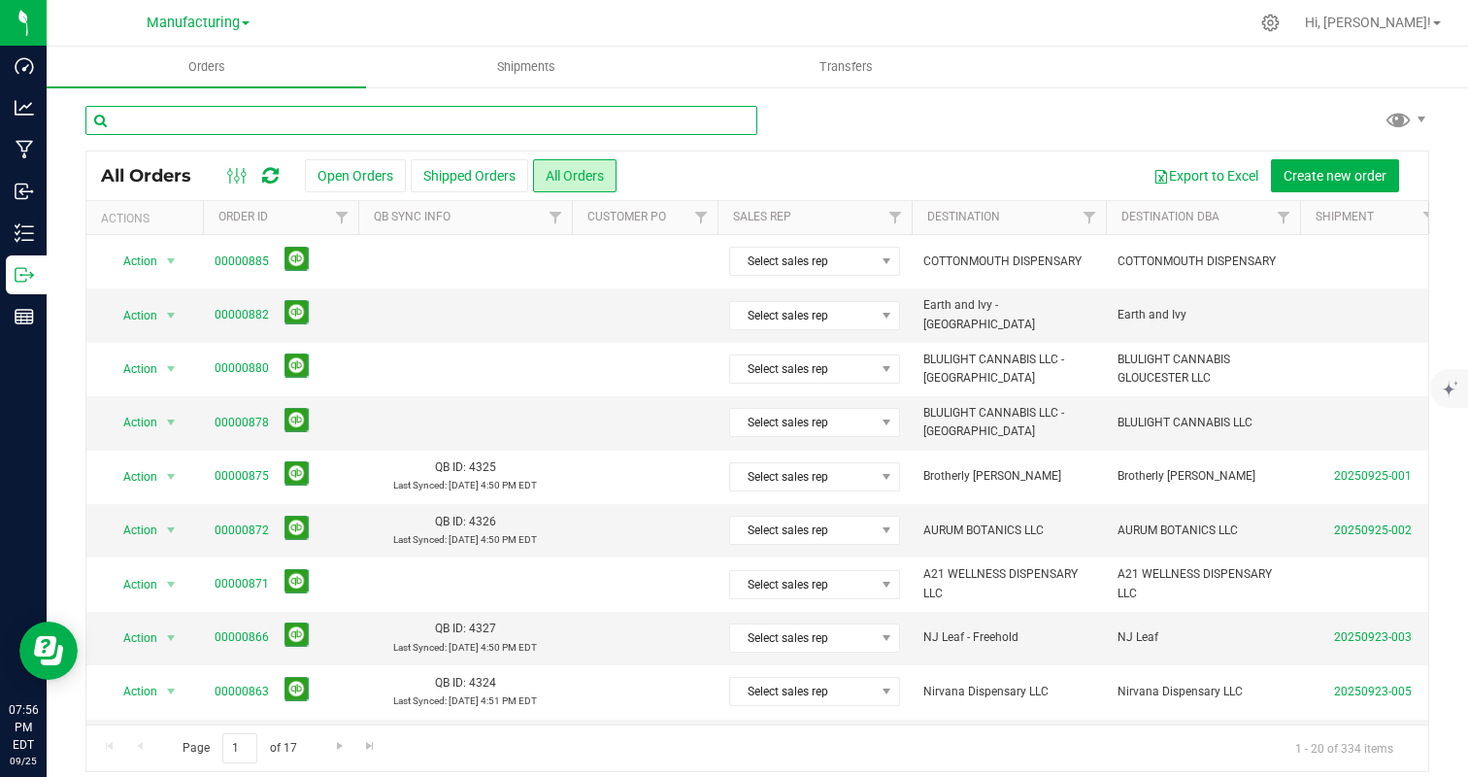
click at [548, 109] on input "text" at bounding box center [421, 120] width 672 height 29
type input "mule"
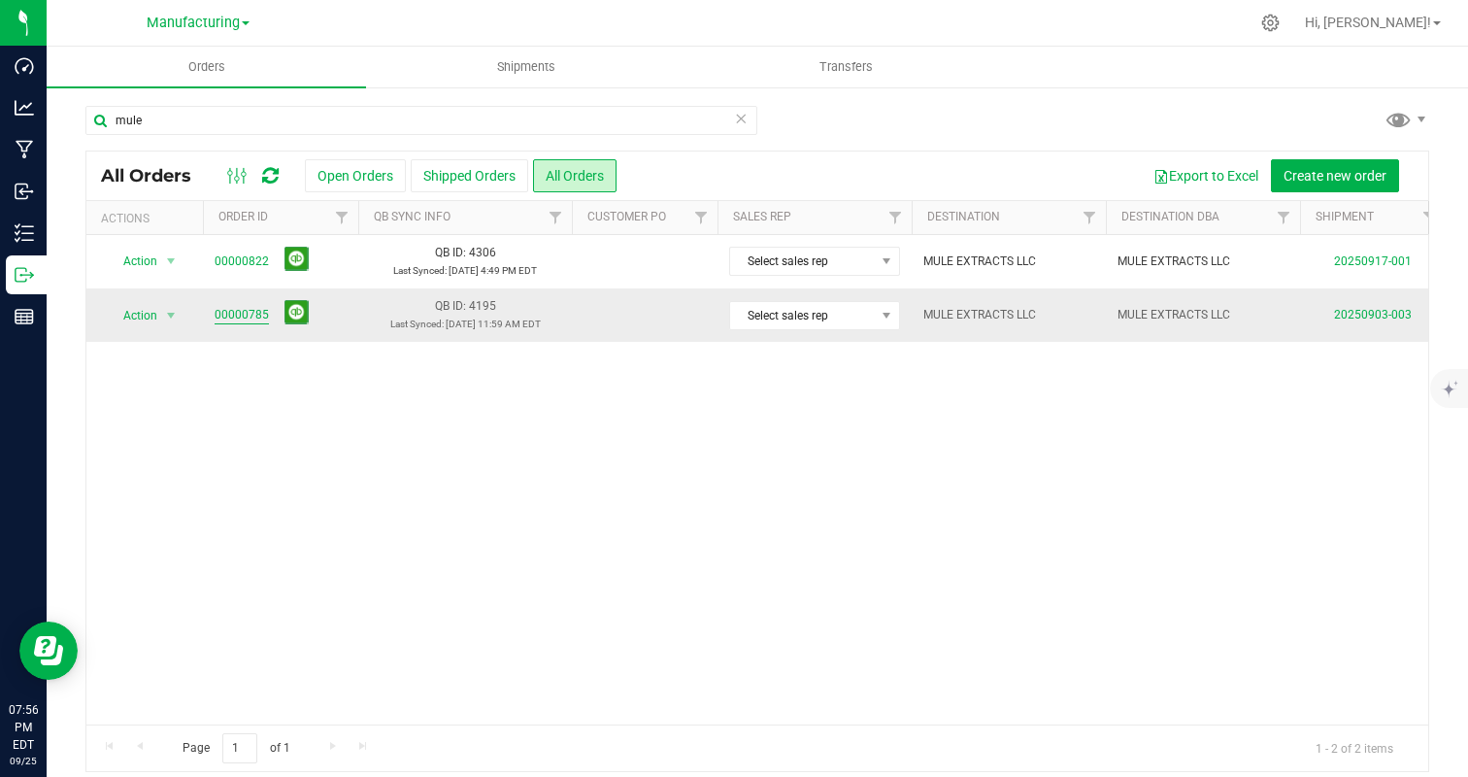
click at [256, 306] on link "00000785" at bounding box center [242, 315] width 54 height 18
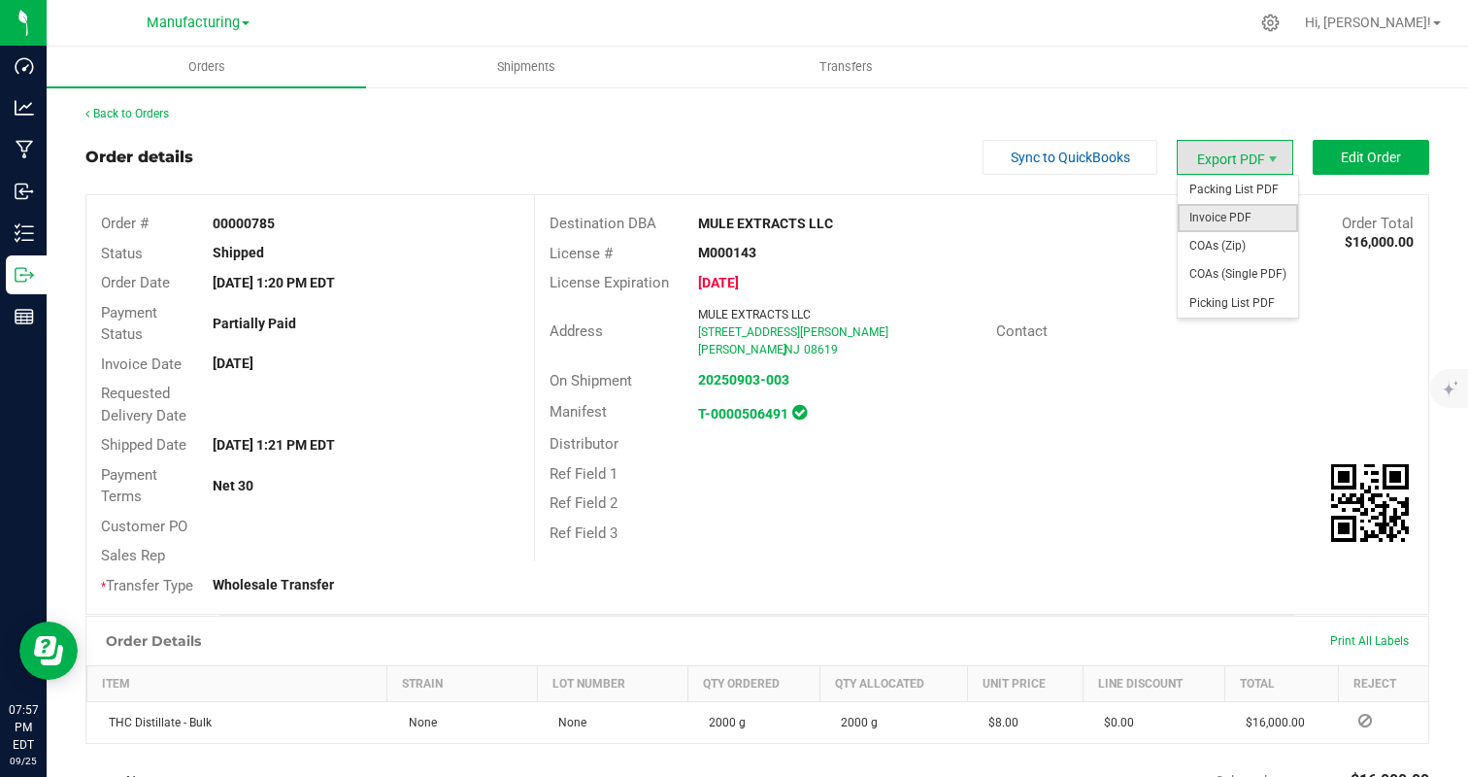
click at [1251, 211] on span "Invoice PDF" at bounding box center [1238, 218] width 120 height 28
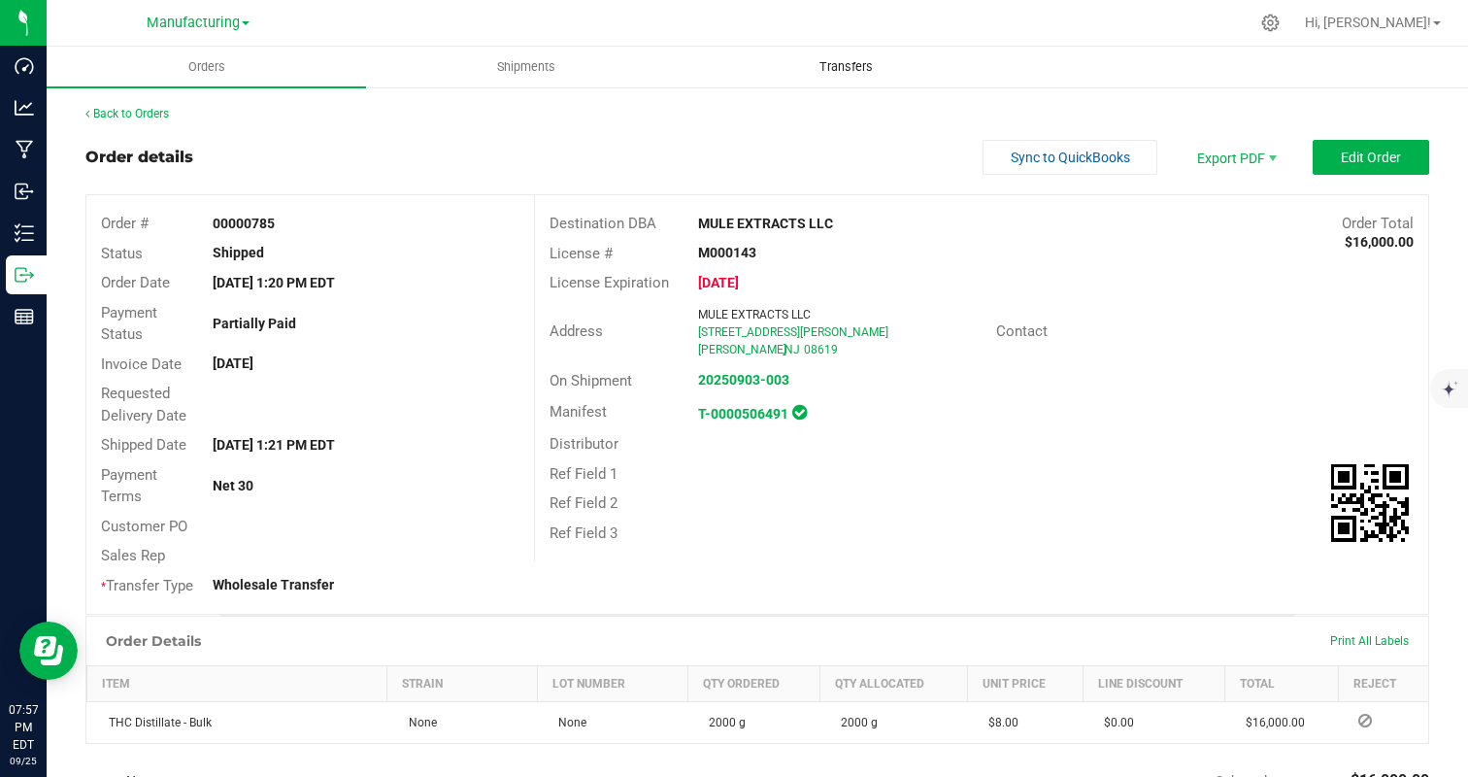
click at [707, 67] on uib-tab-heading "Transfers" at bounding box center [846, 67] width 318 height 39
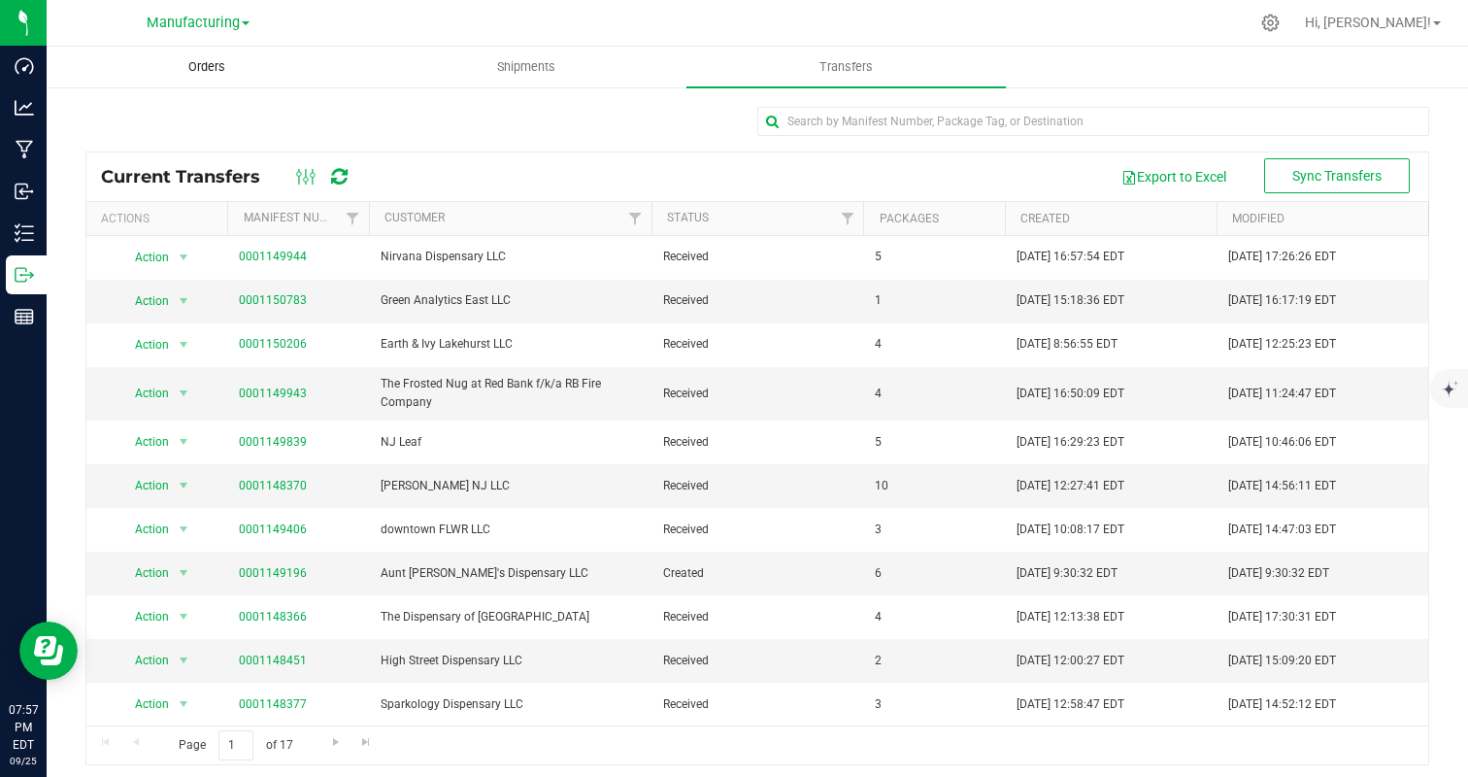
click at [184, 58] on span "Orders" at bounding box center [206, 66] width 89 height 17
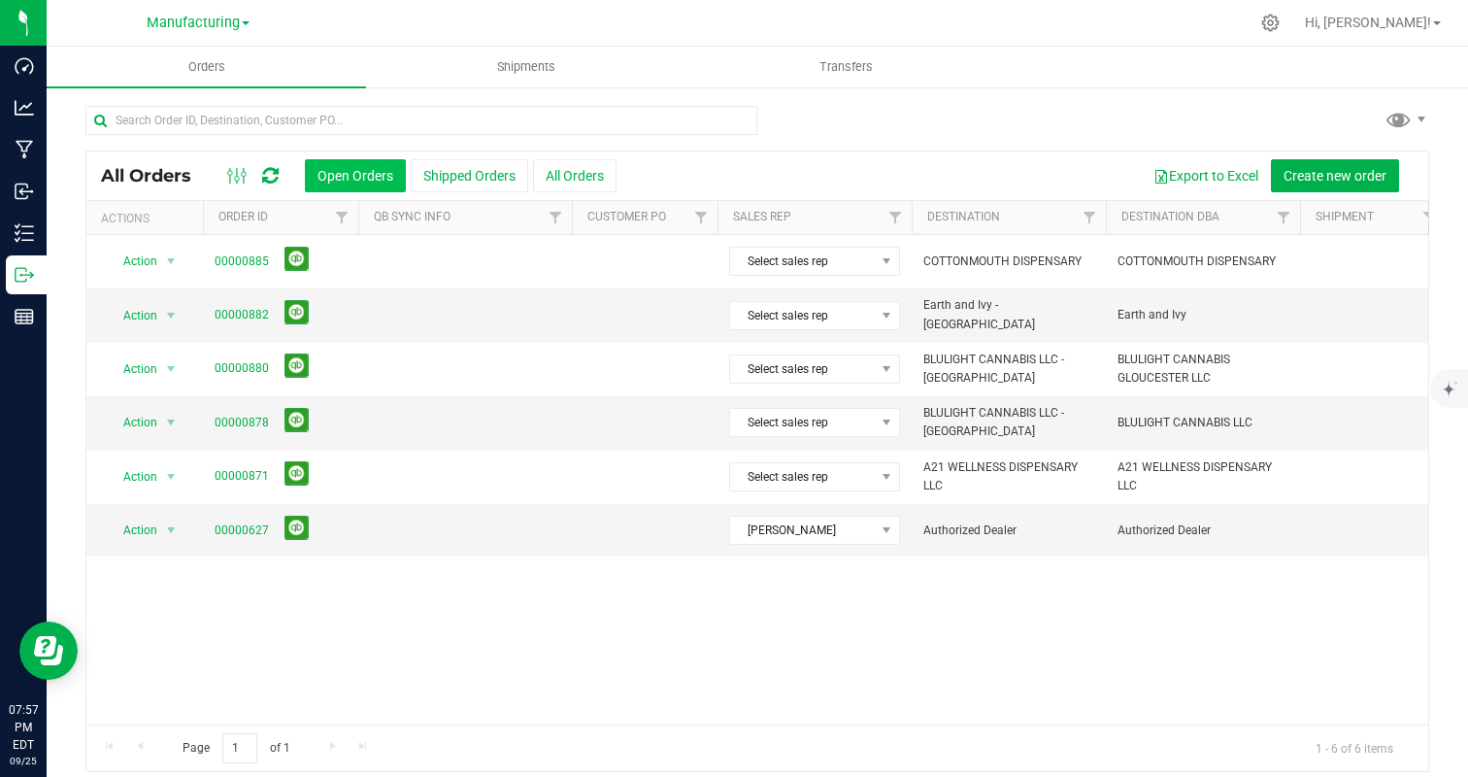
click at [354, 172] on button "Open Orders" at bounding box center [355, 175] width 101 height 33
click at [180, 23] on span "Manufacturing" at bounding box center [193, 23] width 93 height 17
click at [175, 92] on link "Manufacturing" at bounding box center [198, 95] width 284 height 26
click at [577, 178] on button "All Orders" at bounding box center [575, 175] width 84 height 33
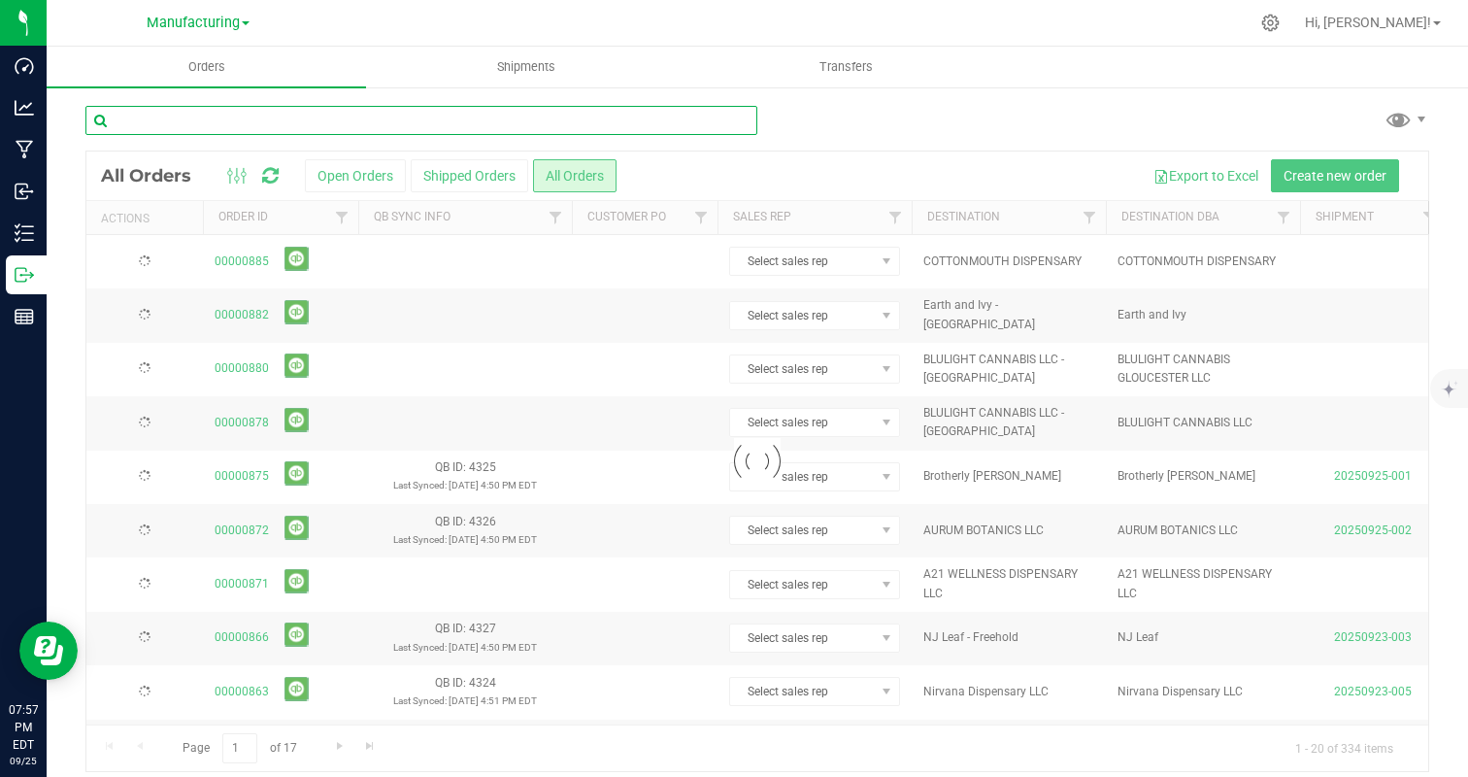
click at [486, 122] on input "text" at bounding box center [421, 120] width 672 height 29
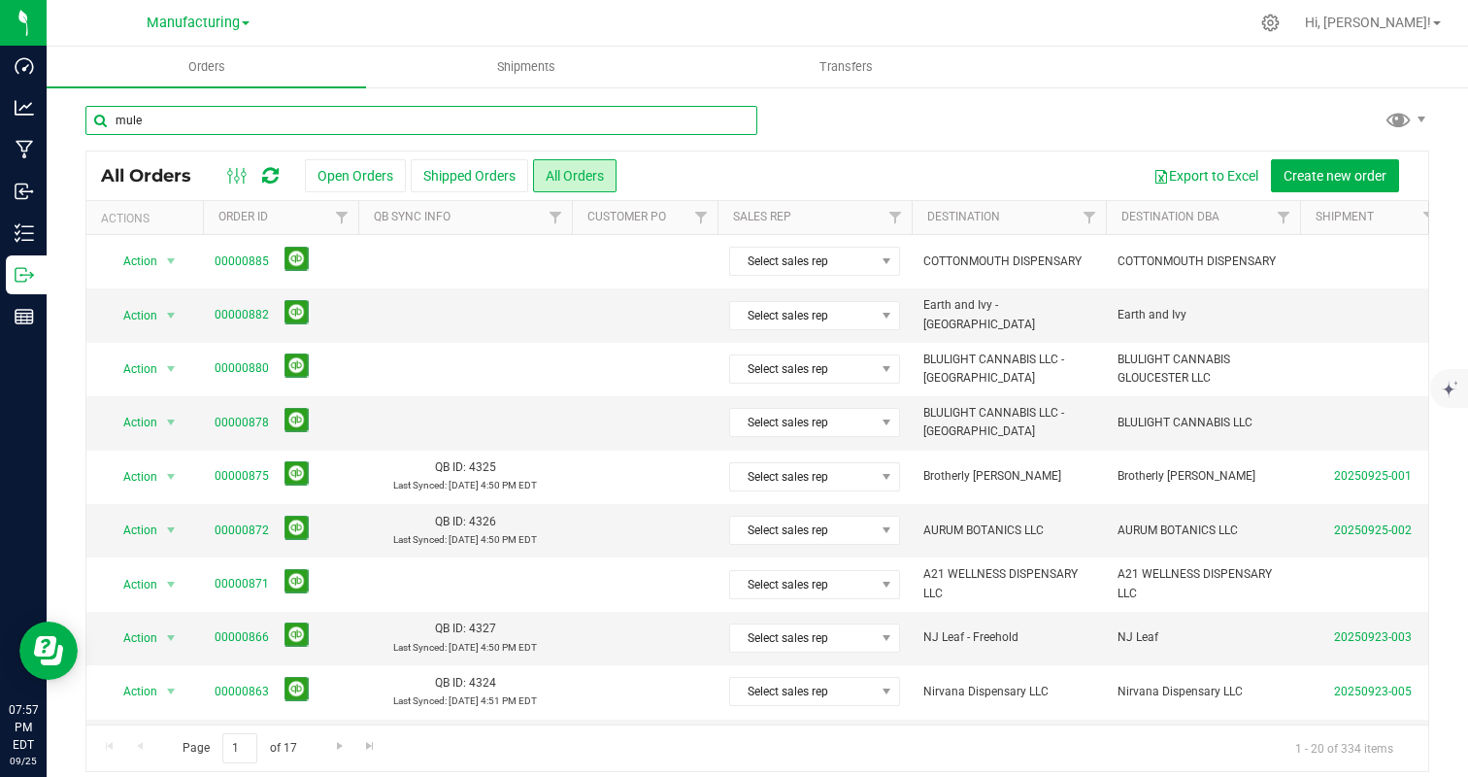
type input "mule"
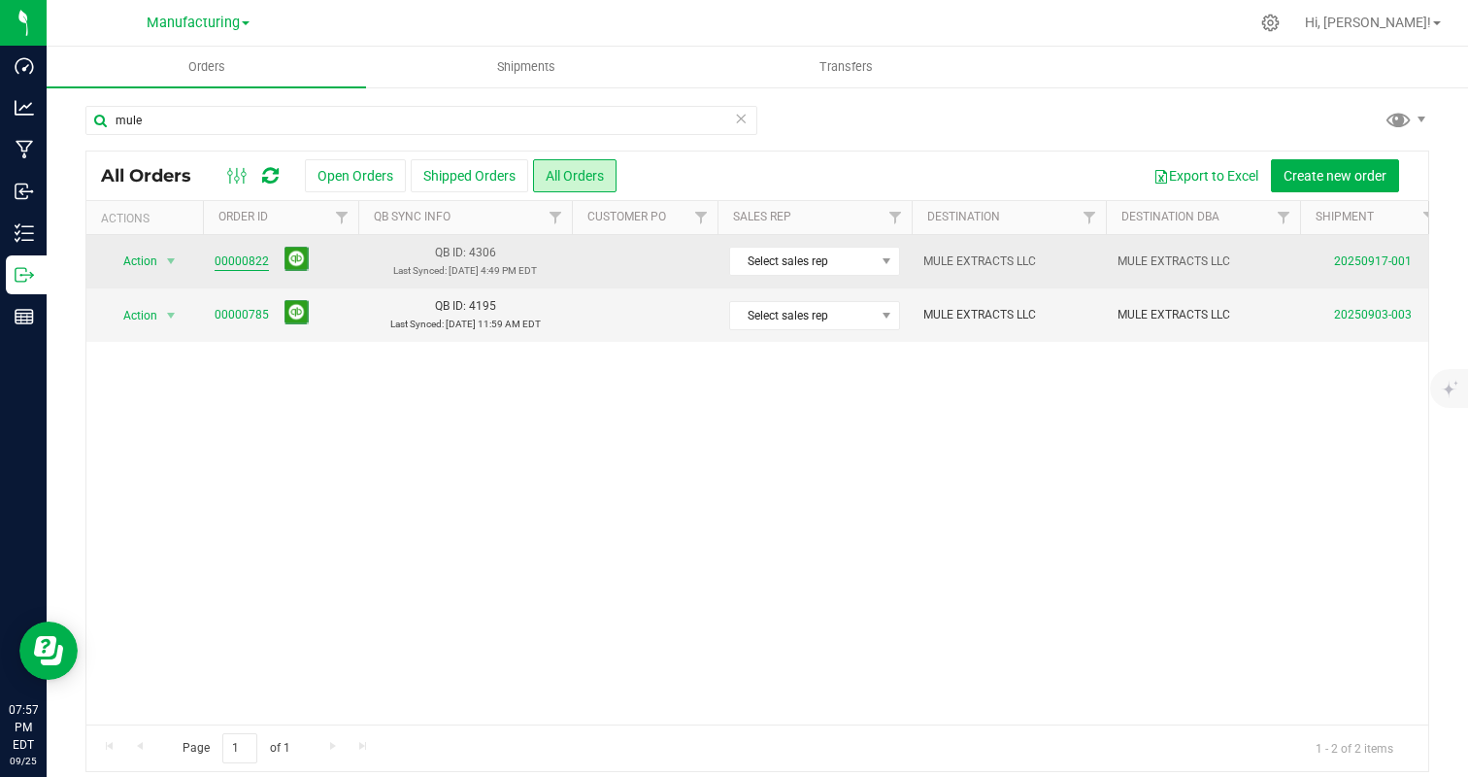
click at [223, 257] on link "00000822" at bounding box center [242, 261] width 54 height 18
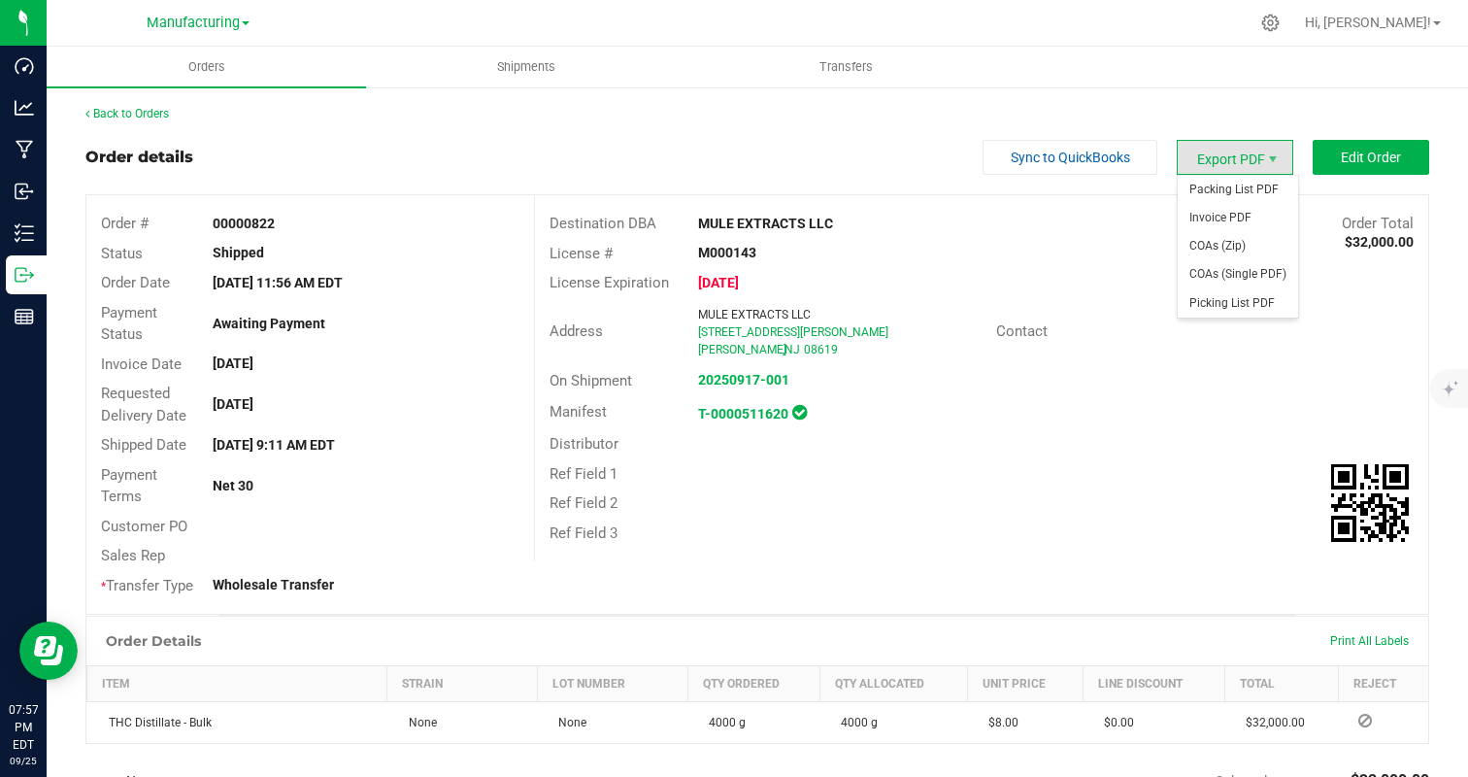
click at [1255, 158] on span "Export PDF" at bounding box center [1235, 157] width 117 height 35
click at [1255, 157] on span "Export PDF" at bounding box center [1235, 157] width 117 height 35
click at [1252, 107] on div "Back to Orders" at bounding box center [757, 113] width 1344 height 17
click at [1242, 166] on span "Export PDF" at bounding box center [1235, 157] width 117 height 35
click at [1239, 218] on span "Invoice PDF" at bounding box center [1238, 218] width 120 height 28
